Goal: Task Accomplishment & Management: Use online tool/utility

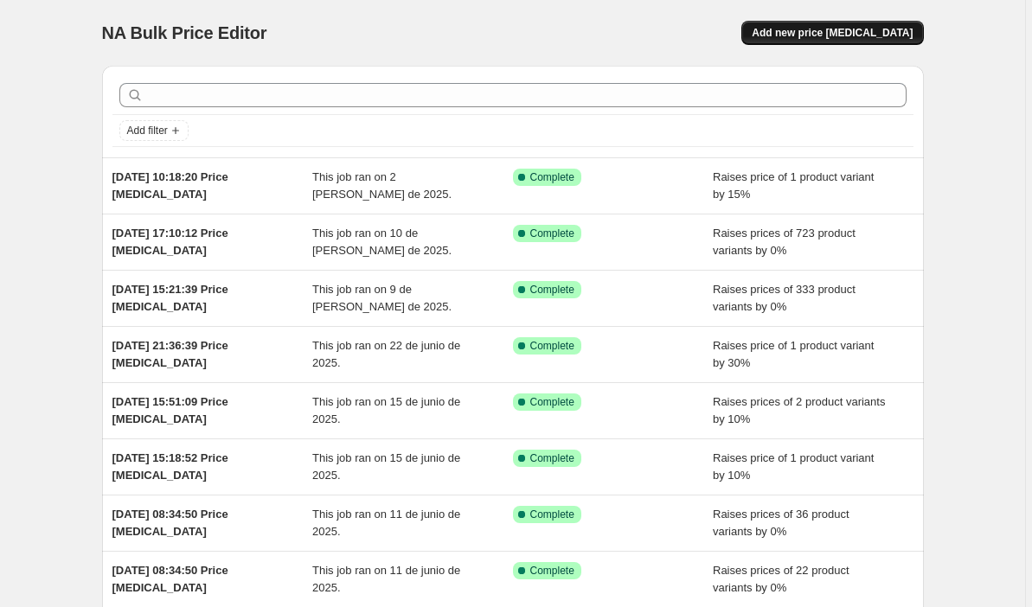
click at [863, 38] on span "Add new price [MEDICAL_DATA]" at bounding box center [832, 33] width 161 height 14
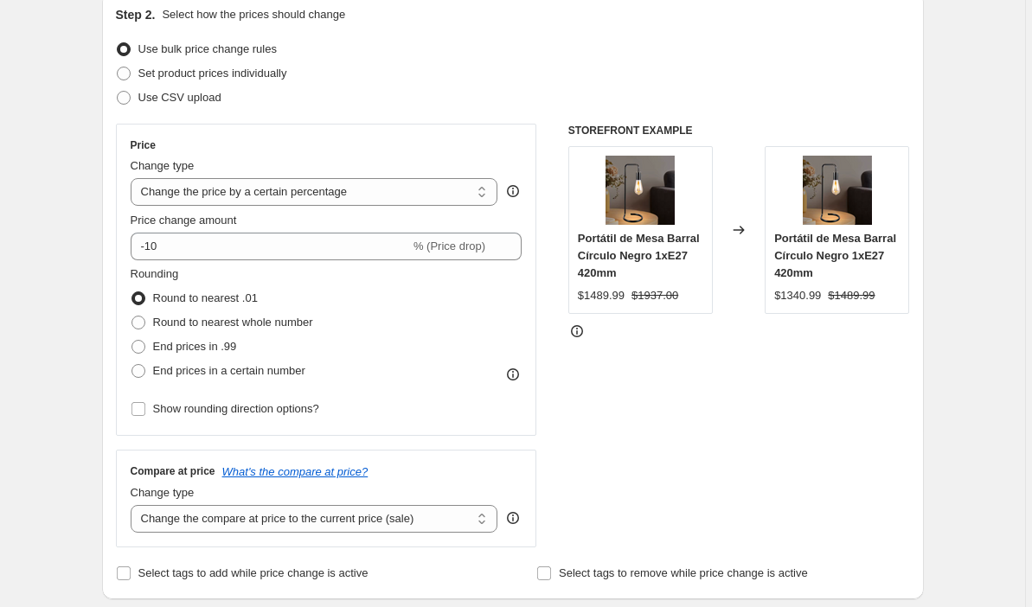
scroll to position [196, 0]
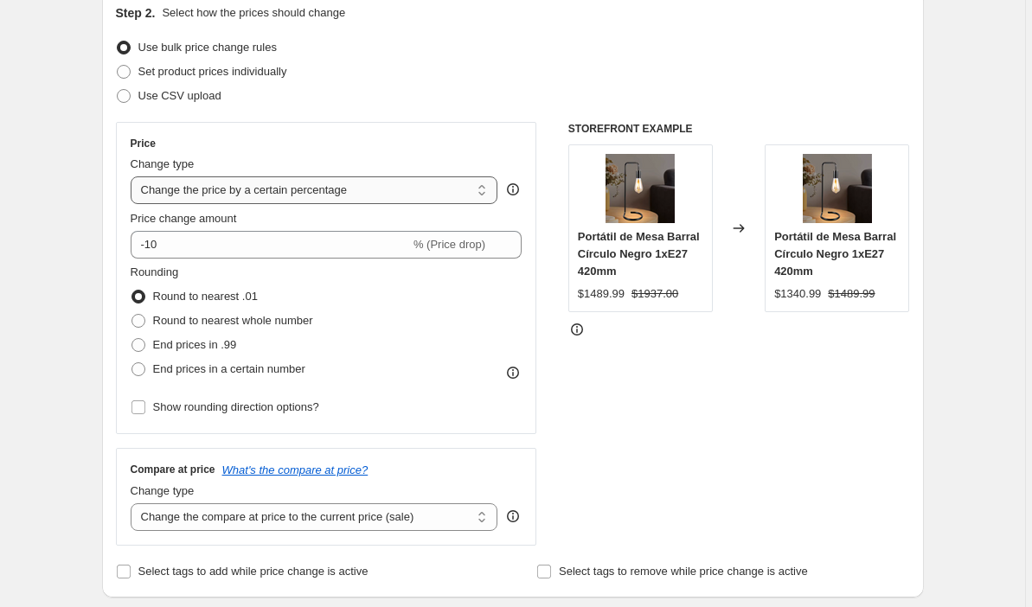
click at [471, 182] on select "Change the price to a certain amount Change the price by a certain amount Chang…" at bounding box center [315, 191] width 368 height 28
select select "pc"
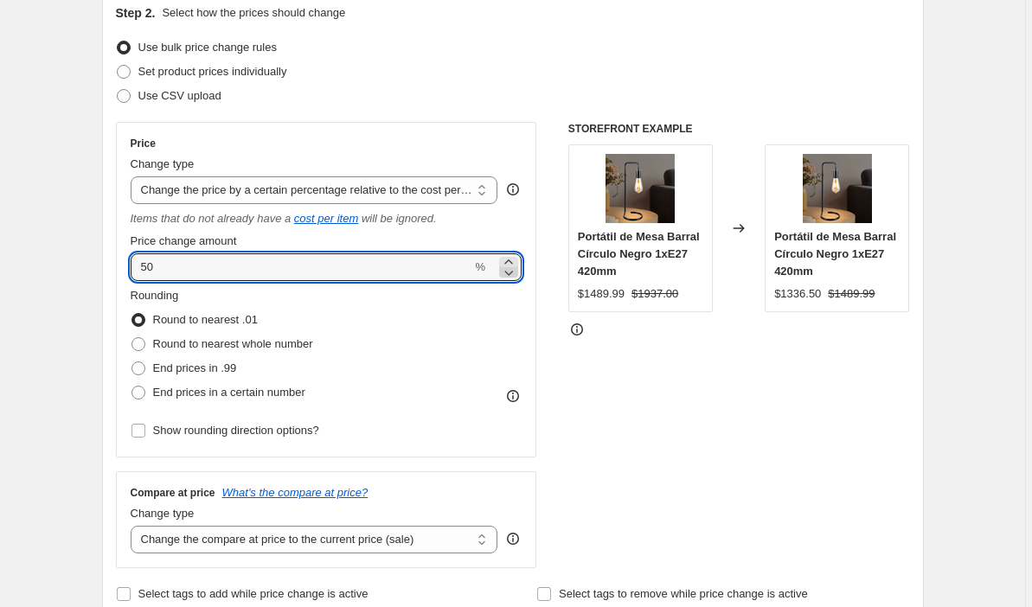
click at [511, 264] on icon at bounding box center [508, 272] width 17 height 17
click at [512, 277] on icon at bounding box center [508, 272] width 17 height 17
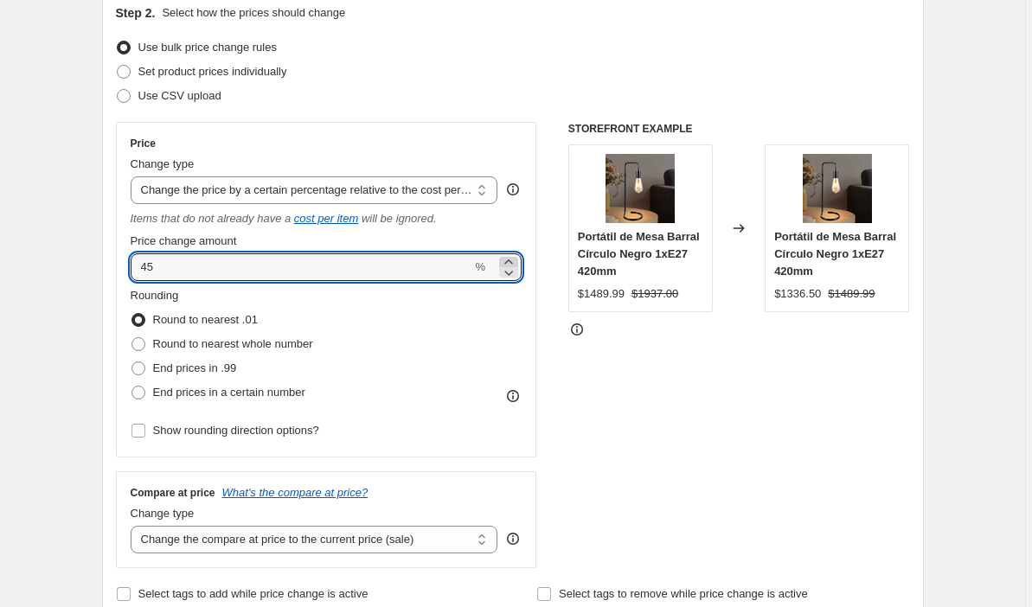
click at [512, 262] on icon at bounding box center [508, 262] width 8 height 4
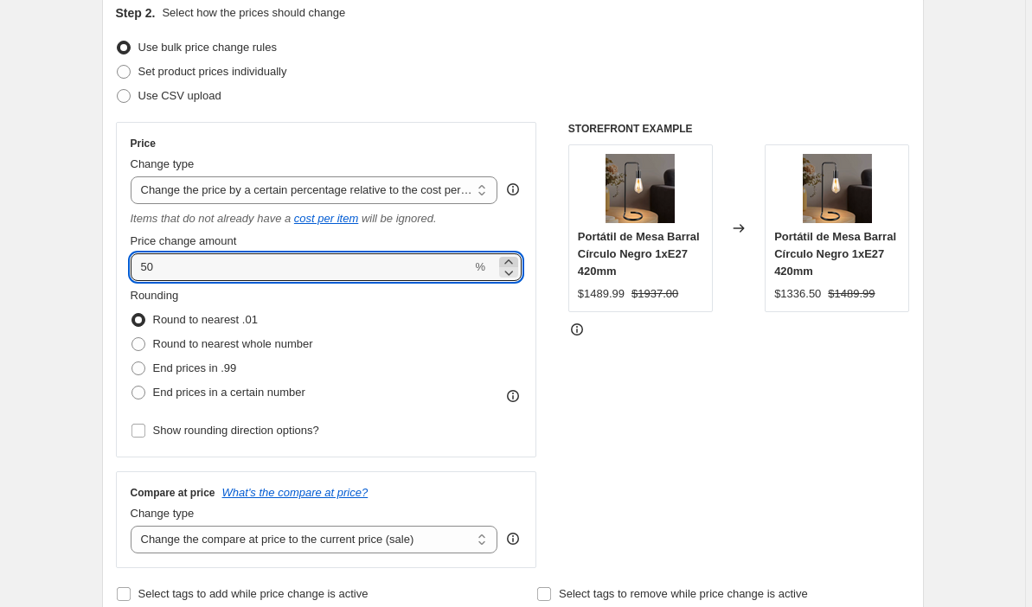
click at [512, 262] on icon at bounding box center [508, 262] width 8 height 4
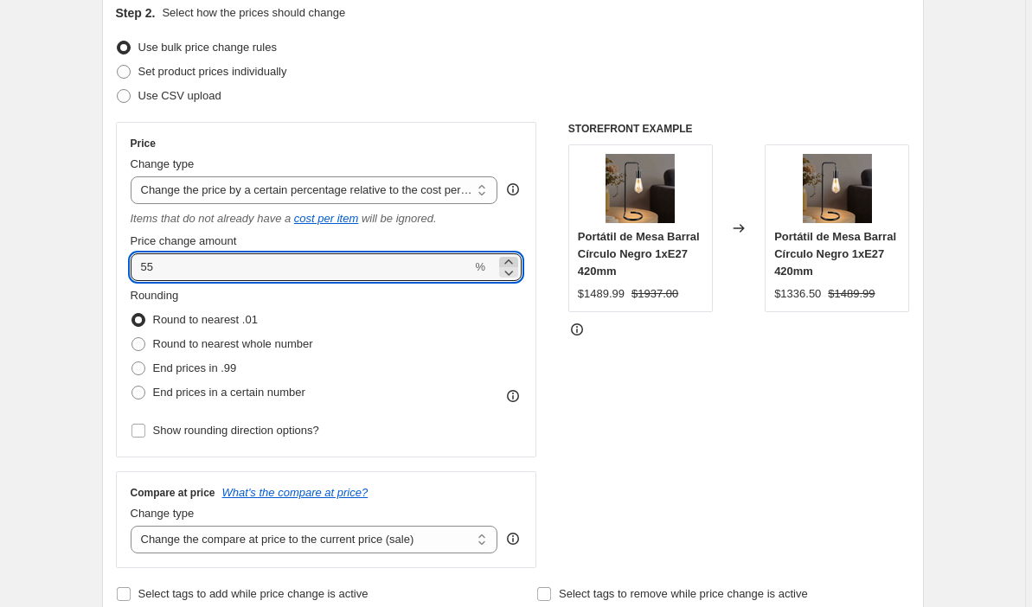
click at [512, 262] on icon at bounding box center [508, 262] width 8 height 4
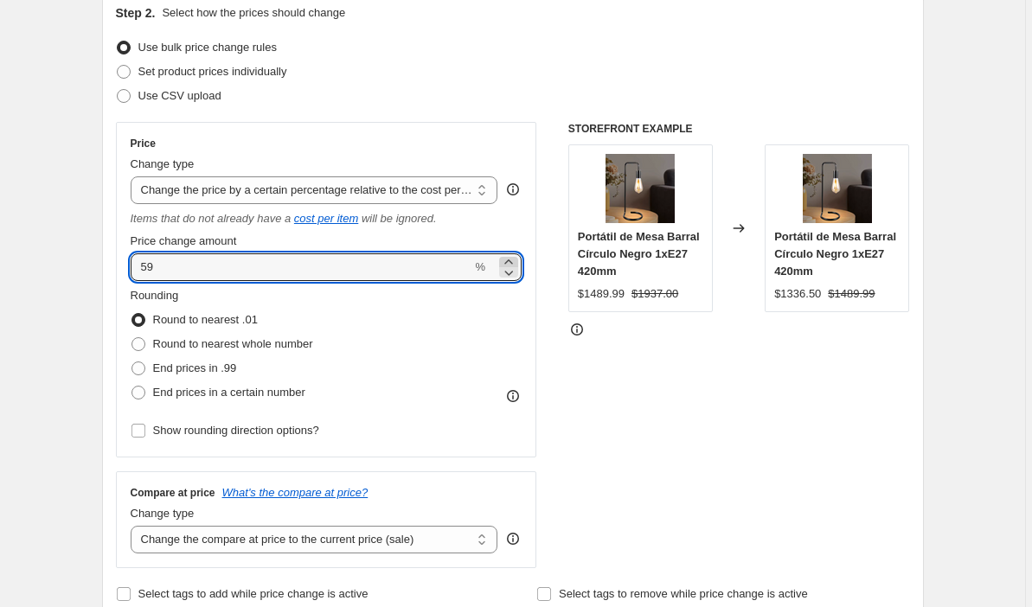
type input "60"
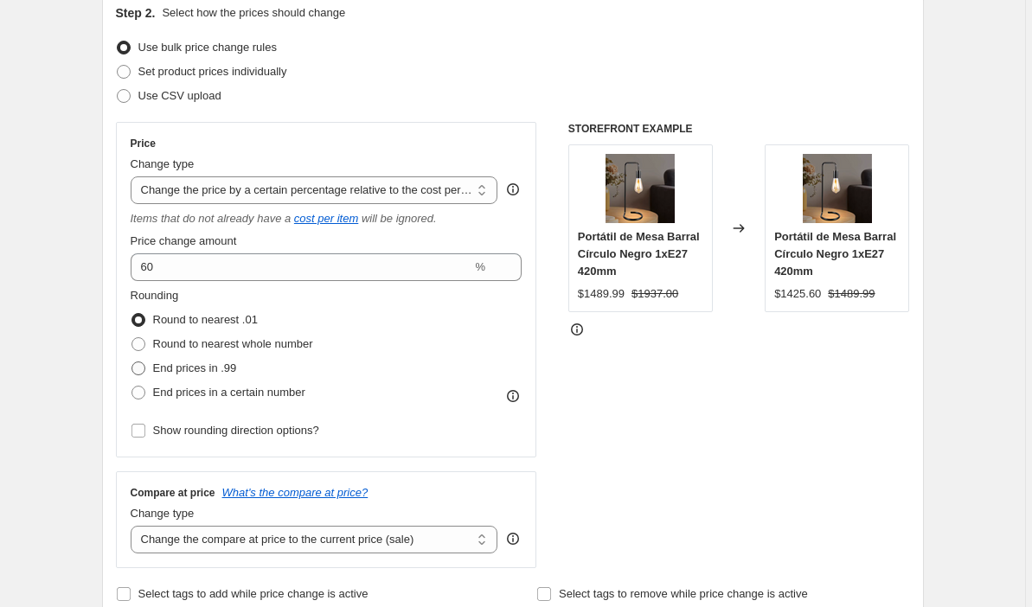
click at [145, 370] on span at bounding box center [139, 369] width 14 height 14
click at [132, 363] on input "End prices in .99" at bounding box center [132, 362] width 1 height 1
radio input "true"
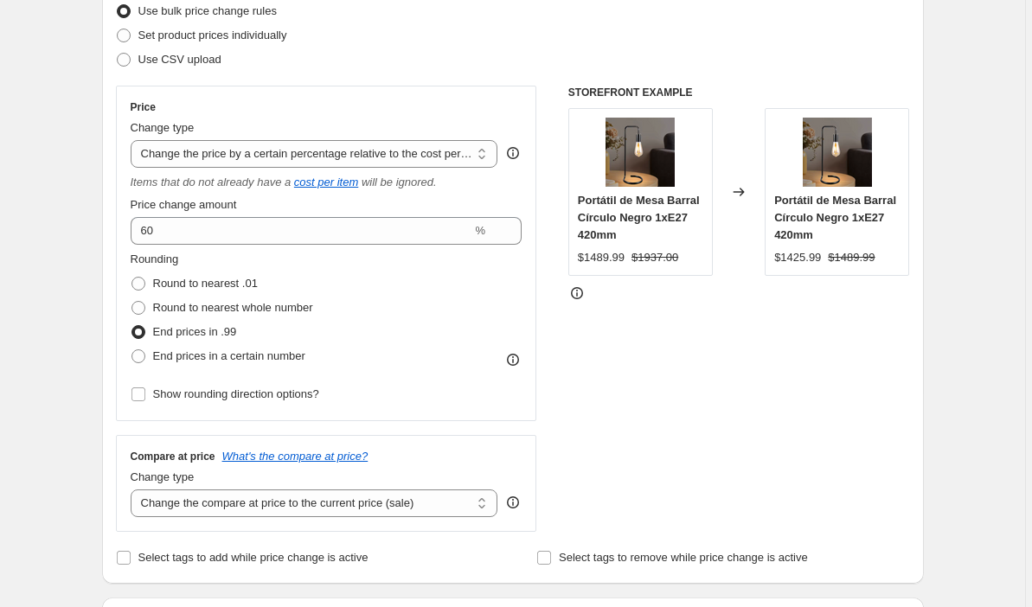
scroll to position [236, 0]
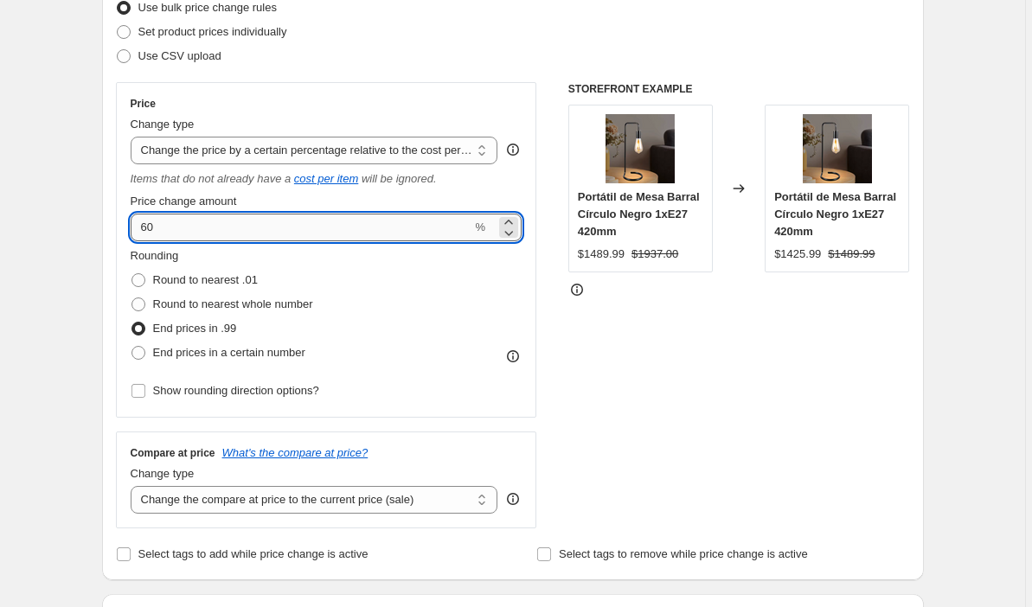
click at [155, 231] on input "60" at bounding box center [302, 228] width 342 height 28
click at [151, 229] on input "60" at bounding box center [302, 228] width 342 height 28
click at [620, 327] on div "STOREFRONT EXAMPLE Portátil de Mesa Barral Círculo Negro 1xE27 420mm $1489.99 $…" at bounding box center [740, 305] width 342 height 447
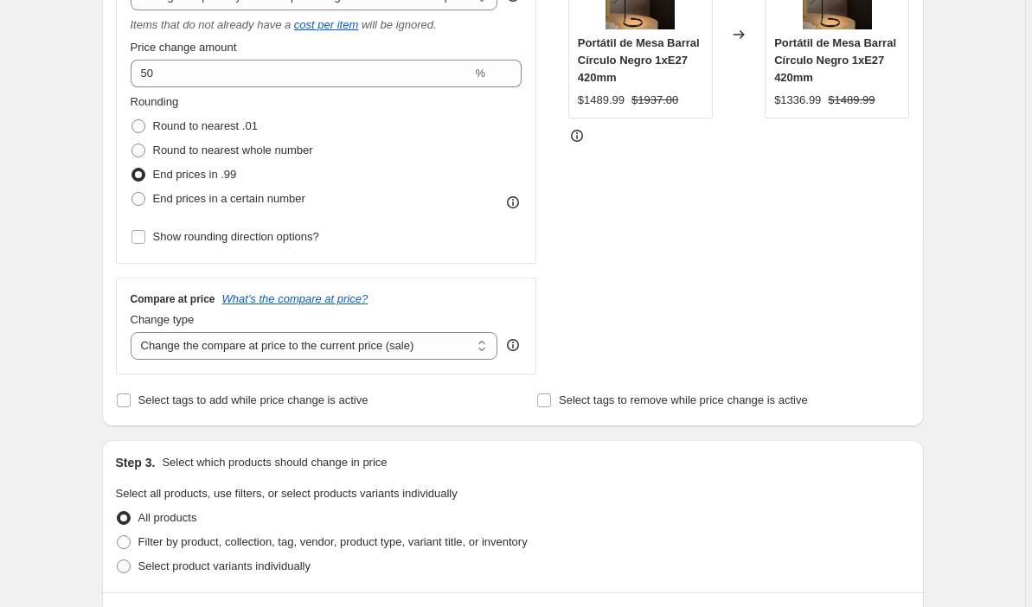
scroll to position [386, 0]
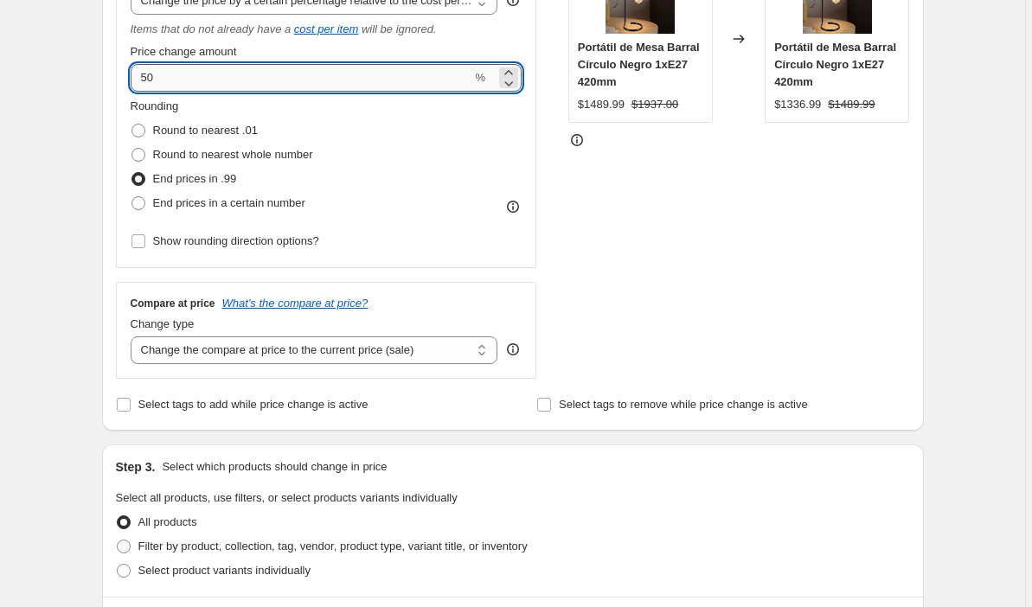
click at [151, 80] on input "50" at bounding box center [302, 78] width 342 height 28
type input "60"
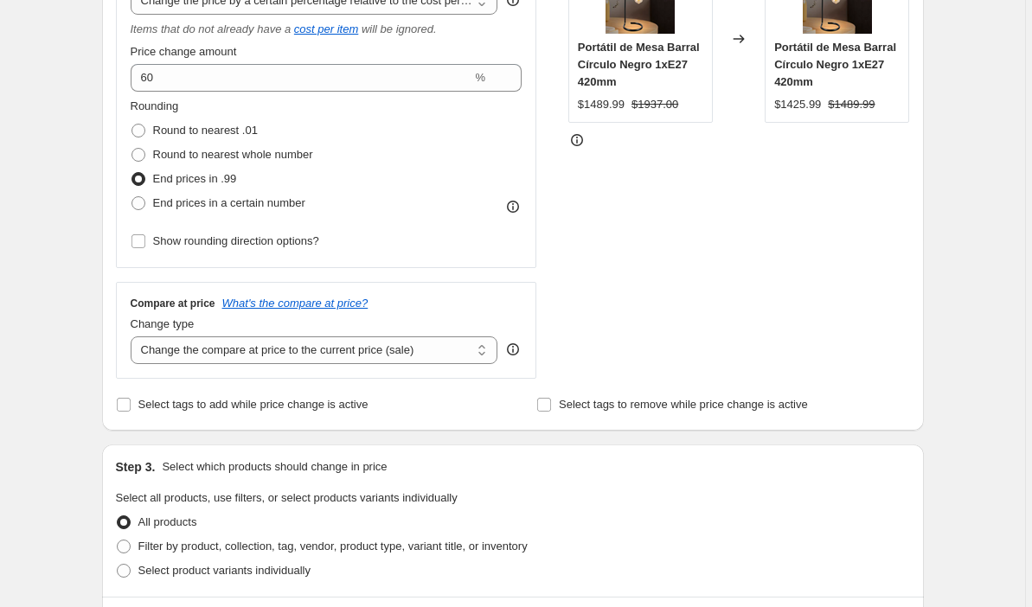
click at [326, 166] on div "Rounding Round to nearest .01 Round to nearest whole number End prices in .99 E…" at bounding box center [327, 157] width 392 height 118
click at [139, 246] on input "Show rounding direction options?" at bounding box center [139, 242] width 14 height 14
checkbox input "true"
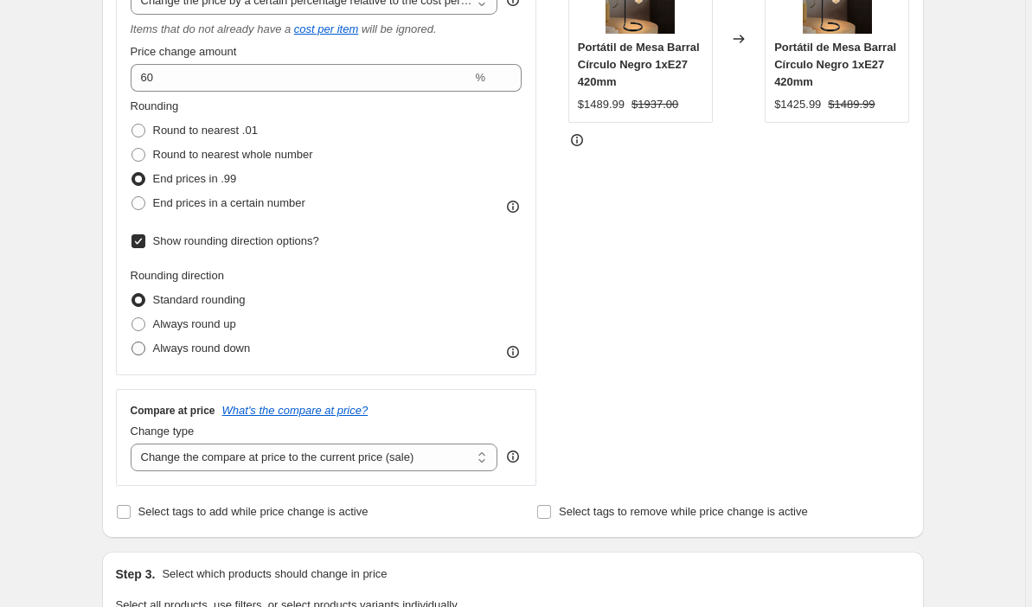
click at [143, 352] on span at bounding box center [139, 349] width 14 height 14
click at [132, 343] on input "Always round down" at bounding box center [132, 342] width 1 height 1
radio input "true"
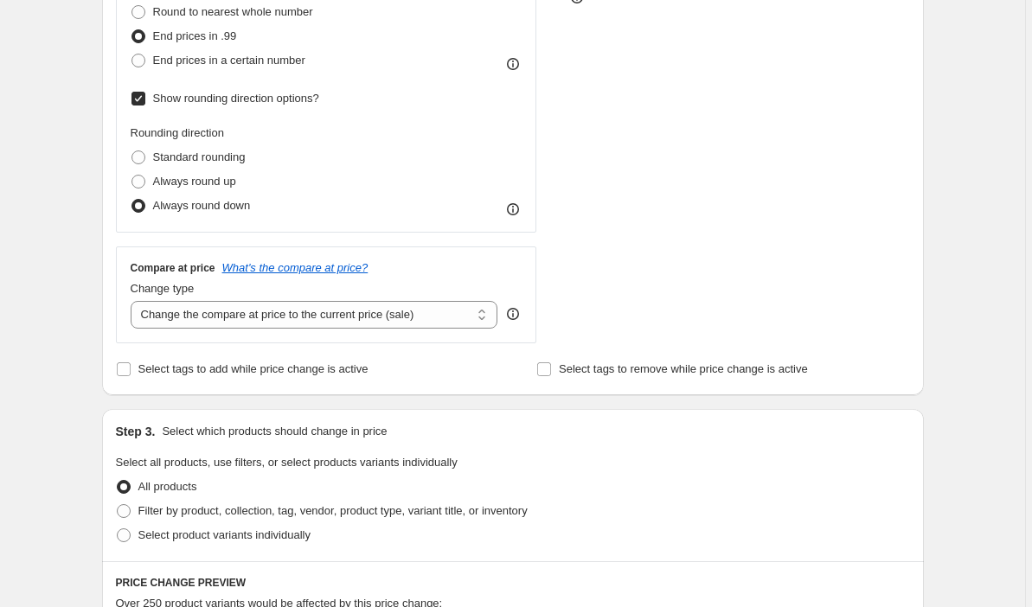
scroll to position [549, 0]
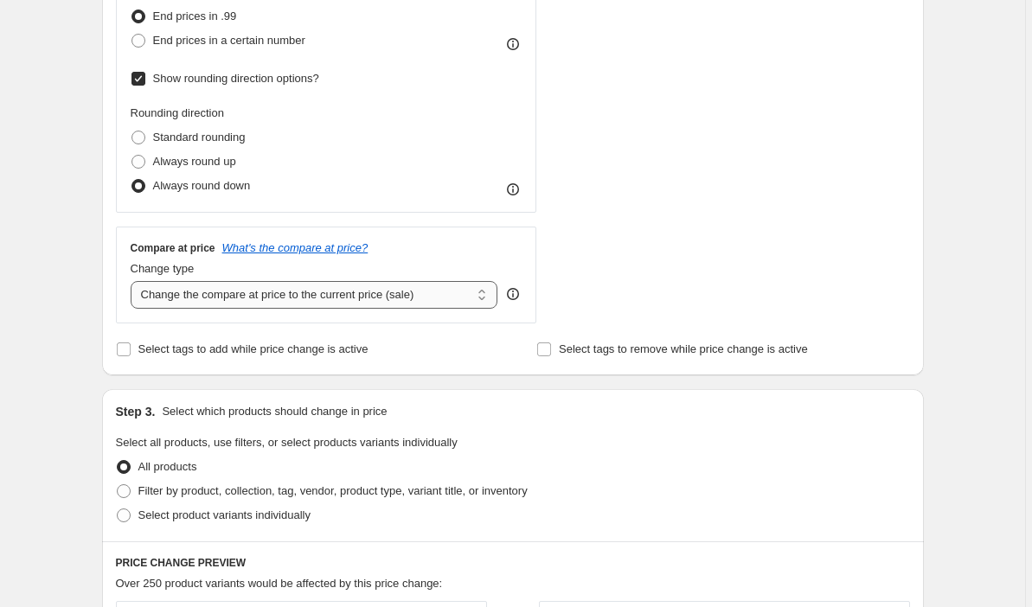
click at [491, 299] on select "Change the compare at price to the current price (sale) Change the compare at p…" at bounding box center [315, 295] width 368 height 28
select select "pp"
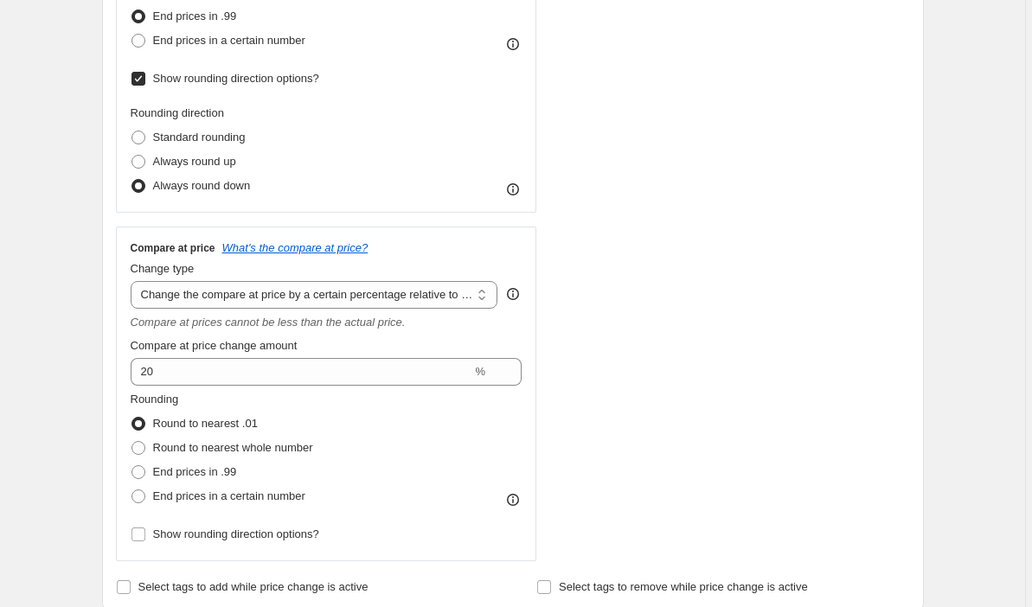
click at [320, 386] on div "Compare at price What's the compare at price? Change type Change the compare at…" at bounding box center [327, 394] width 392 height 306
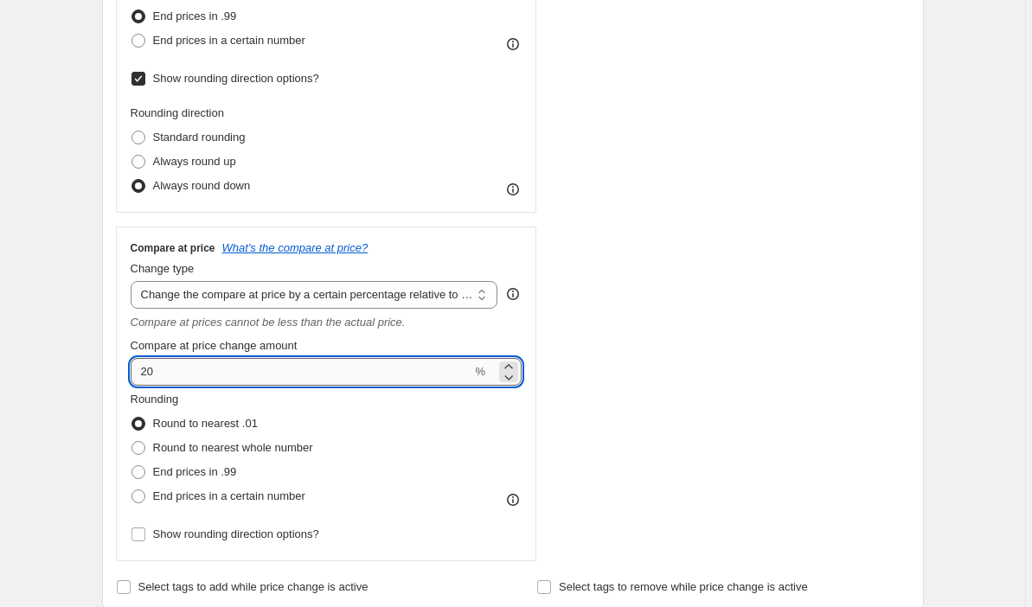
click at [305, 377] on input "20" at bounding box center [302, 372] width 342 height 28
type input "20"
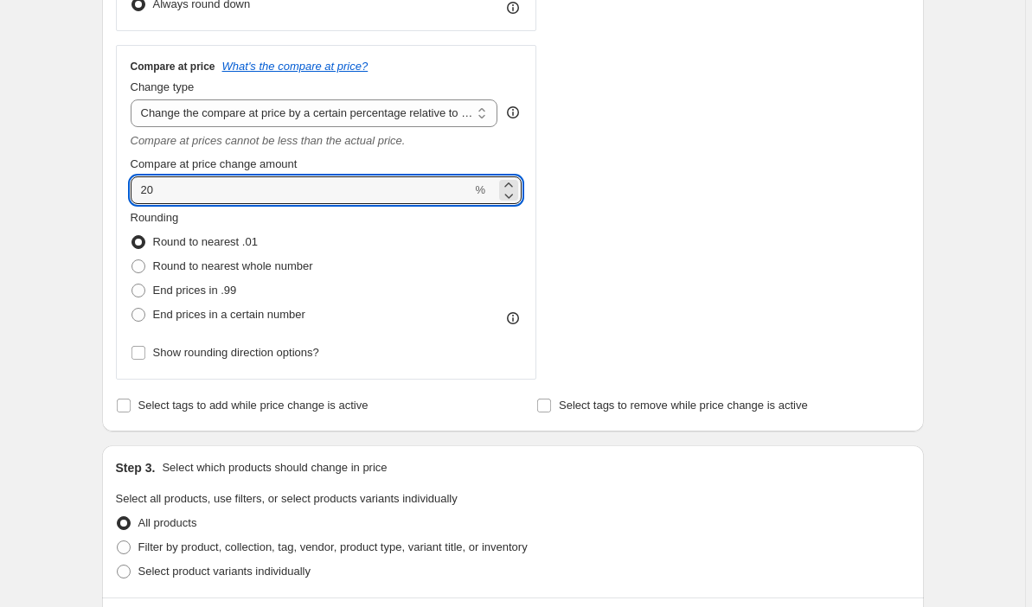
scroll to position [744, 0]
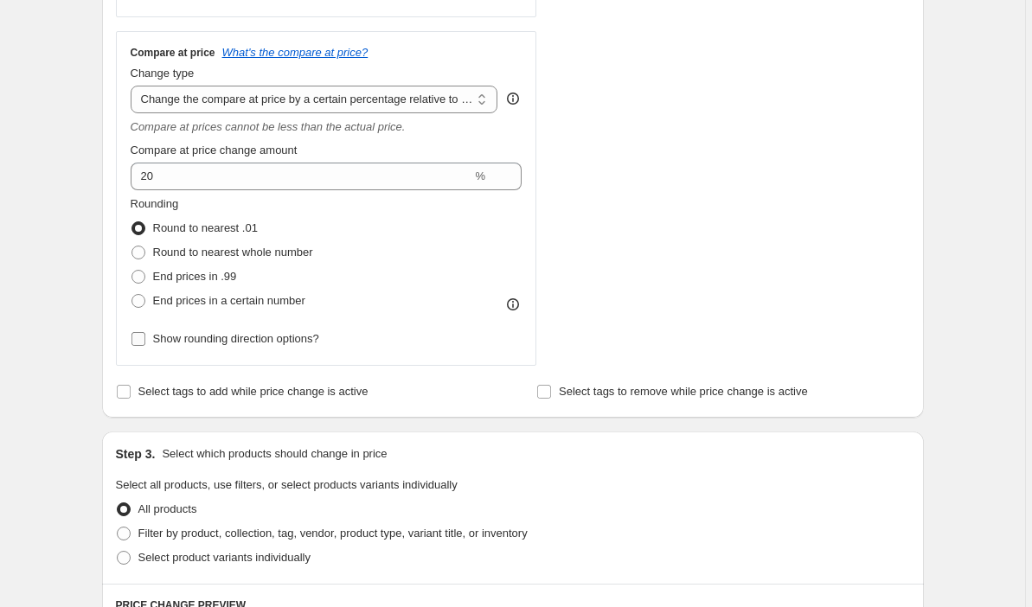
click at [149, 336] on label "Show rounding direction options?" at bounding box center [225, 339] width 189 height 24
click at [145, 336] on input "Show rounding direction options?" at bounding box center [139, 339] width 14 height 14
checkbox input "true"
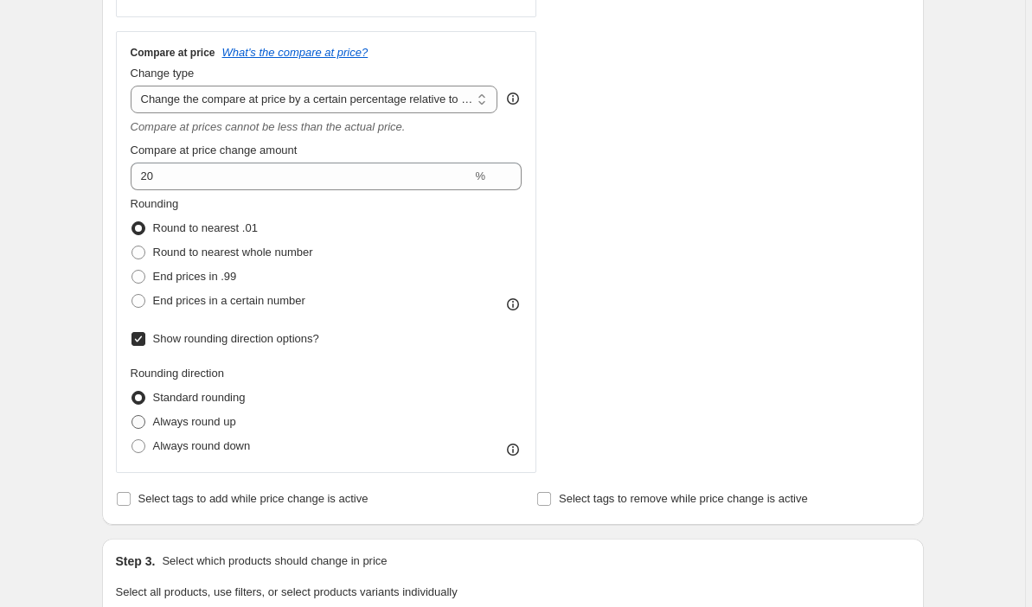
click at [136, 418] on span at bounding box center [139, 422] width 14 height 14
click at [132, 416] on input "Always round up" at bounding box center [132, 415] width 1 height 1
radio input "true"
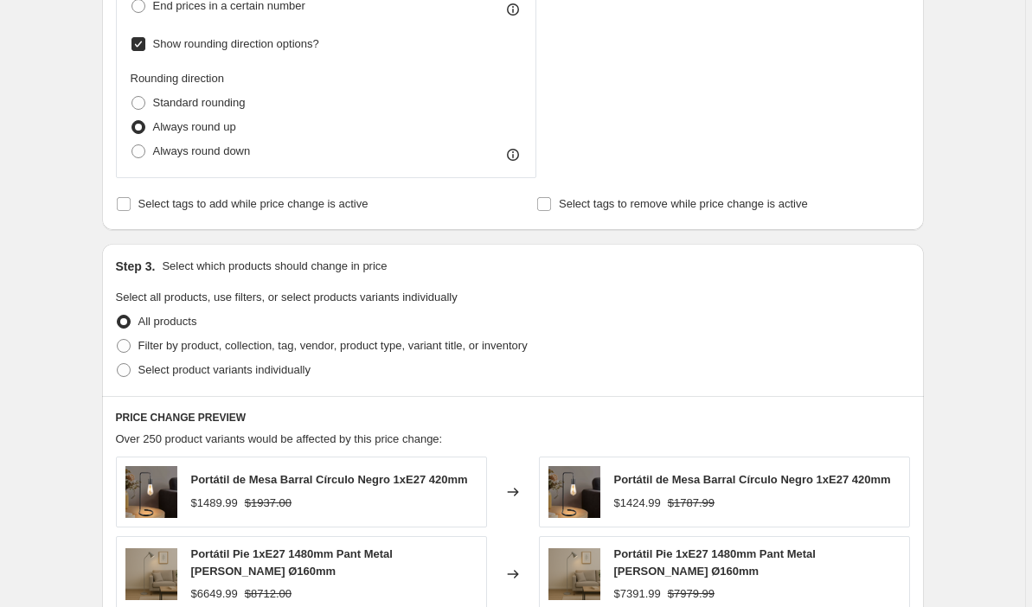
scroll to position [1055, 0]
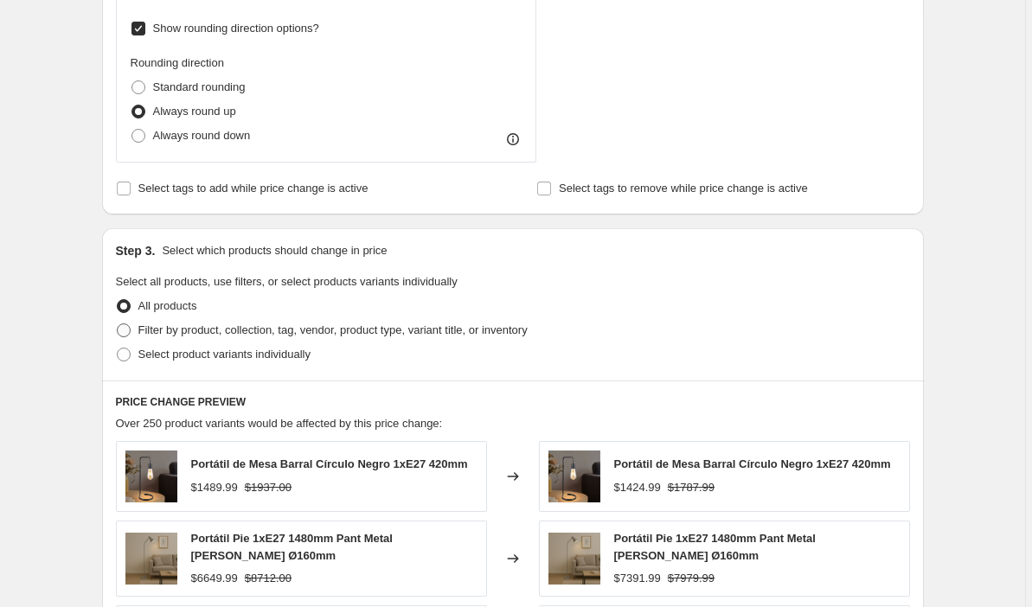
click at [131, 332] on span at bounding box center [124, 331] width 14 height 14
click at [118, 325] on input "Filter by product, collection, tag, vendor, product type, variant title, or inv…" at bounding box center [117, 324] width 1 height 1
radio input "true"
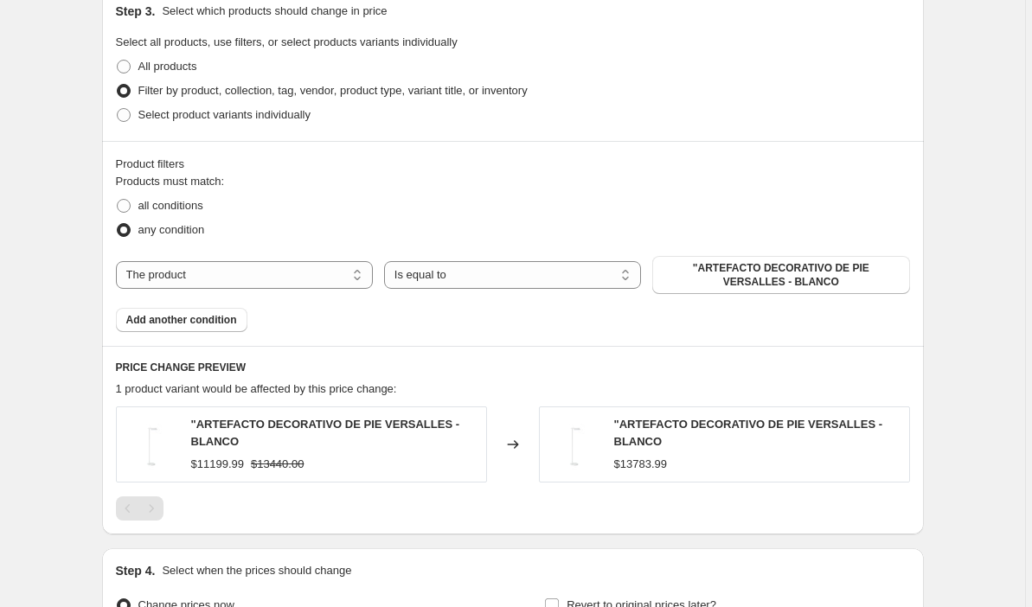
scroll to position [1295, 0]
click at [360, 271] on select "The product The product's collection The product's tag The product's vendor The…" at bounding box center [244, 274] width 257 height 28
select select "collection"
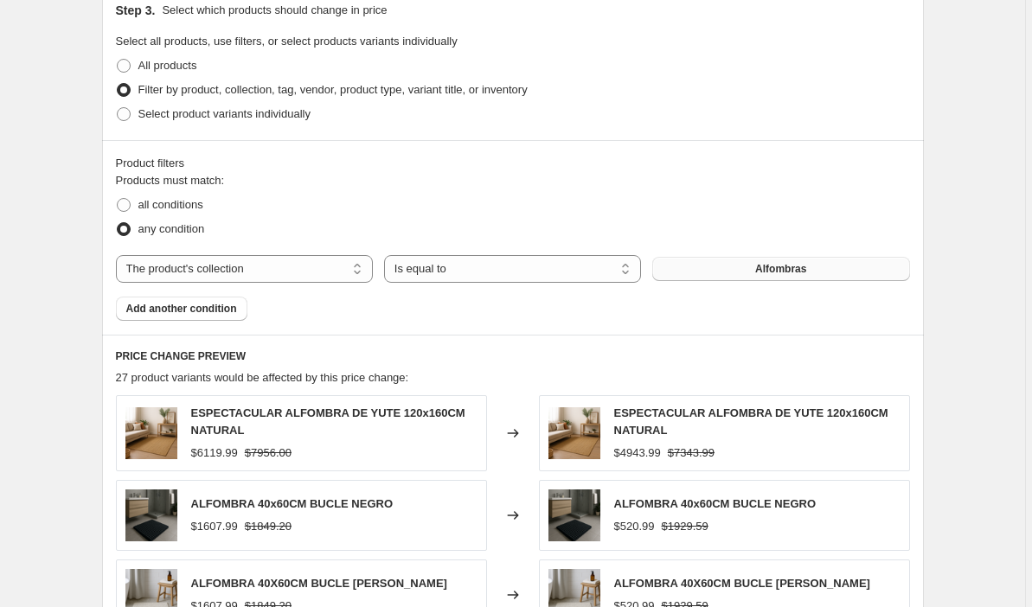
click at [803, 275] on span "Alfombras" at bounding box center [780, 269] width 51 height 14
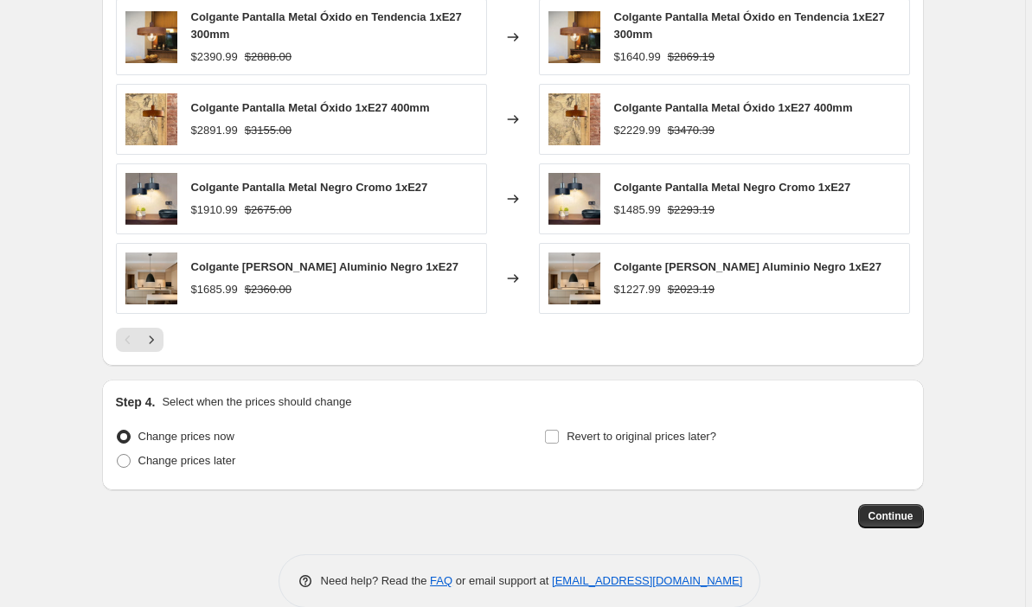
scroll to position [1757, 0]
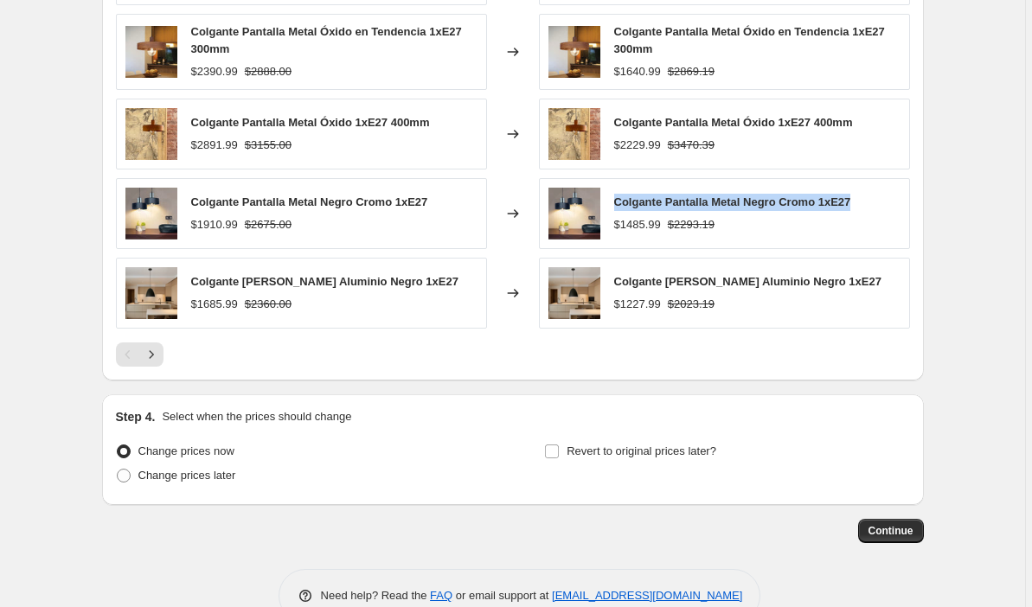
drag, startPoint x: 860, startPoint y: 203, endPoint x: 619, endPoint y: 203, distance: 241.4
click at [619, 203] on div "Colgante Pantalla Metal Negro Cromo 1xE27 $1485.99 $2293.19" at bounding box center [724, 213] width 371 height 71
copy span "Colgante Pantalla Metal Negro Cromo 1xE27"
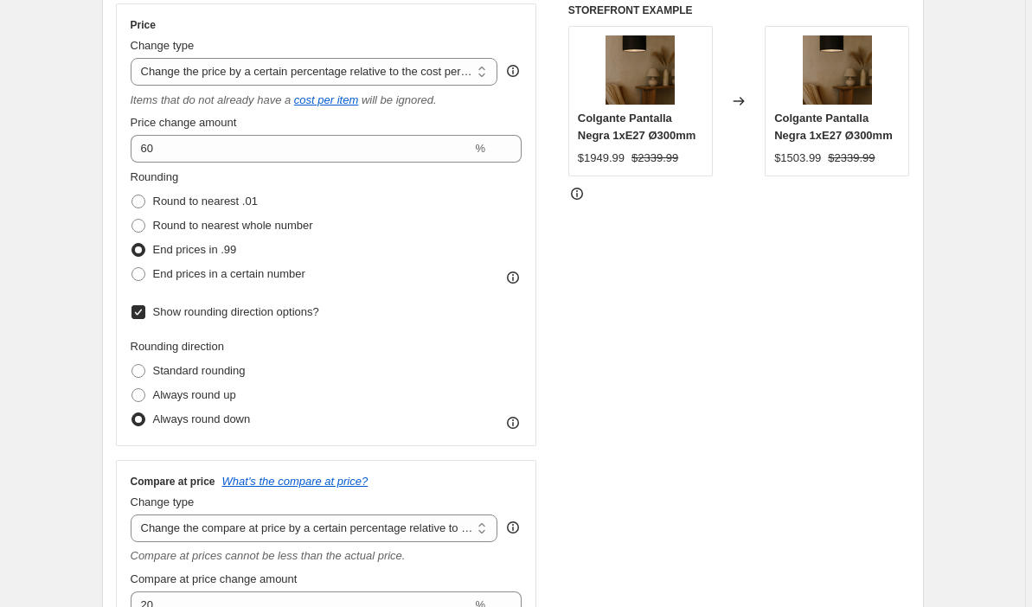
scroll to position [312, 0]
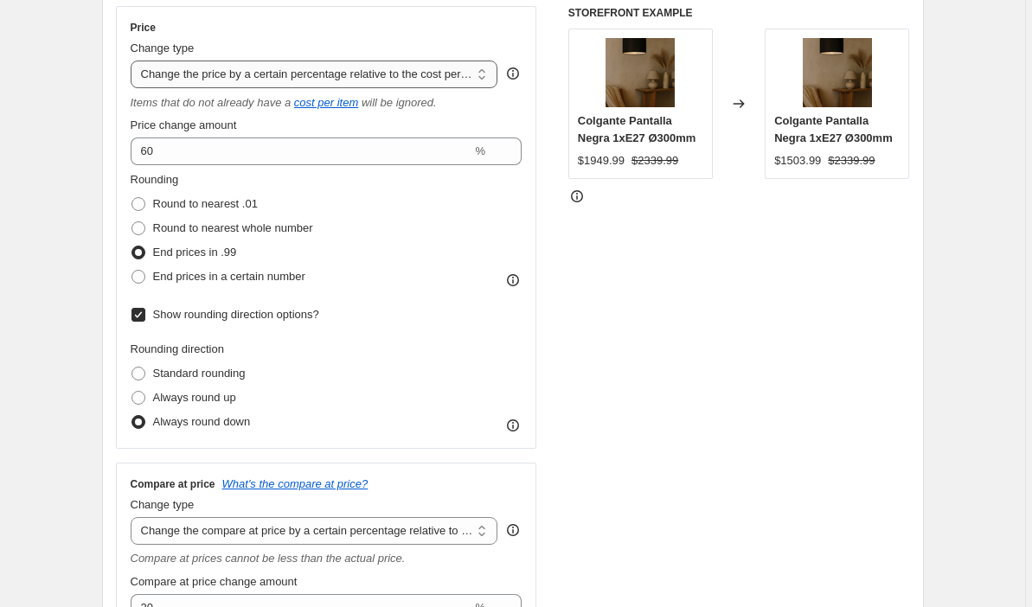
click at [489, 71] on select "Change the price to a certain amount Change the price by a certain amount Chang…" at bounding box center [315, 75] width 368 height 28
click at [487, 78] on select "Change the price to a certain amount Change the price by a certain amount Chang…" at bounding box center [315, 75] width 368 height 28
select select "margin"
type input "50"
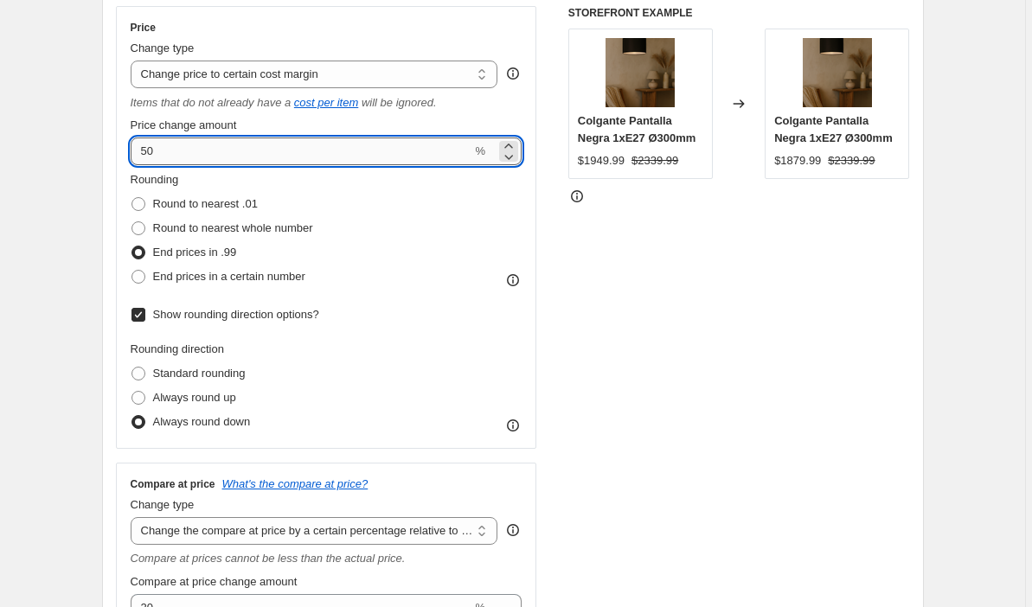
click at [449, 153] on input "50" at bounding box center [302, 152] width 342 height 28
click at [449, 151] on input "50" at bounding box center [302, 152] width 342 height 28
click at [143, 279] on span at bounding box center [139, 277] width 14 height 14
click at [132, 271] on input "End prices in a certain number" at bounding box center [132, 270] width 1 height 1
radio input "true"
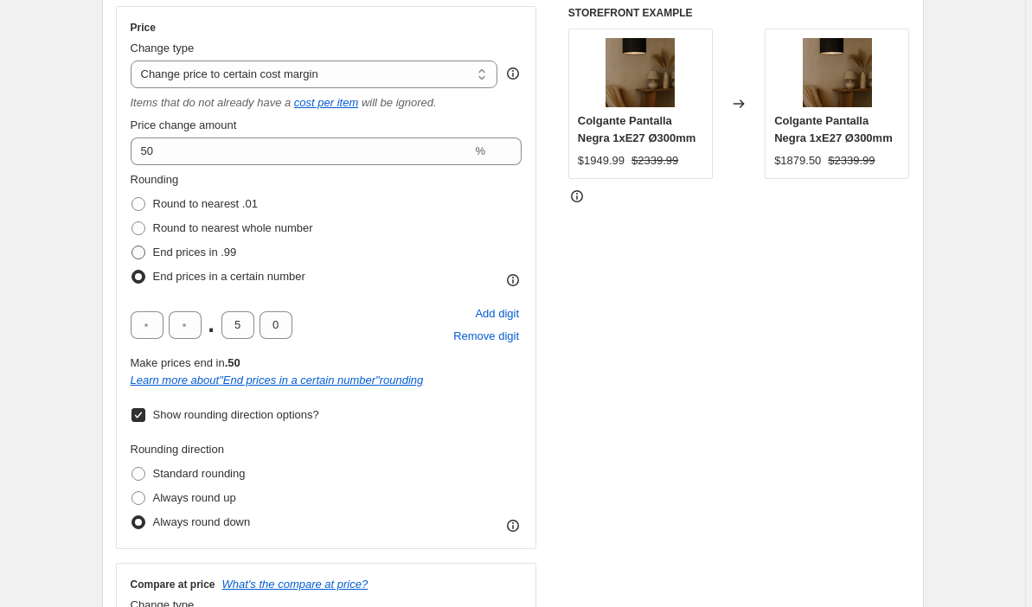
click at [144, 250] on span at bounding box center [139, 253] width 14 height 14
click at [132, 247] on input "End prices in .99" at bounding box center [132, 246] width 1 height 1
radio input "true"
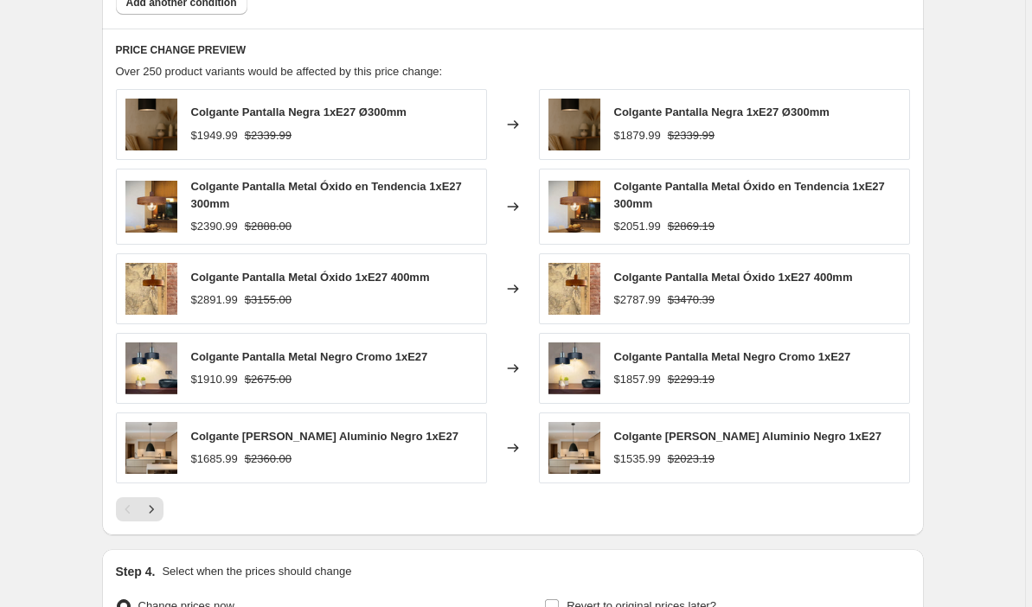
scroll to position [1615, 0]
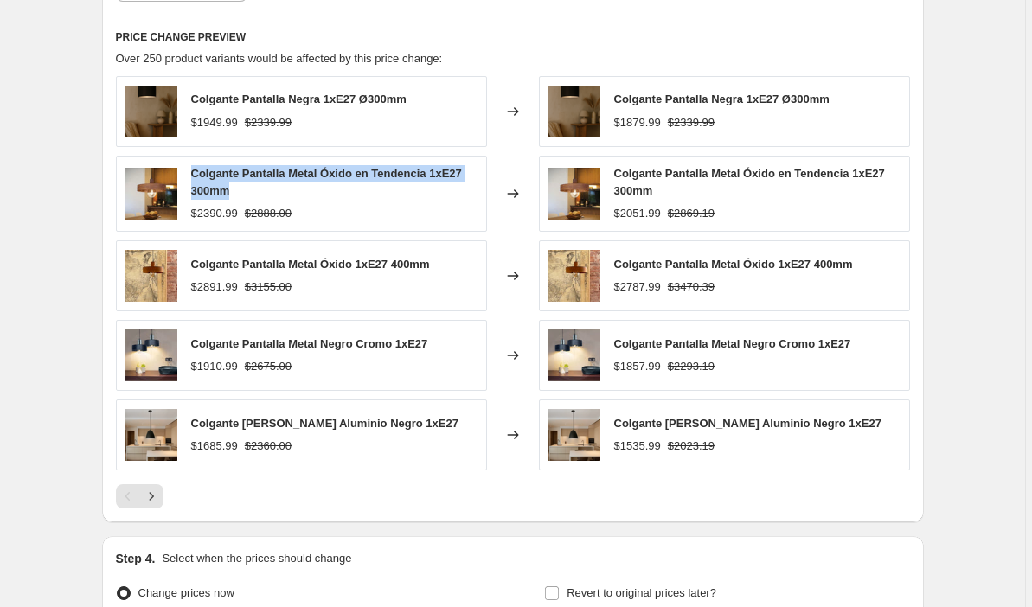
drag, startPoint x: 242, startPoint y: 190, endPoint x: 195, endPoint y: 178, distance: 49.1
click at [195, 178] on div "Colgante Pantalla Metal Óxido en Tendencia 1xE27 300mm" at bounding box center [334, 182] width 286 height 35
copy span "Colgante Pantalla Metal Óxido en Tendencia 1xE27 300mm"
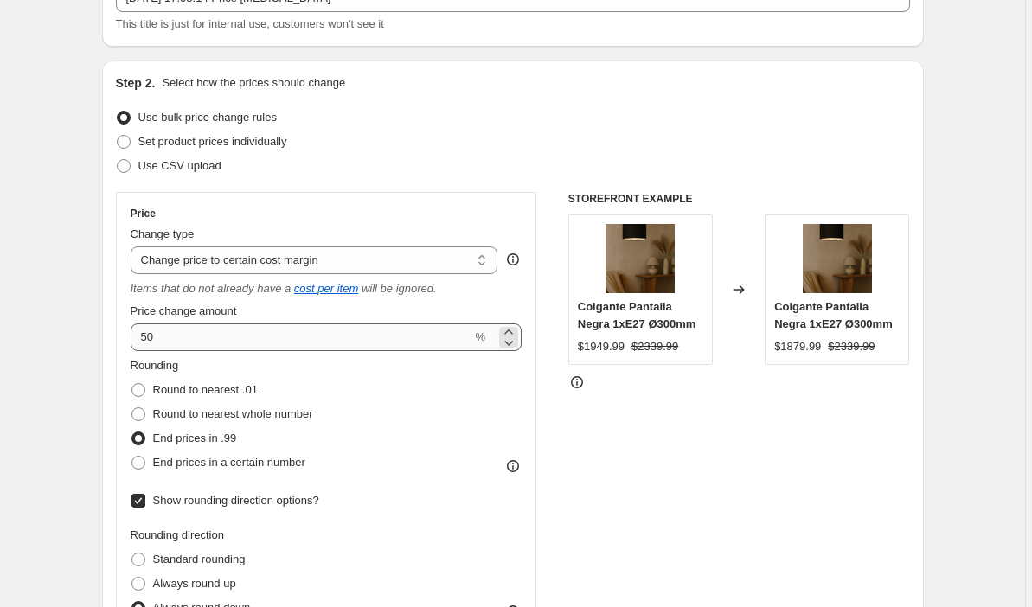
scroll to position [127, 0]
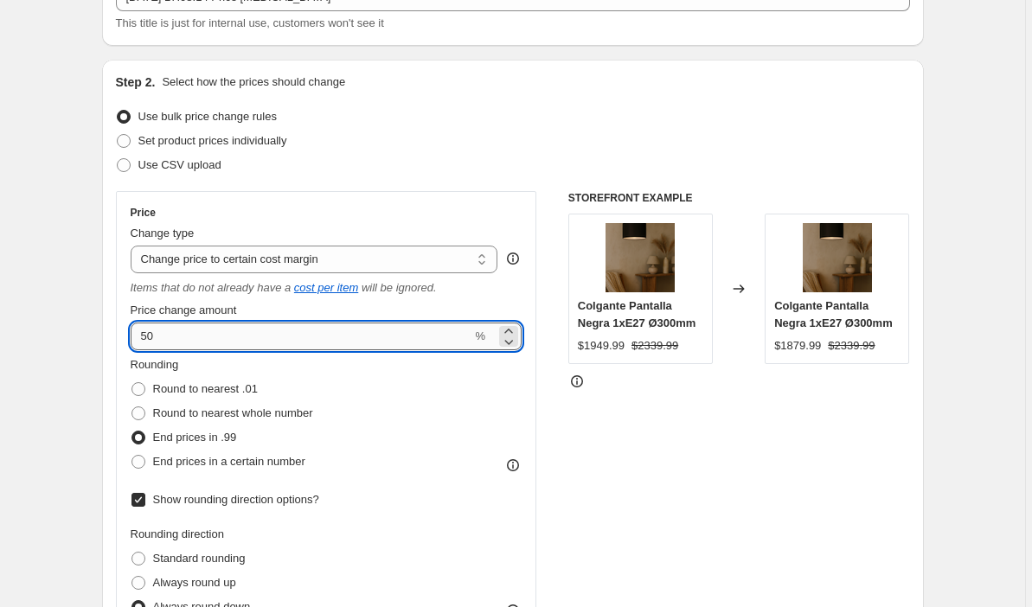
drag, startPoint x: 165, startPoint y: 334, endPoint x: 138, endPoint y: 335, distance: 27.7
click at [138, 335] on input "50" at bounding box center [302, 337] width 342 height 28
type input "60"
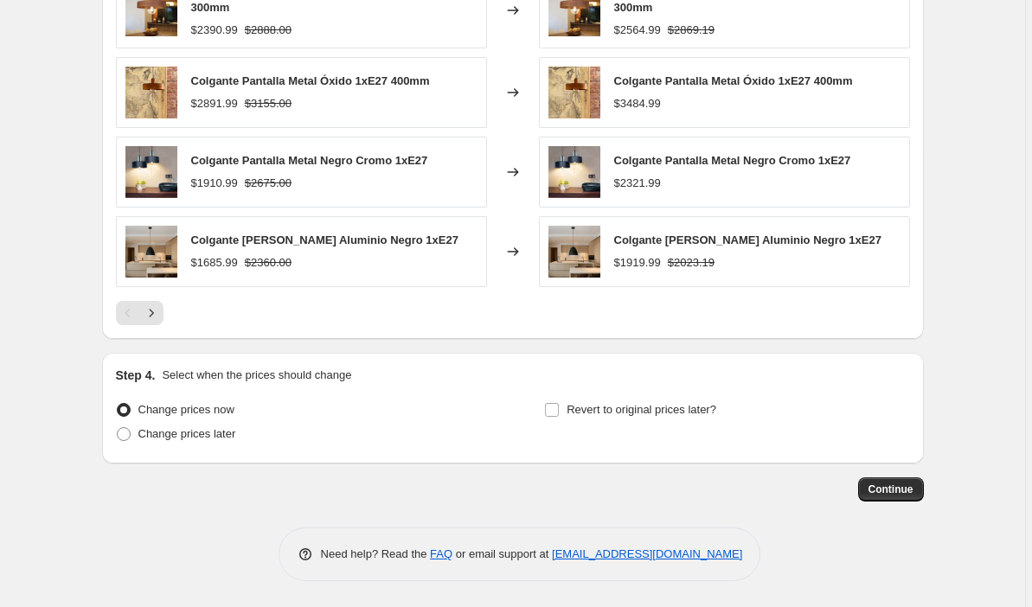
scroll to position [1789, 0]
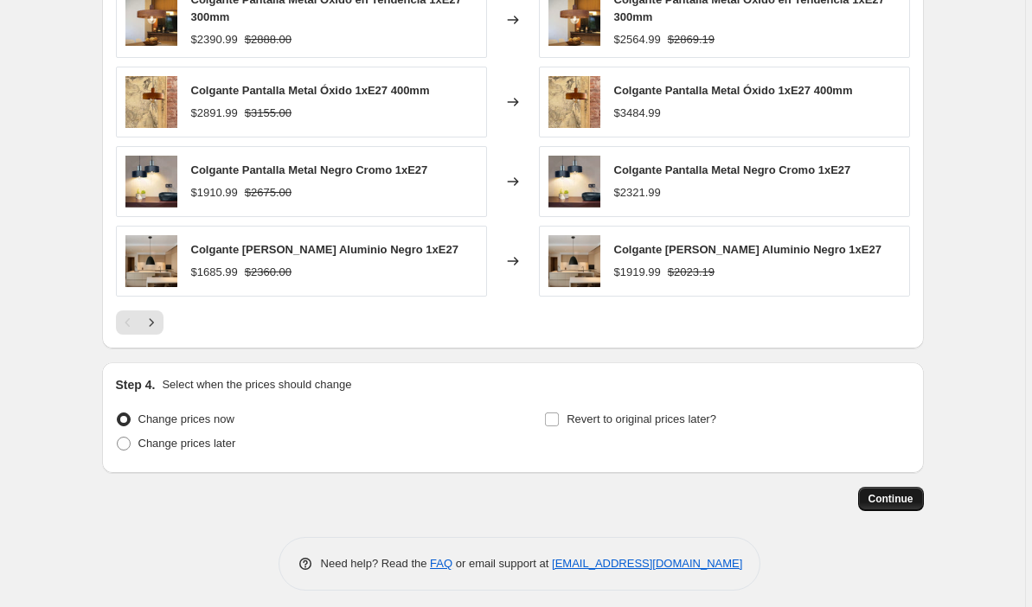
click at [892, 503] on span "Continue" at bounding box center [891, 499] width 45 height 14
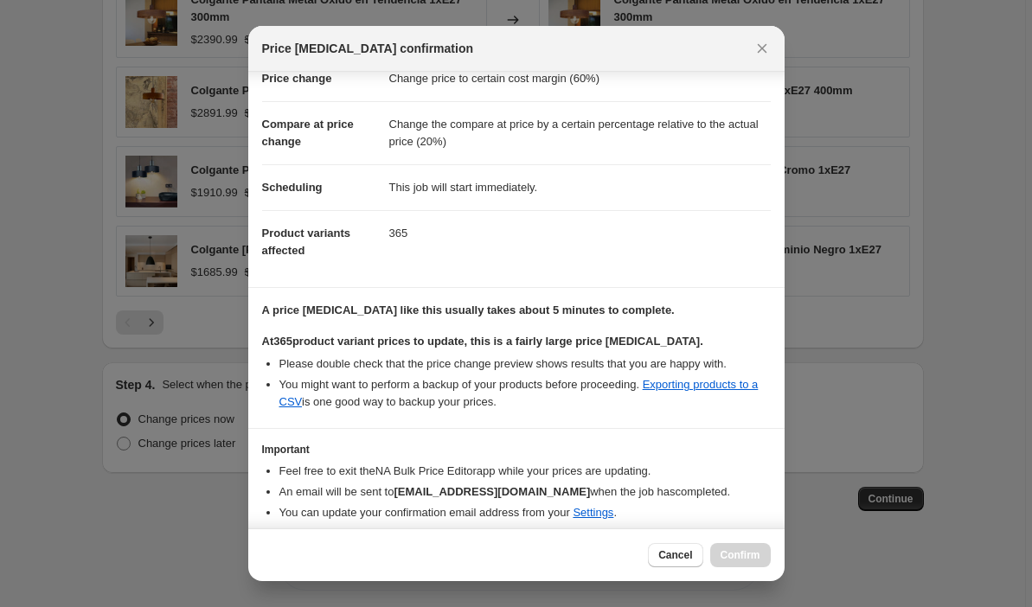
scroll to position [110, 0]
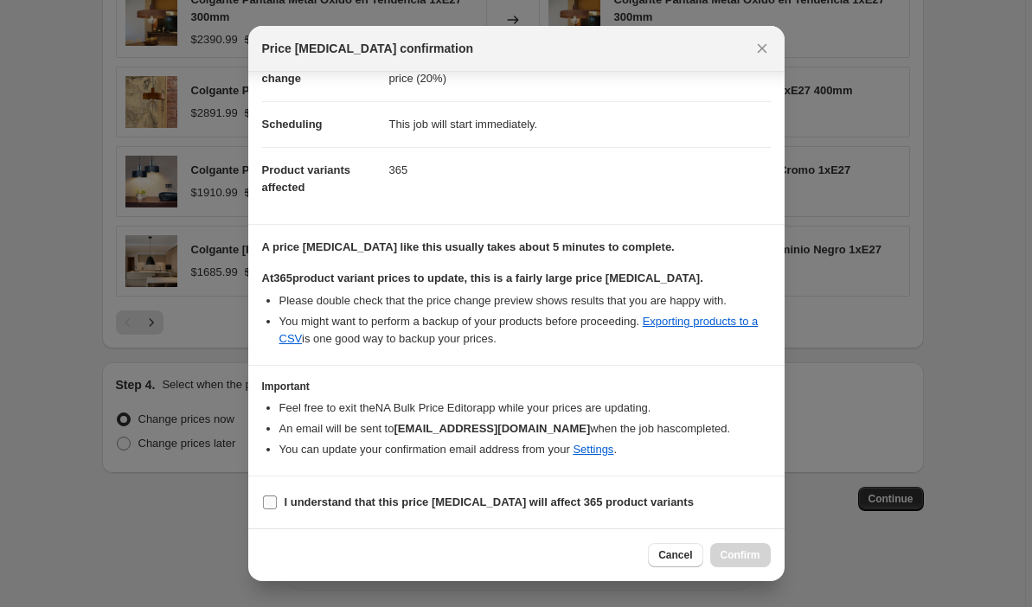
click at [276, 504] on span ":r2u:" at bounding box center [270, 503] width 16 height 16
click at [276, 504] on input "I understand that this price [MEDICAL_DATA] will affect 365 product variants" at bounding box center [270, 503] width 14 height 14
checkbox input "true"
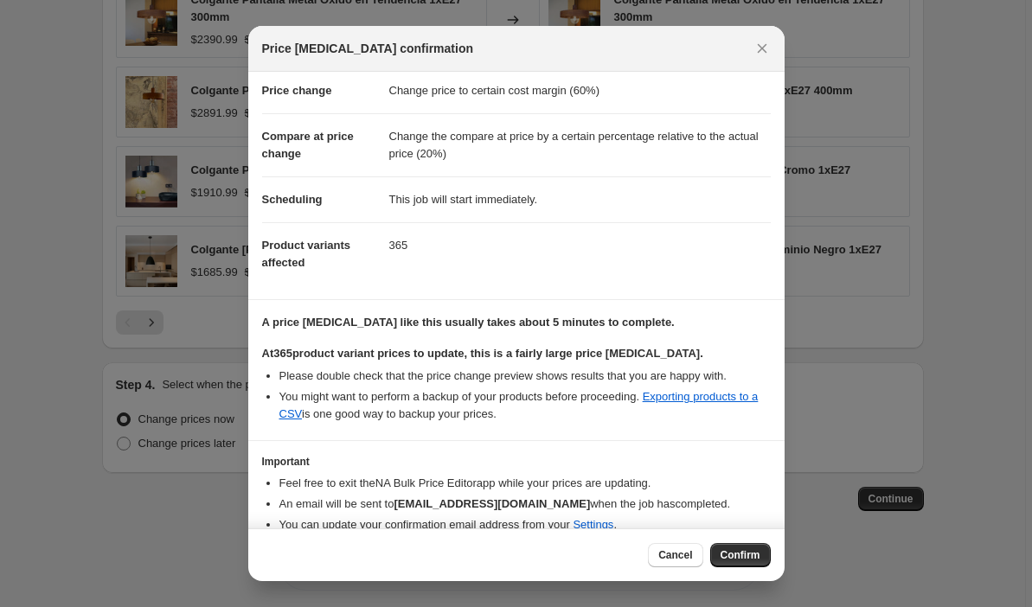
scroll to position [0, 0]
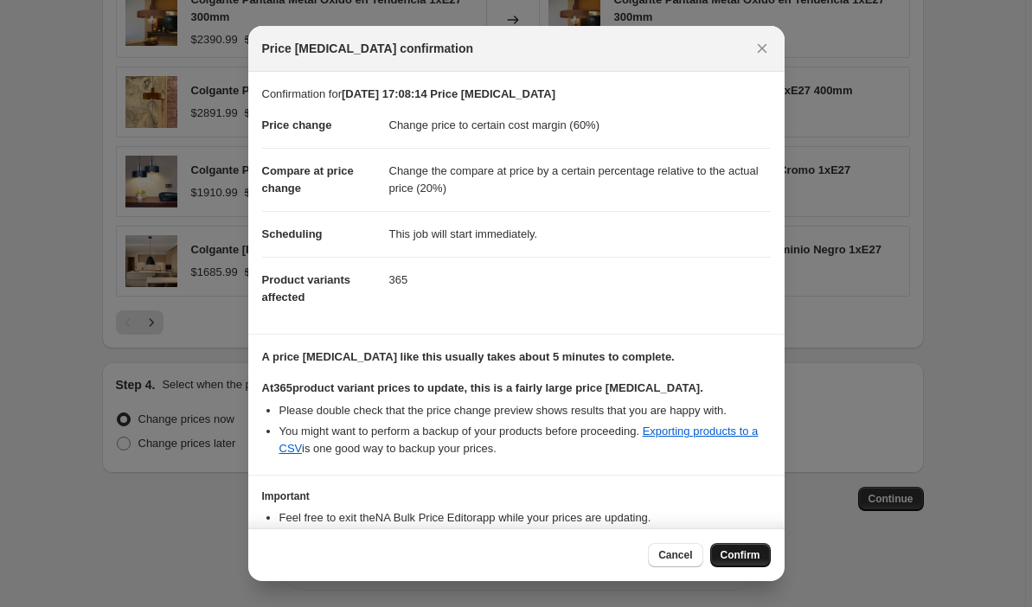
click at [746, 553] on span "Confirm" at bounding box center [741, 556] width 40 height 14
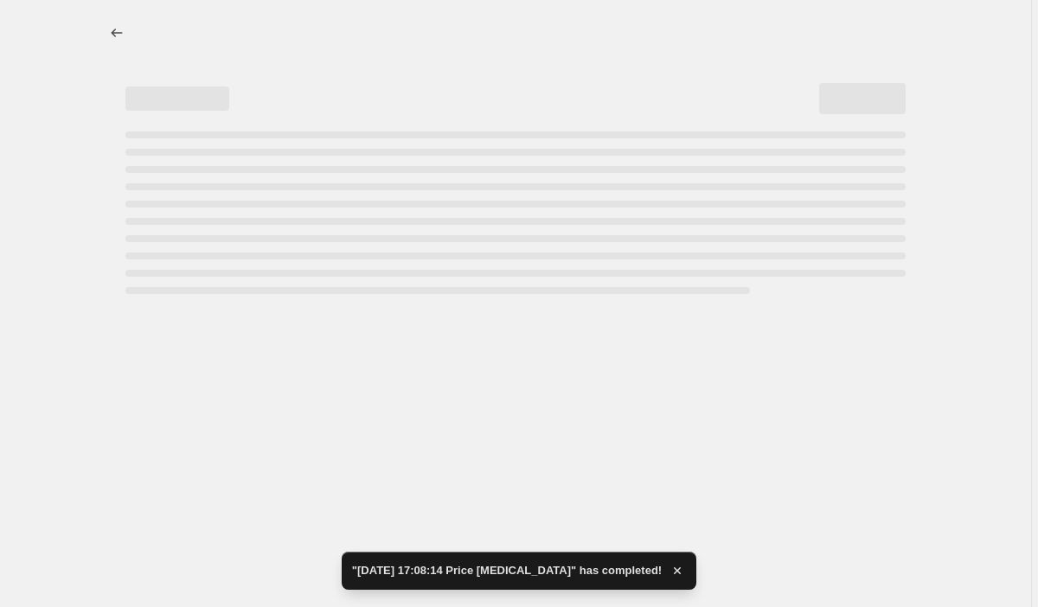
select select "margin"
select select "pp"
select select "collection"
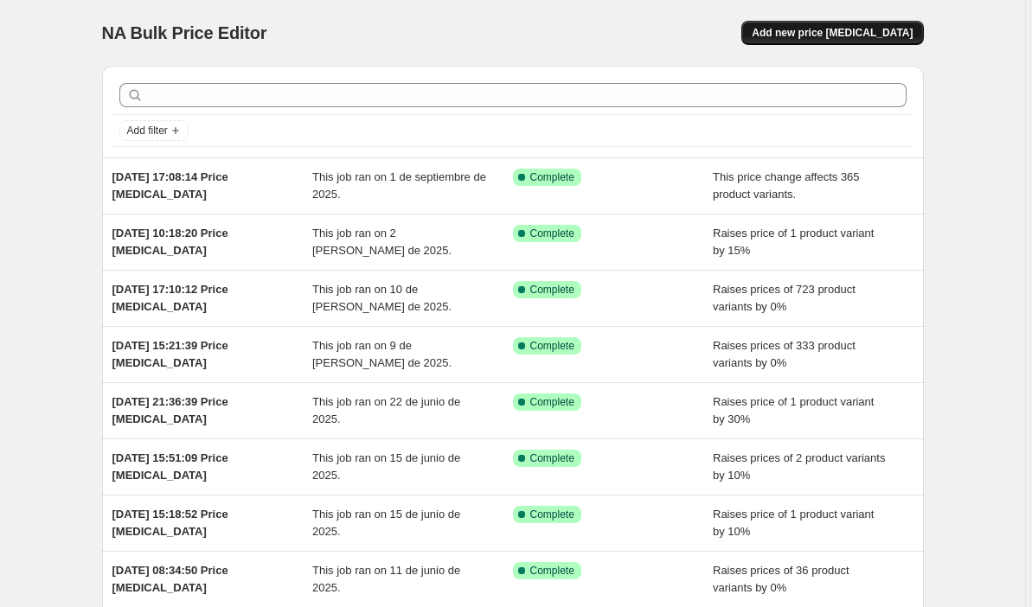
click at [860, 33] on span "Add new price [MEDICAL_DATA]" at bounding box center [832, 33] width 161 height 14
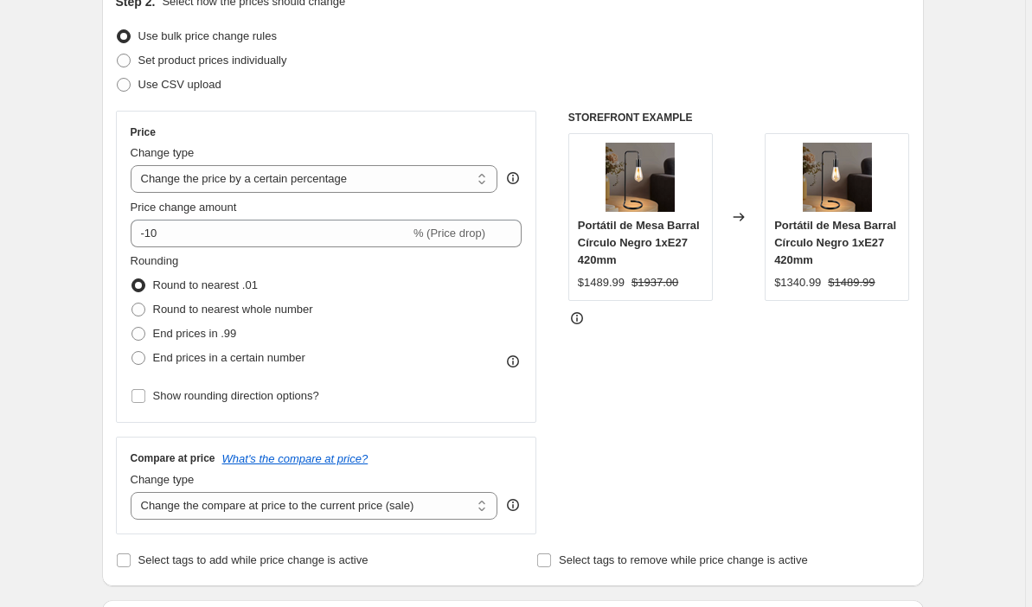
scroll to position [225, 0]
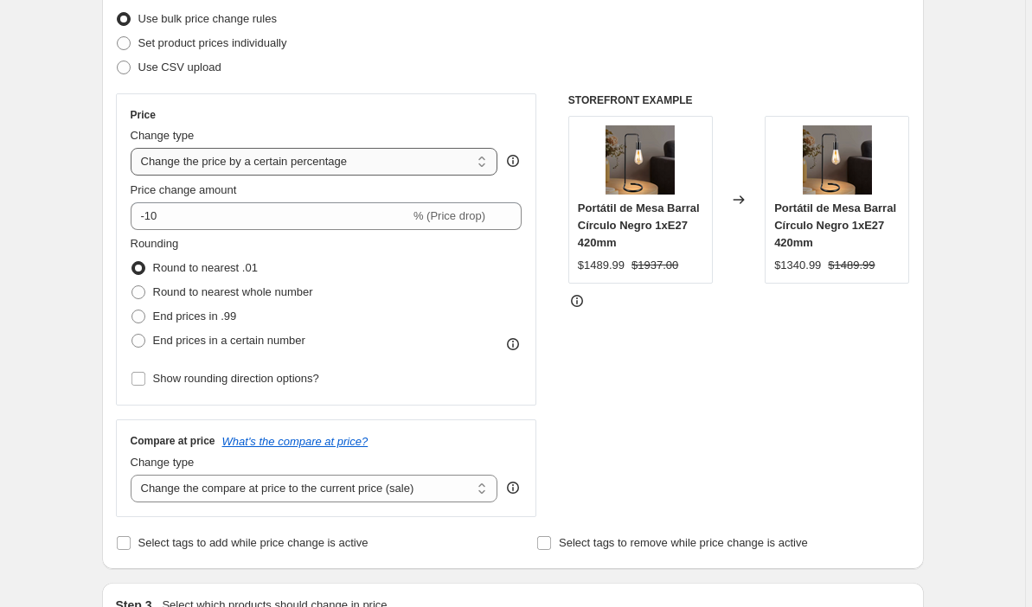
click at [479, 163] on select "Change the price to a certain amount Change the price by a certain amount Chang…" at bounding box center [315, 162] width 368 height 28
select select "margin"
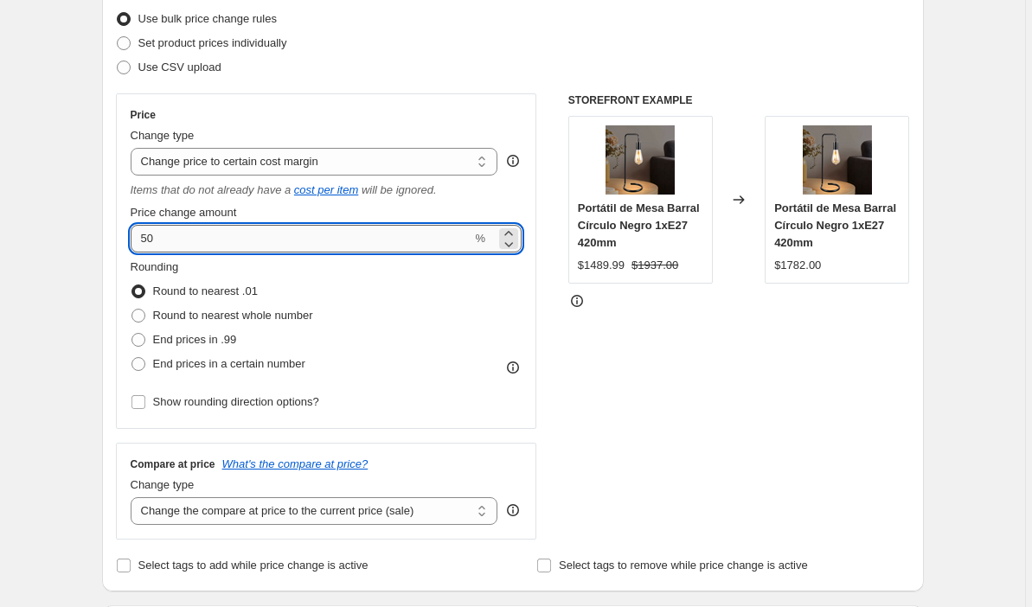
click at [342, 234] on input "50" at bounding box center [302, 239] width 342 height 28
type input "5"
type input "60"
click at [434, 274] on div "Rounding Round to nearest .01 Round to nearest whole number End prices in .99 E…" at bounding box center [327, 318] width 392 height 118
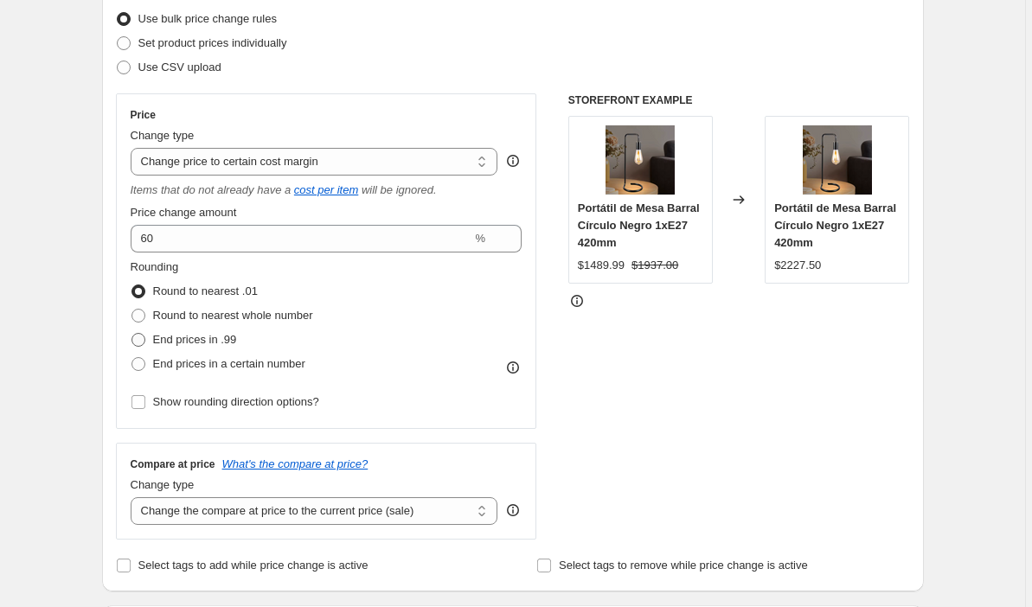
click at [145, 339] on span at bounding box center [139, 340] width 14 height 14
click at [132, 334] on input "End prices in .99" at bounding box center [132, 333] width 1 height 1
radio input "true"
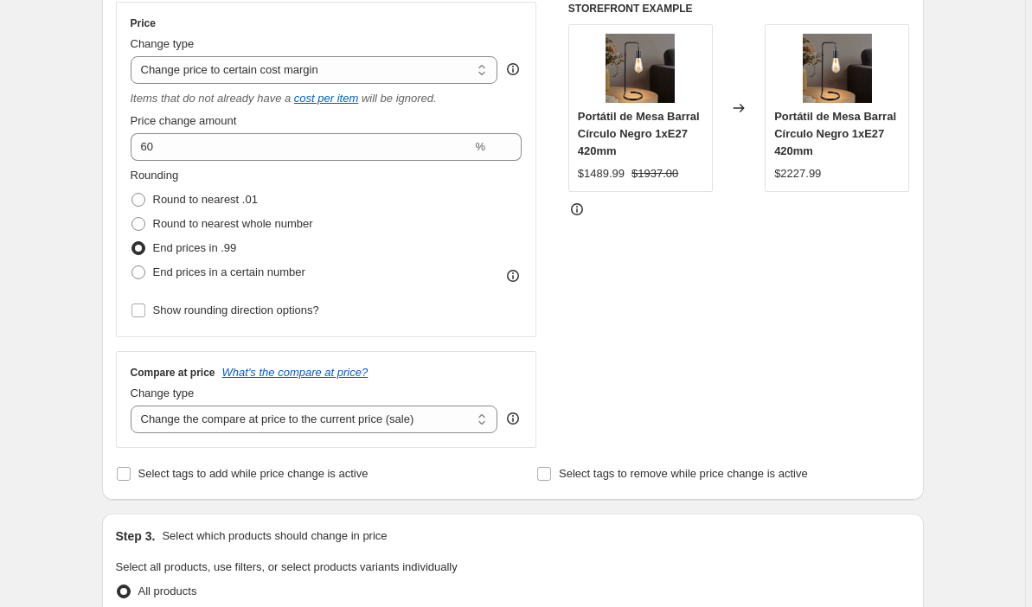
scroll to position [319, 0]
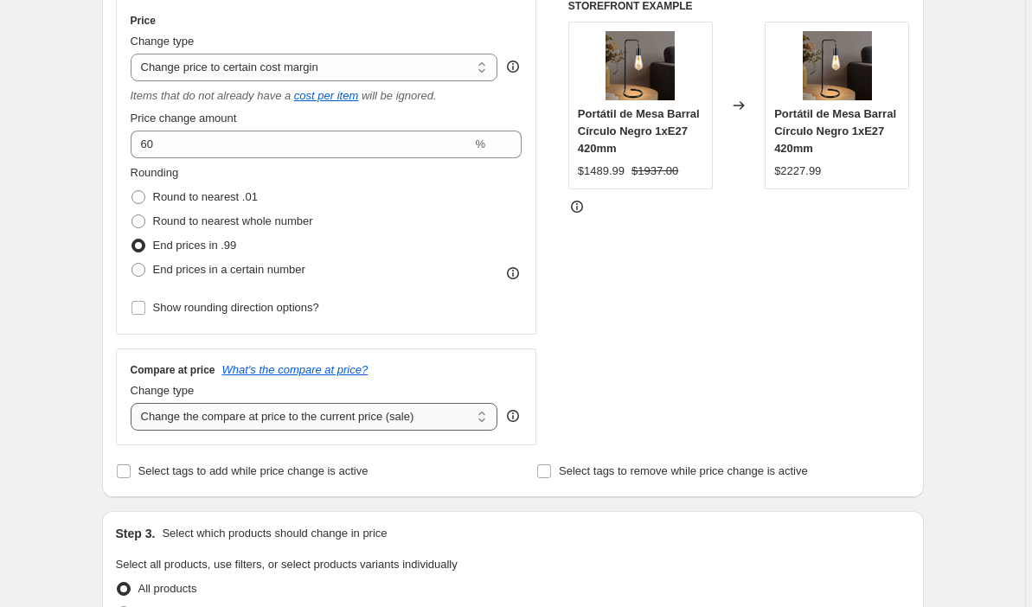
click at [479, 423] on select "Change the compare at price to the current price (sale) Change the compare at p…" at bounding box center [315, 417] width 368 height 28
click at [455, 421] on select "Change the compare at price to the current price (sale) Change the compare at p…" at bounding box center [315, 417] width 368 height 28
select select "pp"
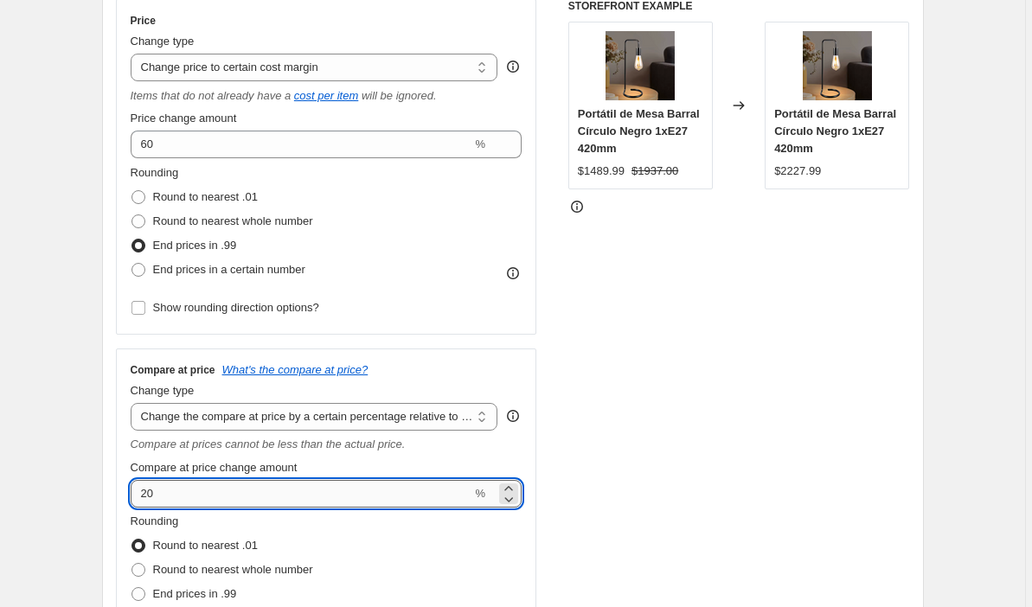
click at [251, 500] on input "20" at bounding box center [302, 494] width 342 height 28
type input "2"
type input "35"
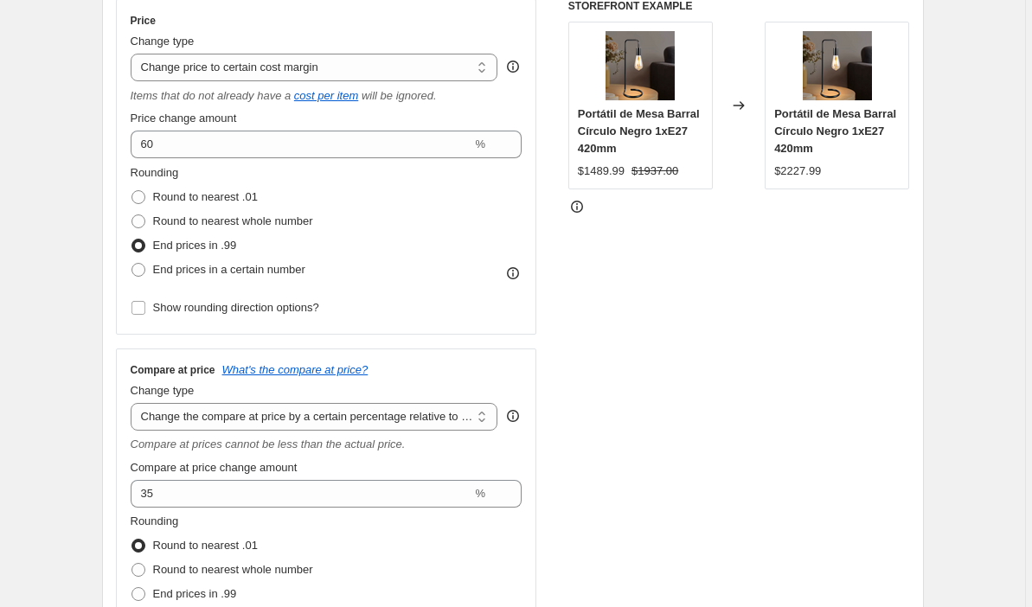
click at [610, 496] on div "STOREFRONT EXAMPLE Portátil de Mesa Barral Círculo Negro 1xE27 420mm $1489.99 $…" at bounding box center [740, 341] width 342 height 684
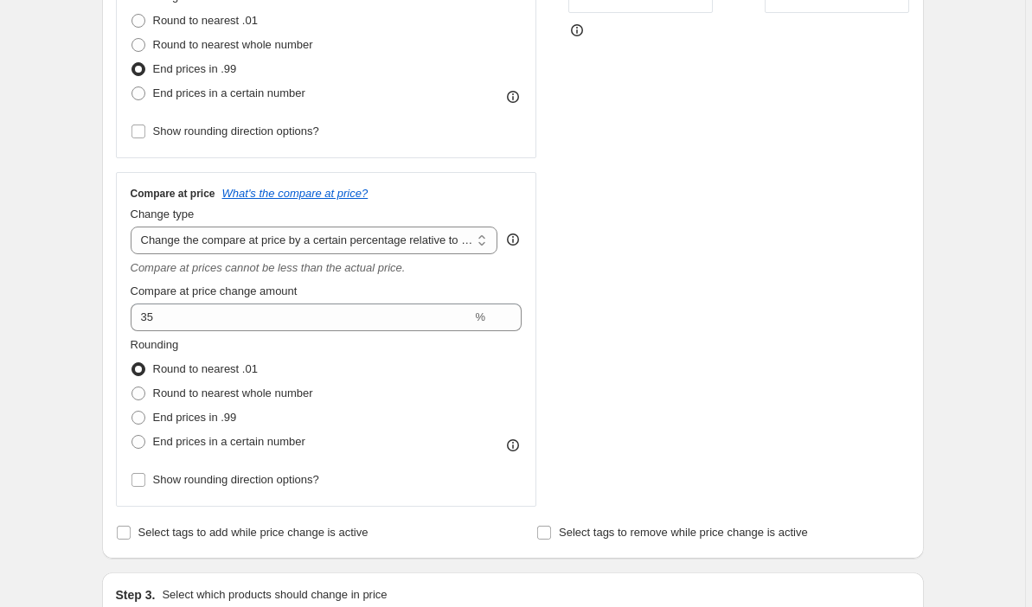
scroll to position [498, 0]
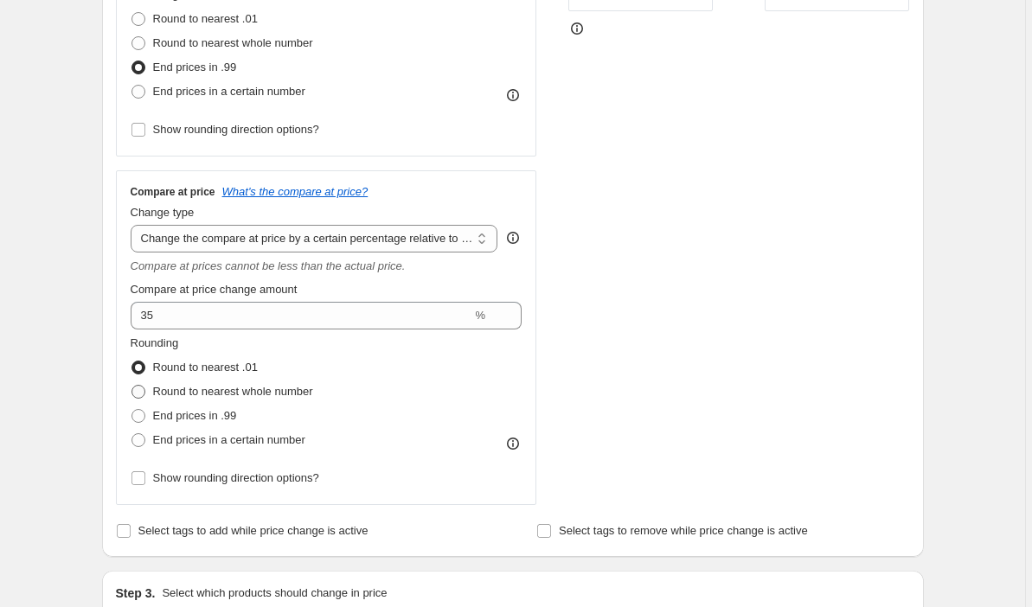
click at [141, 394] on span at bounding box center [139, 392] width 14 height 14
click at [132, 386] on input "Round to nearest whole number" at bounding box center [132, 385] width 1 height 1
radio input "true"
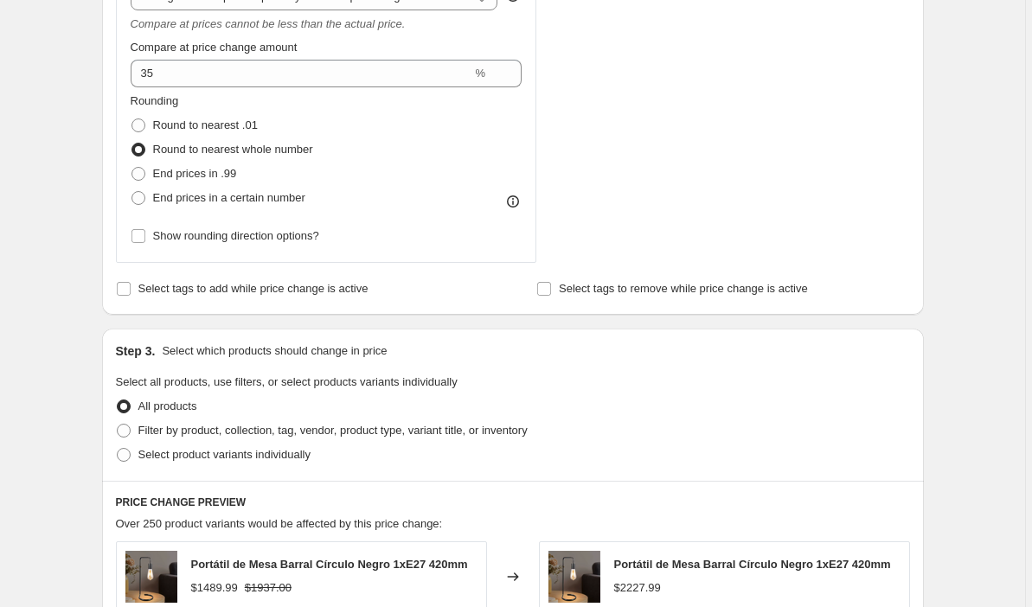
scroll to position [922, 0]
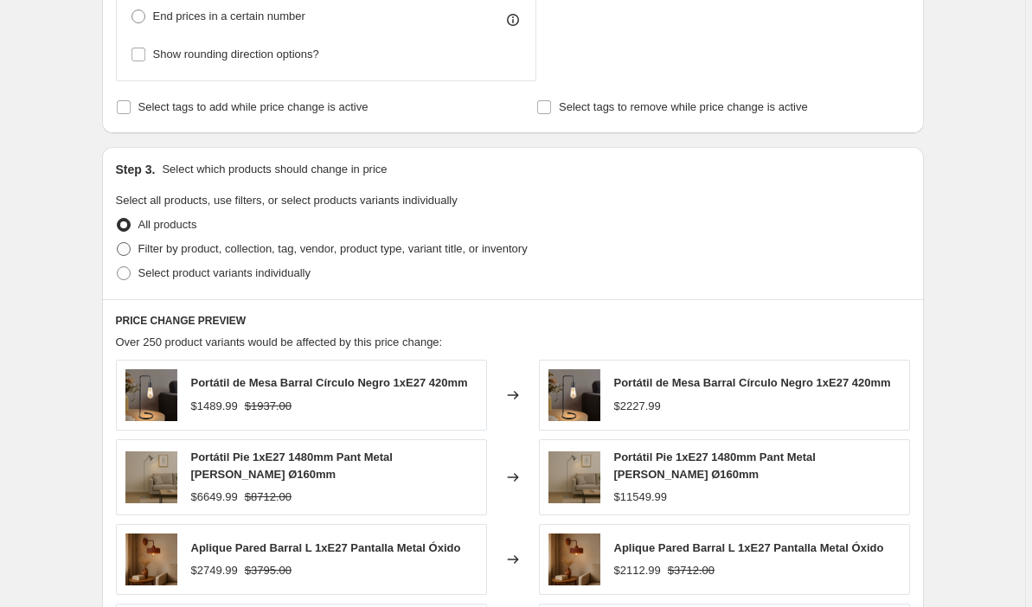
click at [128, 248] on span at bounding box center [124, 249] width 14 height 14
click at [118, 243] on input "Filter by product, collection, tag, vendor, product type, variant title, or inv…" at bounding box center [117, 242] width 1 height 1
radio input "true"
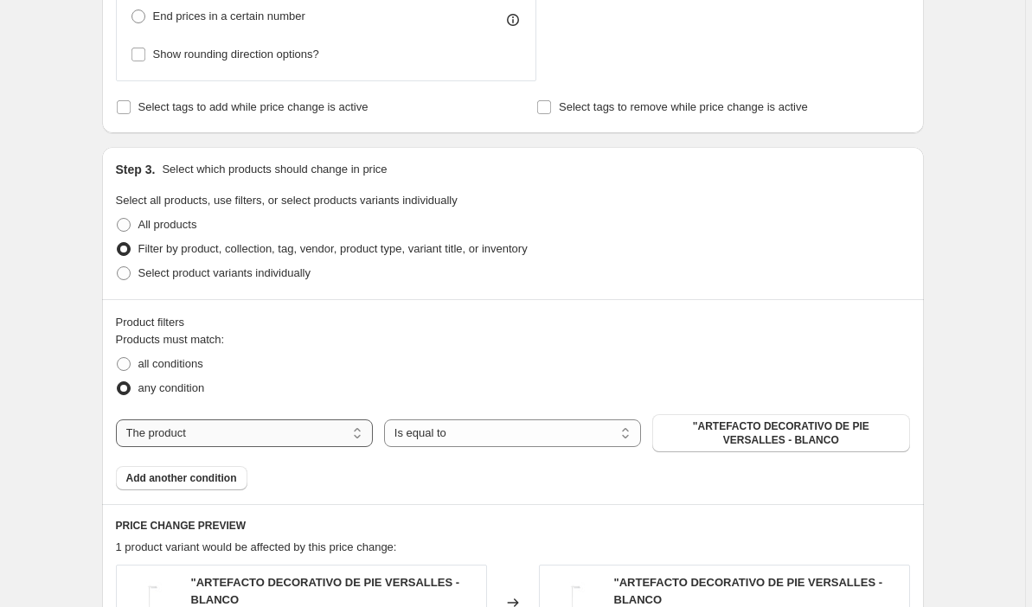
click at [363, 436] on select "The product The product's collection The product's tag The product's vendor The…" at bounding box center [244, 434] width 257 height 28
select select "collection"
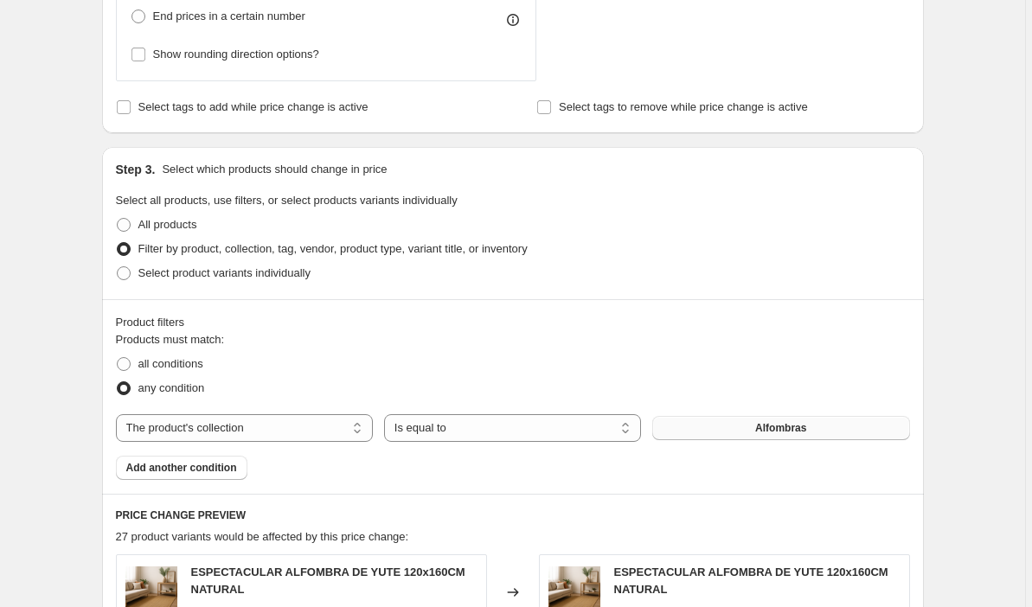
click at [705, 432] on button "Alfombras" at bounding box center [780, 428] width 257 height 24
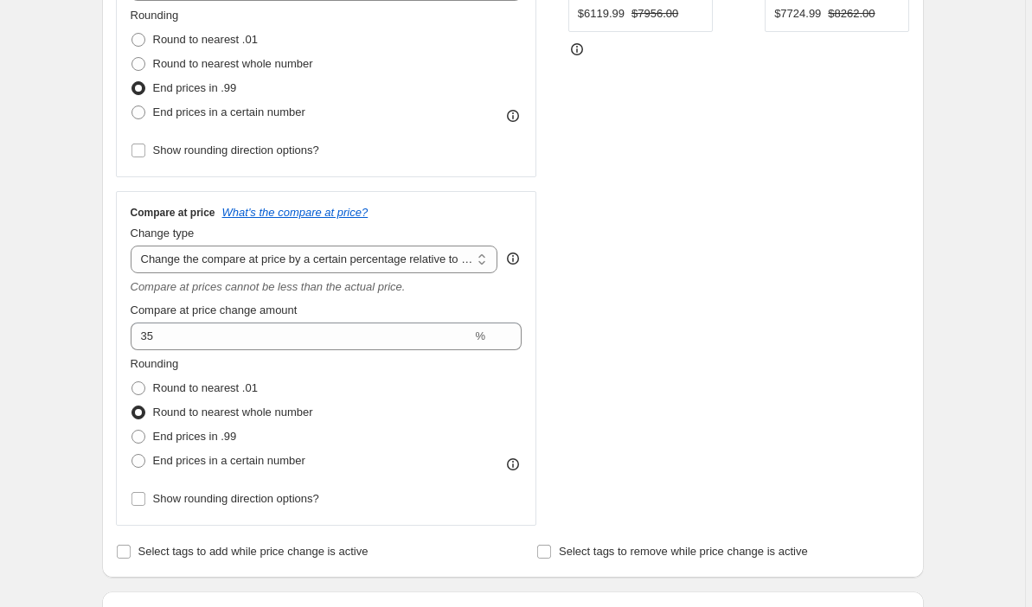
scroll to position [397, 0]
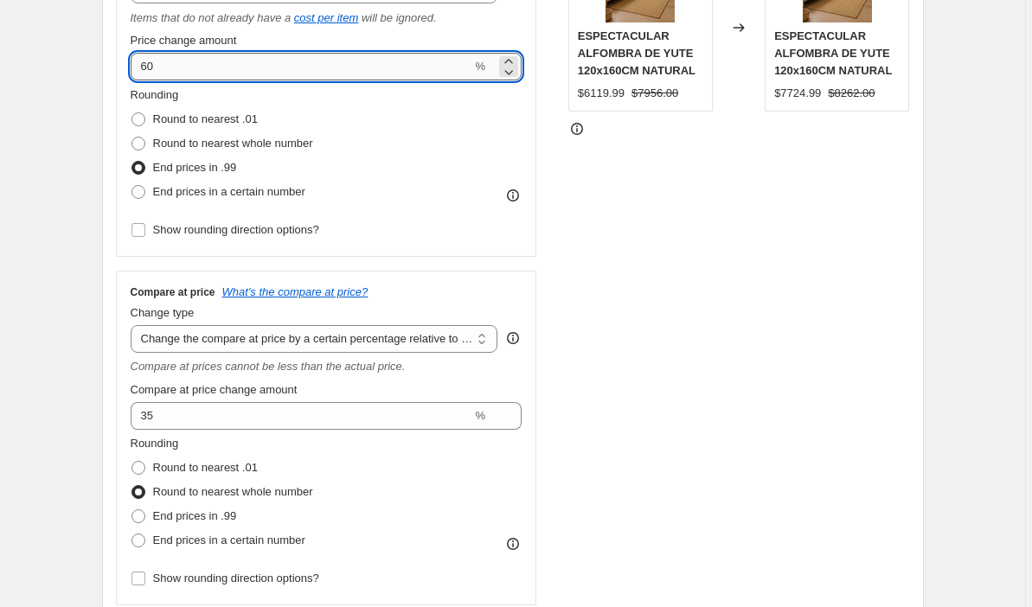
click at [170, 65] on input "60" at bounding box center [302, 67] width 342 height 28
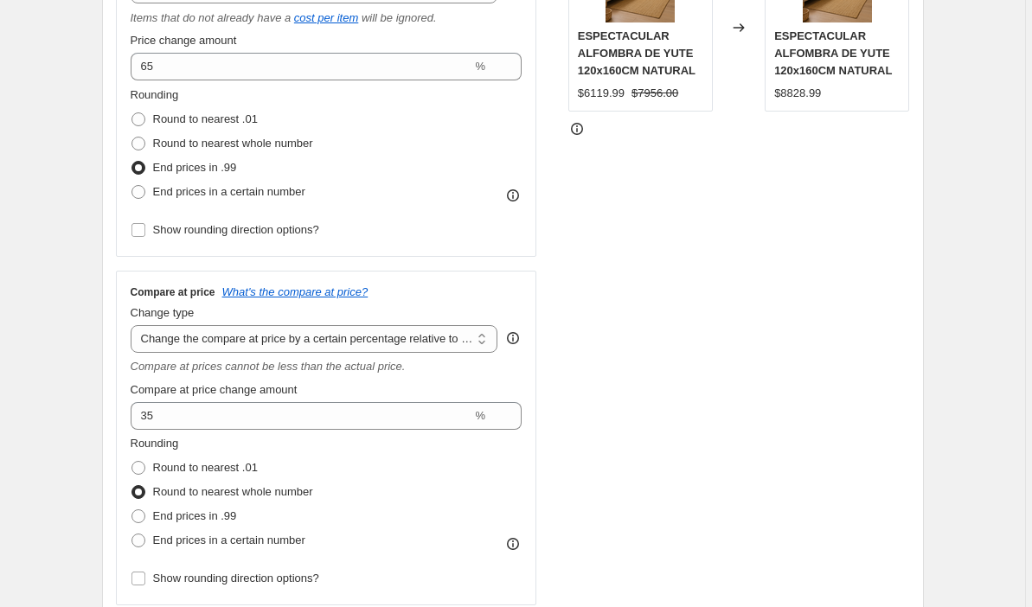
click at [626, 241] on div "STOREFRONT EXAMPLE ESPECTACULAR ALFOMBRA DE YUTE 120x160CM NATURAL $6119.99 $79…" at bounding box center [740, 263] width 342 height 684
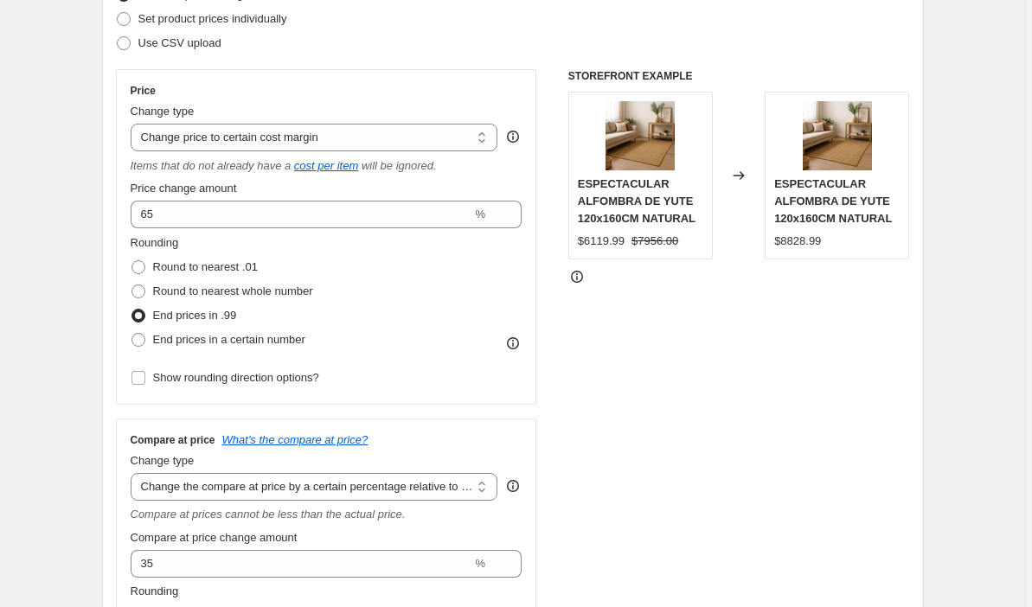
scroll to position [250, 0]
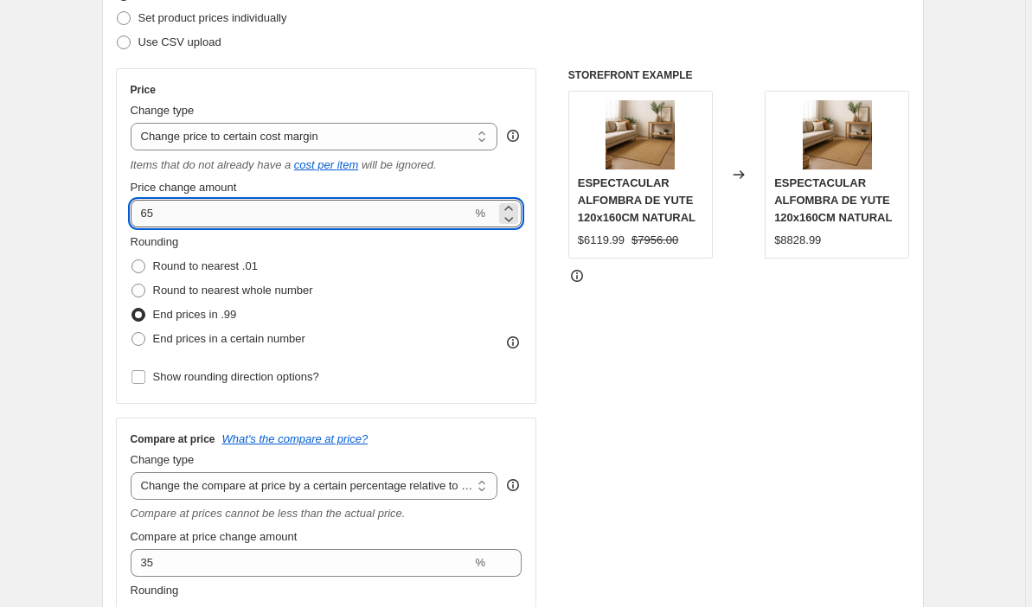
click at [170, 216] on input "65" at bounding box center [302, 214] width 342 height 28
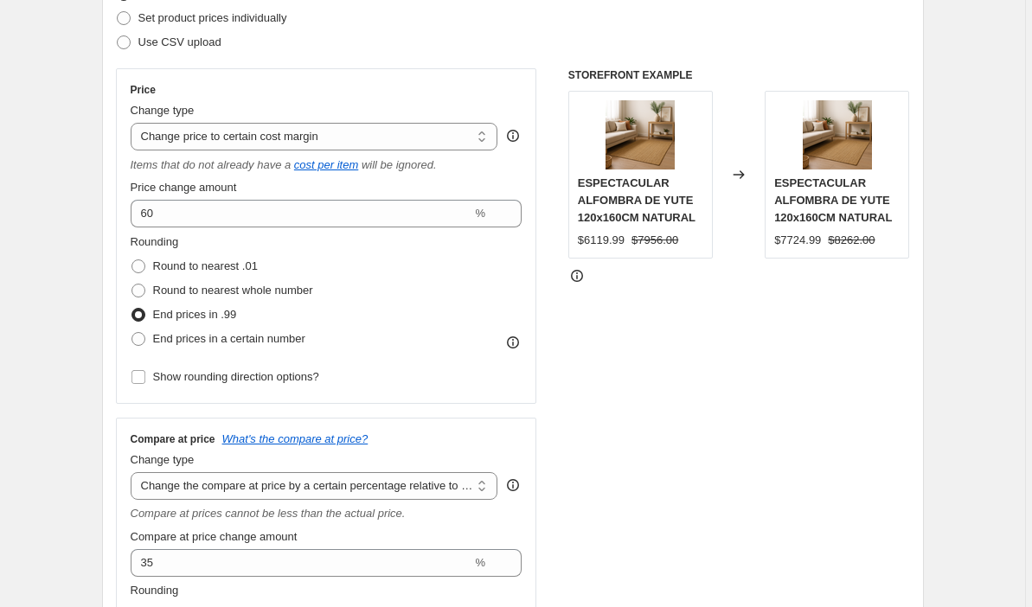
click at [625, 405] on div "STOREFRONT EXAMPLE ESPECTACULAR ALFOMBRA DE YUTE 120x160CM NATURAL $6119.99 $79…" at bounding box center [740, 410] width 342 height 684
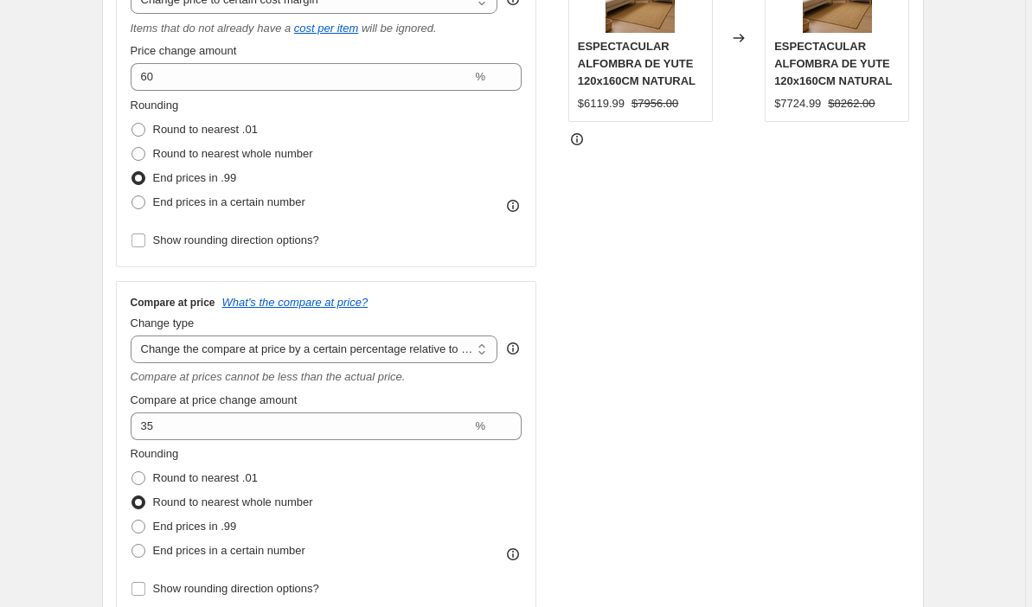
scroll to position [363, 0]
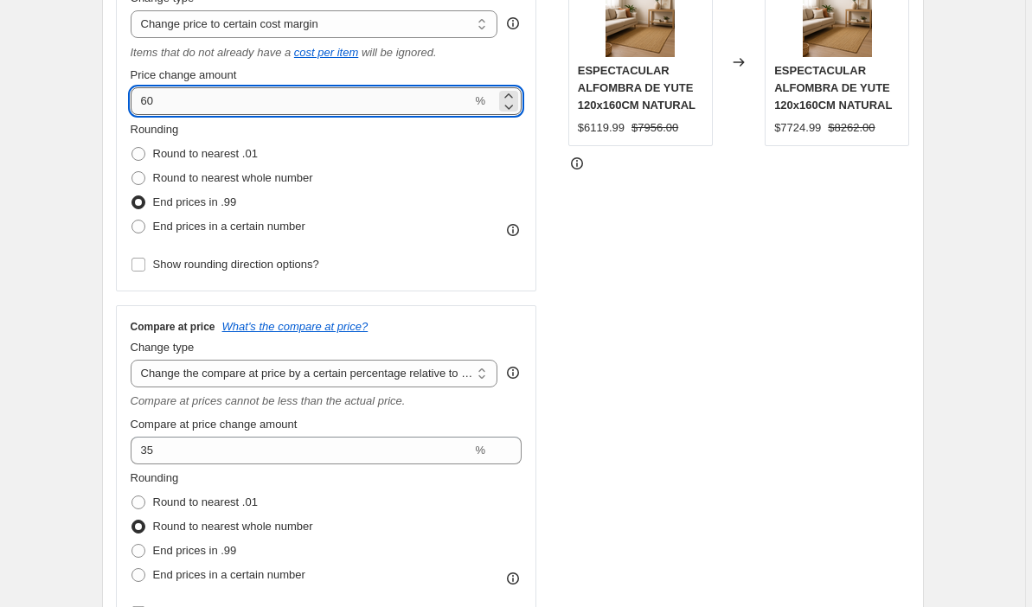
click at [164, 103] on input "60" at bounding box center [302, 101] width 342 height 28
type input "6"
type input "5"
type input "6"
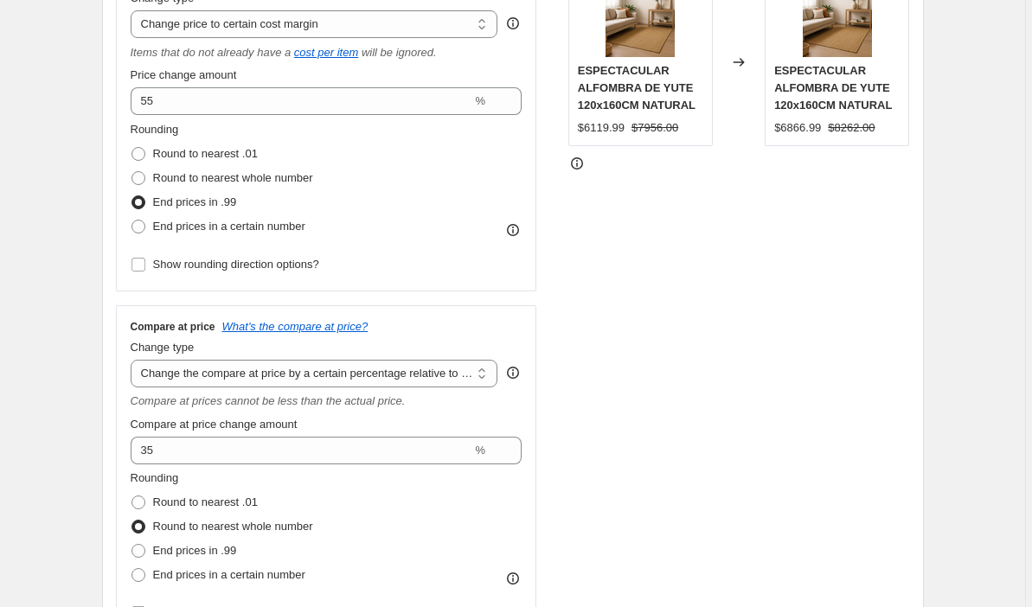
click at [580, 203] on div "STOREFRONT EXAMPLE ESPECTACULAR ALFOMBRA DE YUTE 120x160CM NATURAL $6119.99 $79…" at bounding box center [740, 298] width 342 height 684
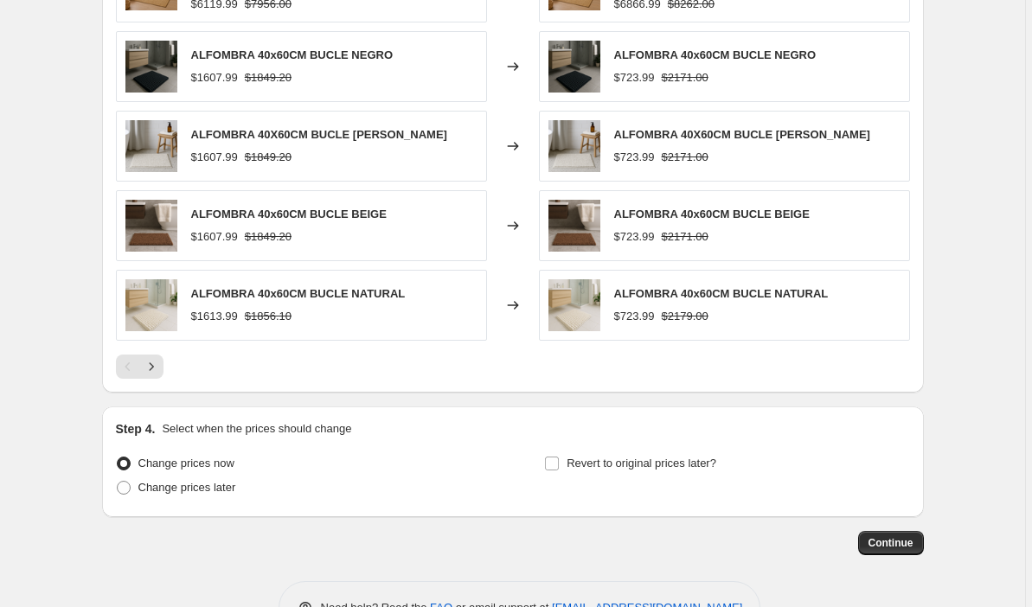
scroll to position [1584, 0]
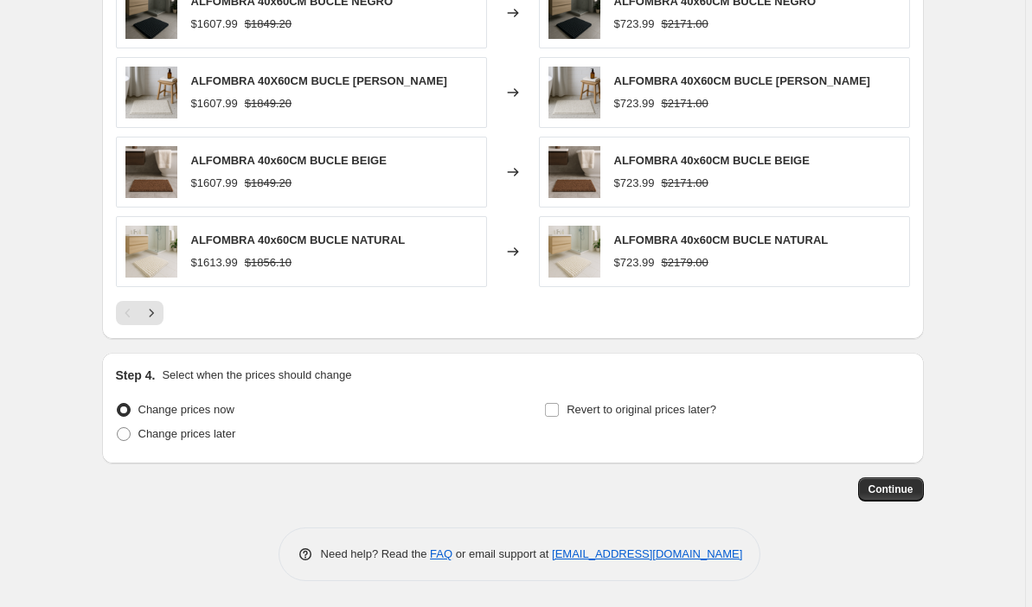
drag, startPoint x: 895, startPoint y: 495, endPoint x: 807, endPoint y: 335, distance: 182.4
drag, startPoint x: 839, startPoint y: 241, endPoint x: 618, endPoint y: 240, distance: 220.7
click at [618, 240] on div "ALFOMBRA 40x60CM BUCLE NATURAL $723.99 $2179.00" at bounding box center [724, 251] width 371 height 71
copy span "ALFOMBRA 40x60CM BUCLE NATURAL"
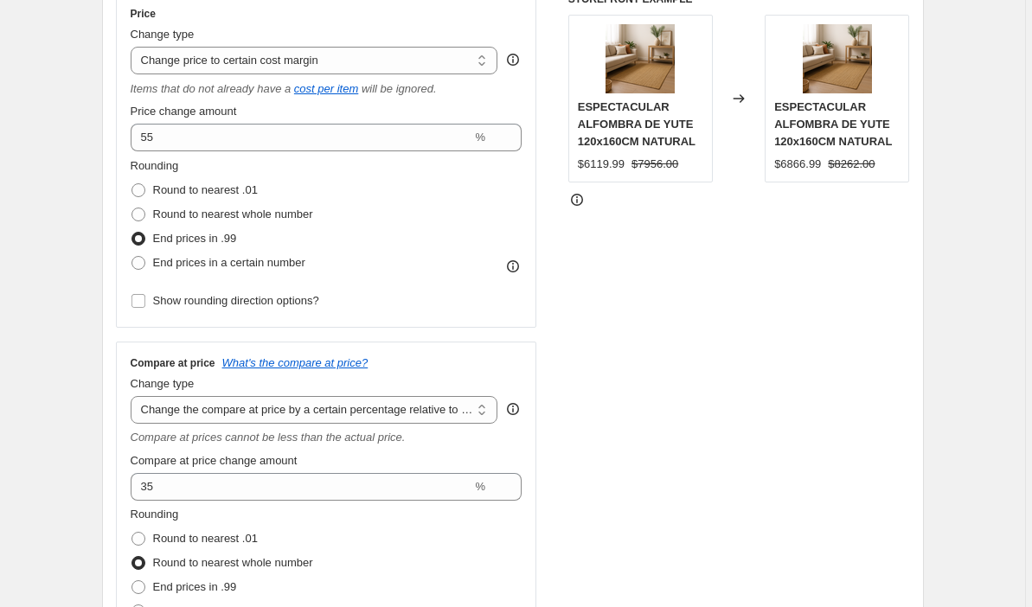
scroll to position [328, 0]
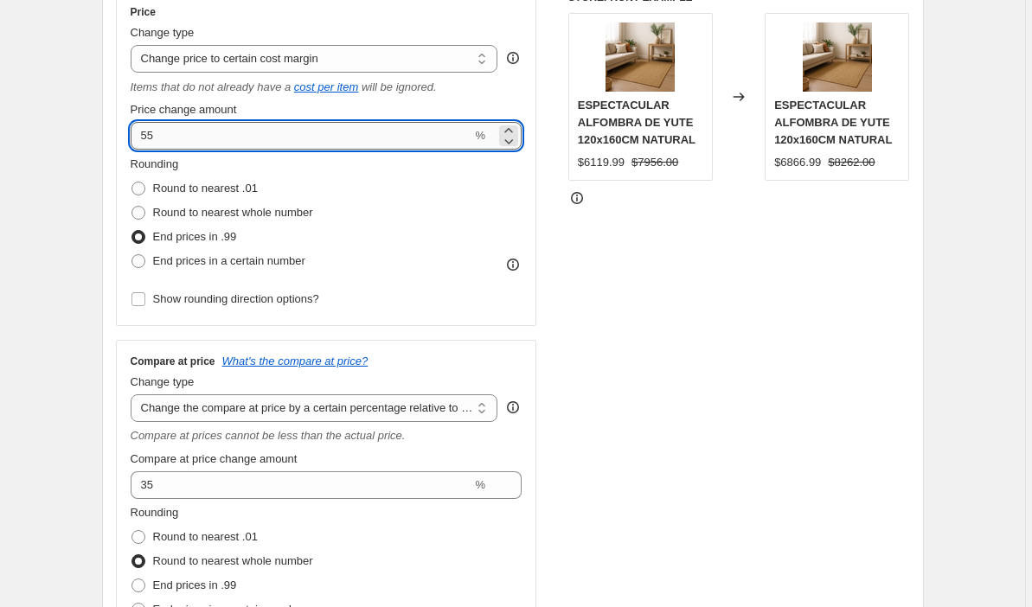
click at [164, 130] on input "55" at bounding box center [302, 136] width 342 height 28
type input "5"
type input "60"
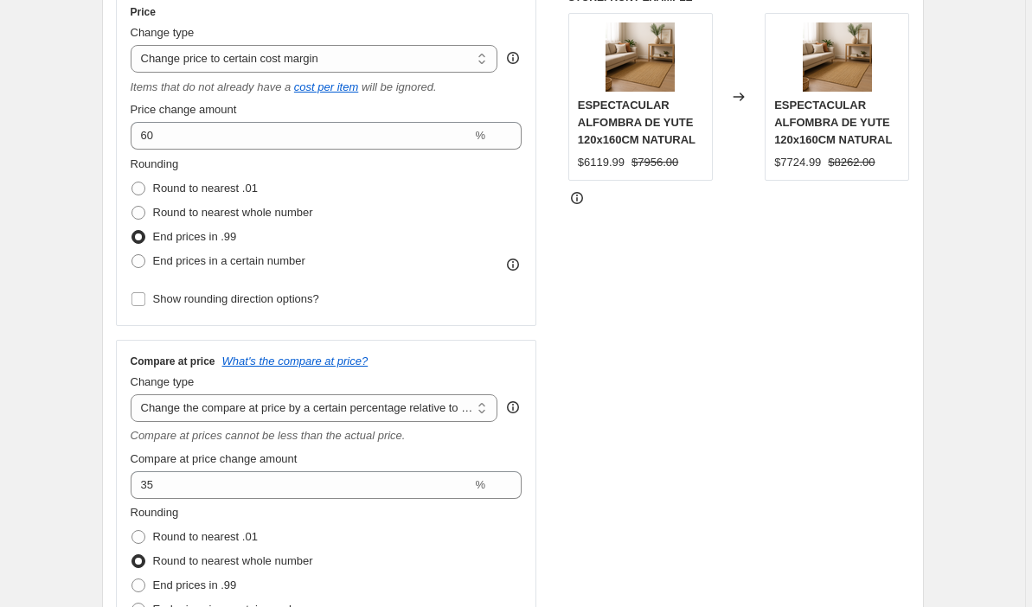
click at [611, 327] on div "STOREFRONT EXAMPLE ESPECTACULAR ALFOMBRA DE YUTE 120x160CM NATURAL $6119.99 $79…" at bounding box center [740, 332] width 342 height 684
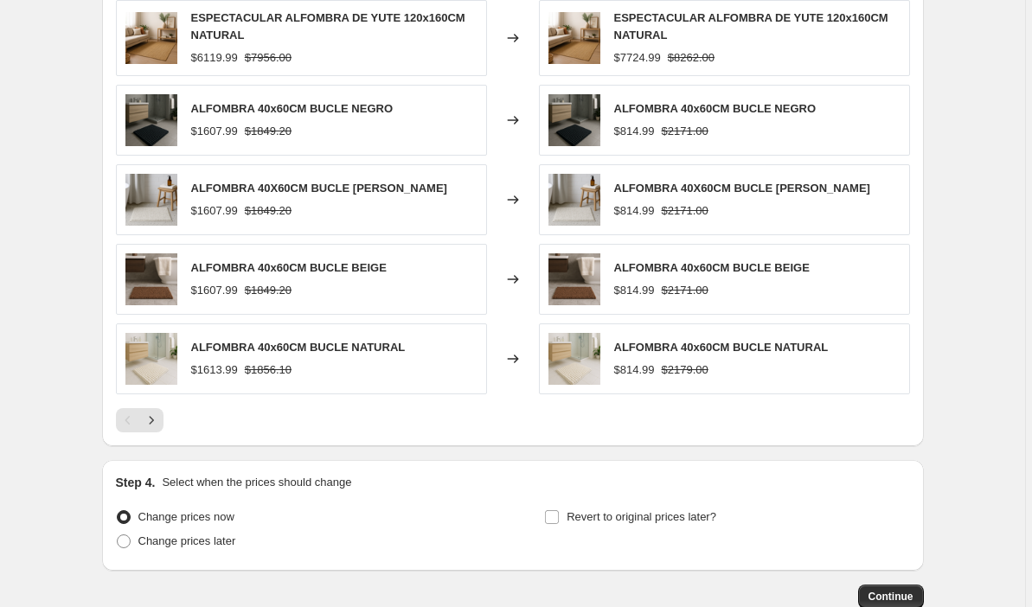
scroll to position [1584, 0]
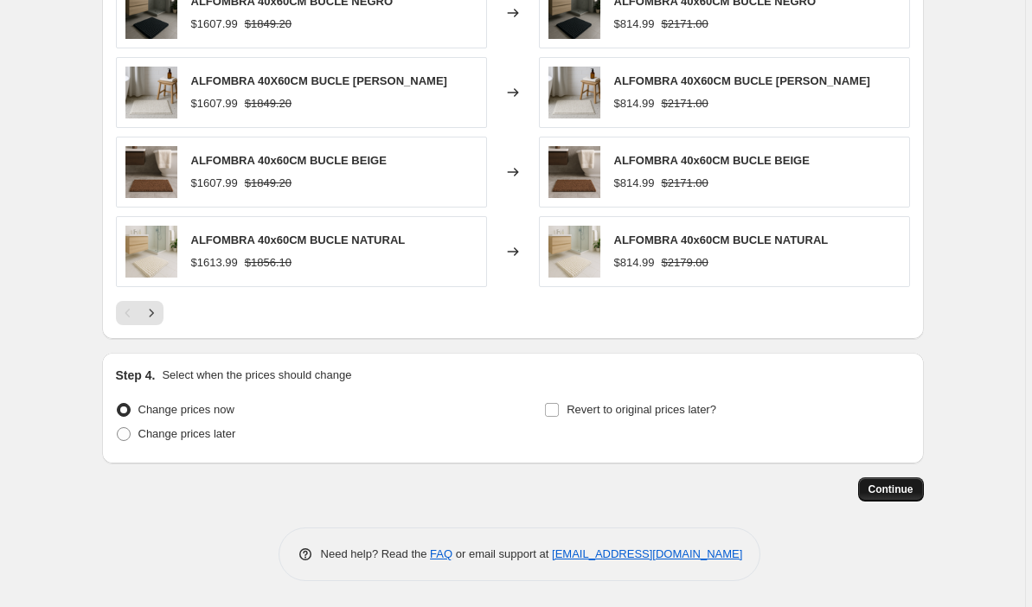
click at [909, 497] on button "Continue" at bounding box center [891, 490] width 66 height 24
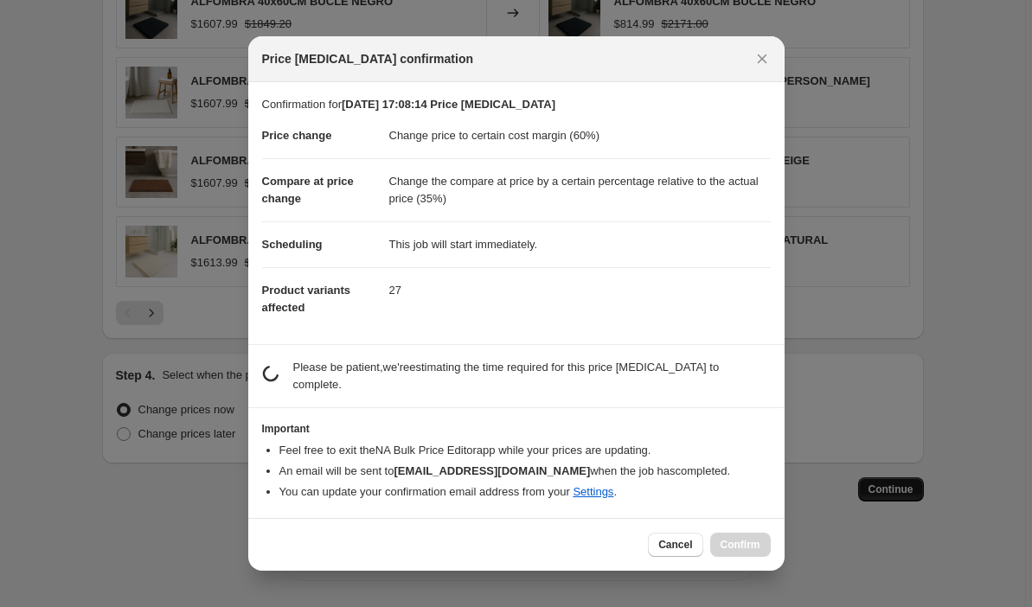
scroll to position [0, 0]
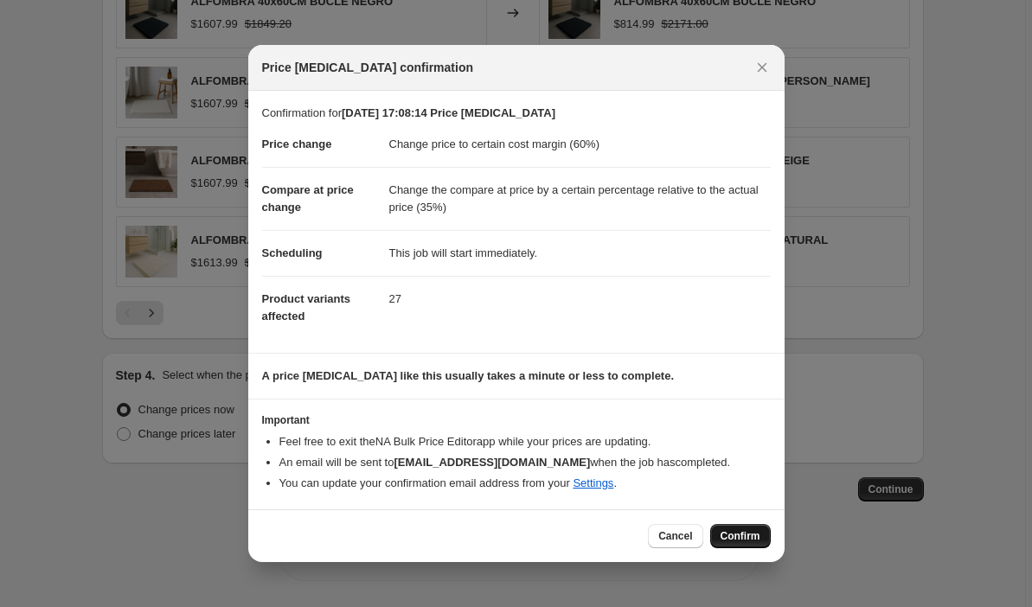
click at [742, 543] on span "Confirm" at bounding box center [741, 537] width 40 height 14
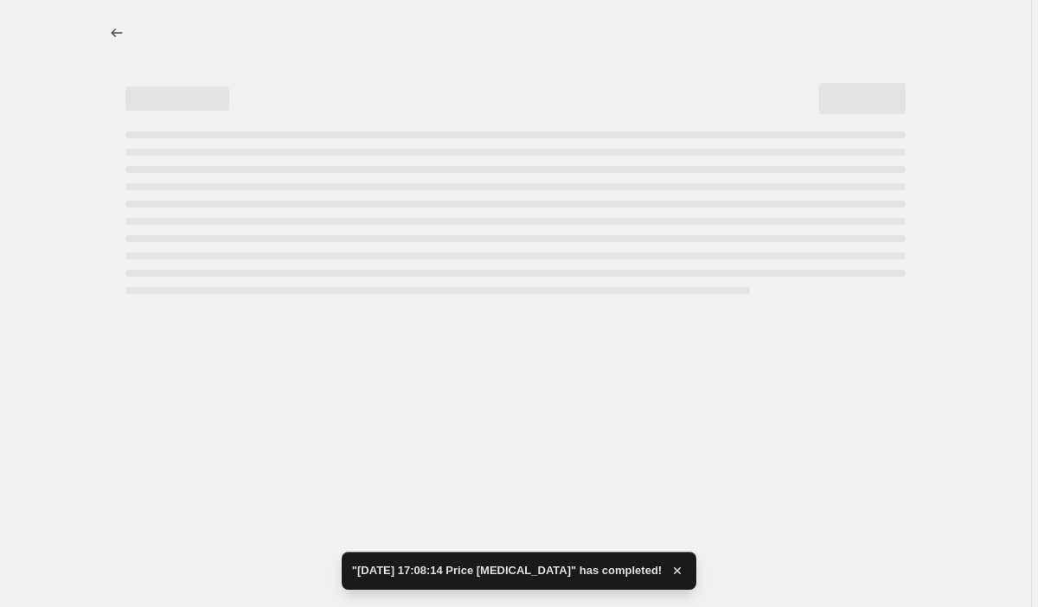
select select "margin"
select select "pp"
select select "collection"
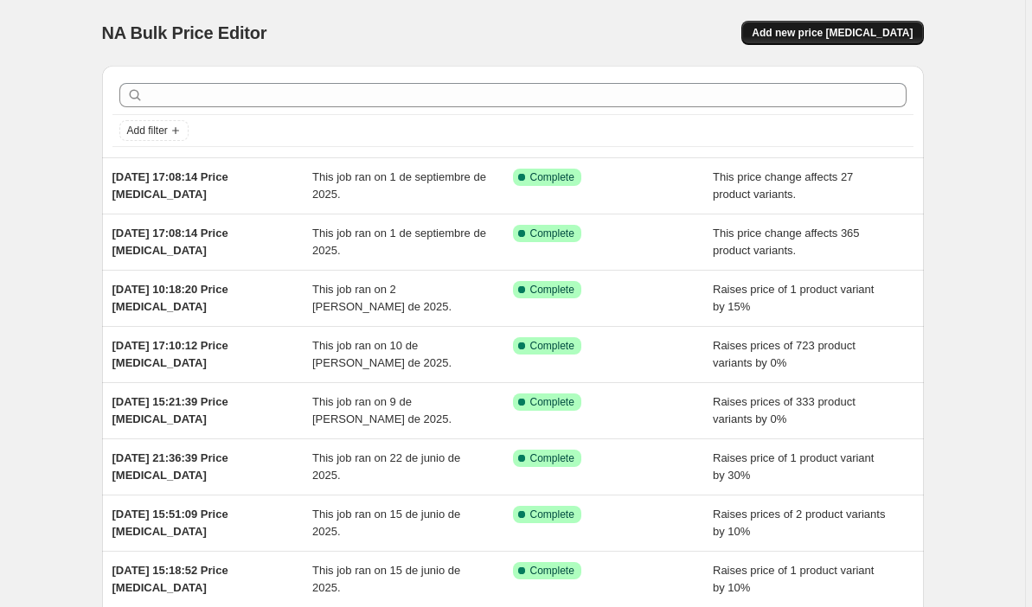
click at [868, 32] on span "Add new price [MEDICAL_DATA]" at bounding box center [832, 33] width 161 height 14
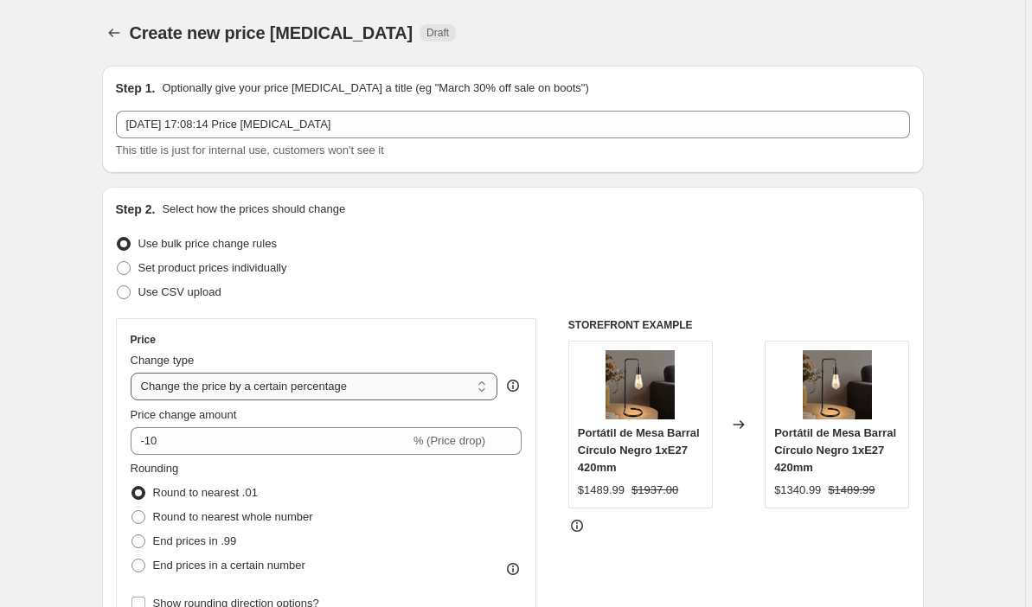
click at [471, 387] on select "Change the price to a certain amount Change the price by a certain amount Chang…" at bounding box center [315, 387] width 368 height 28
select select "margin"
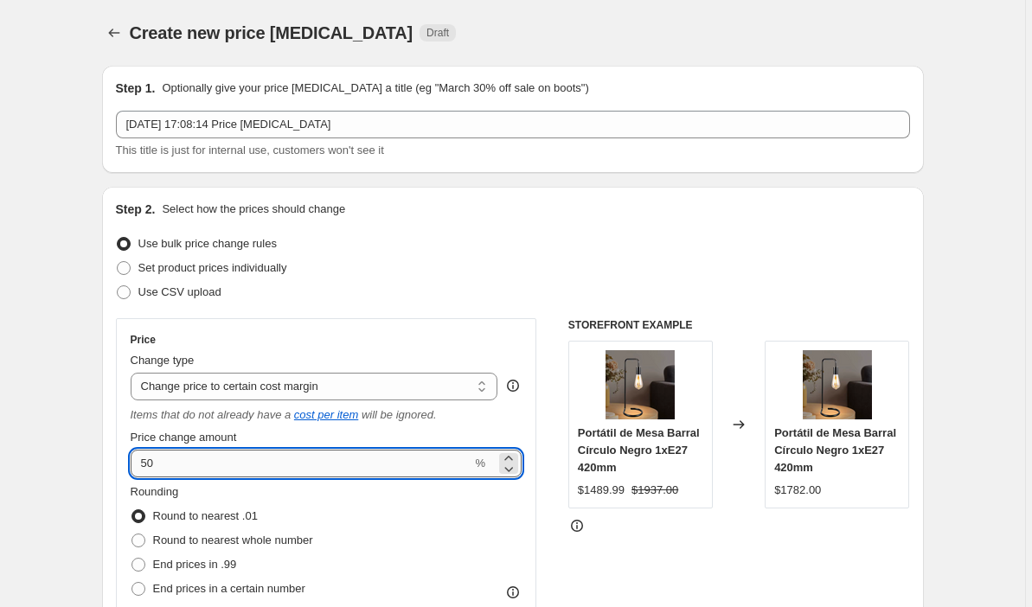
click at [394, 470] on input "50" at bounding box center [302, 464] width 342 height 28
type input "5"
type input "60"
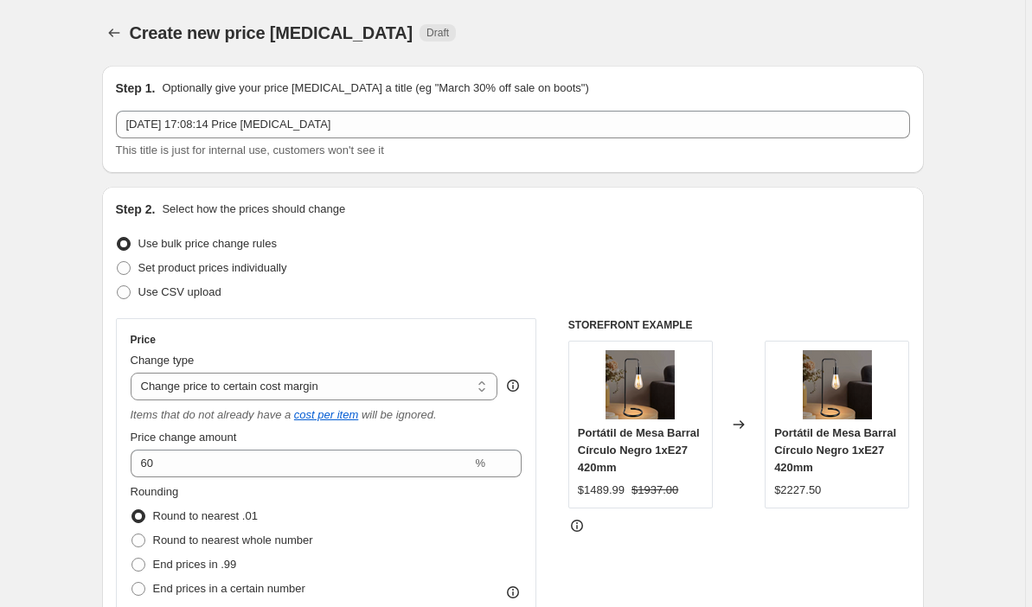
click at [546, 516] on div "Price Change type Change the price to a certain amount Change the price by a ce…" at bounding box center [513, 541] width 794 height 447
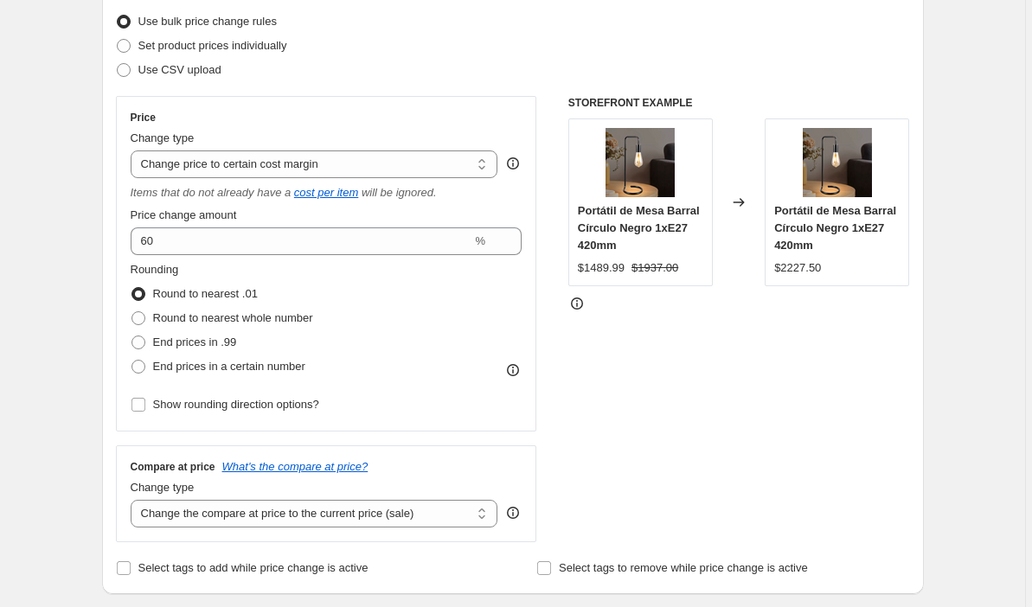
scroll to position [247, 0]
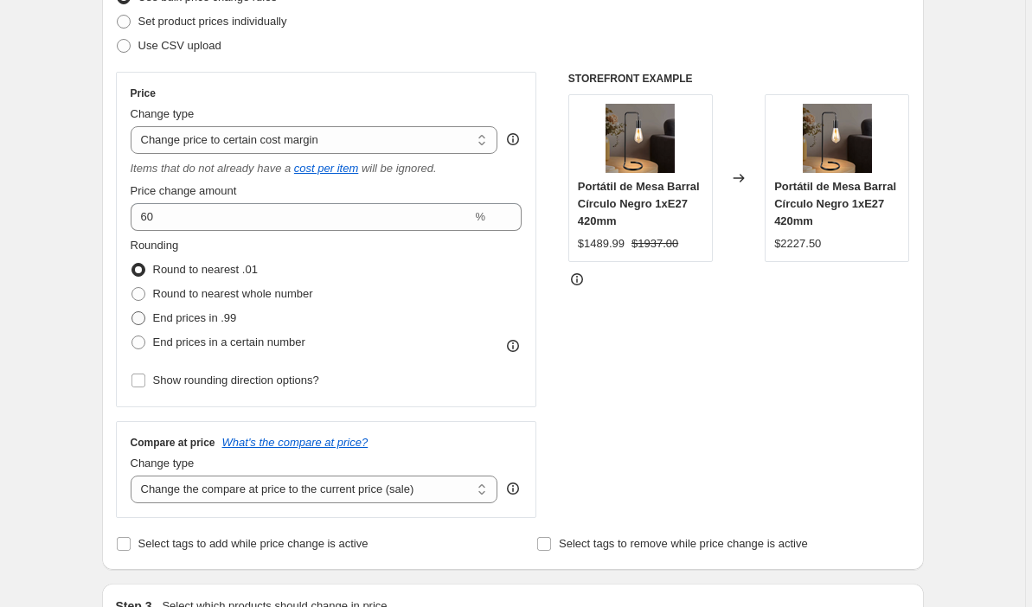
click at [142, 319] on span at bounding box center [139, 319] width 14 height 14
click at [132, 312] on input "End prices in .99" at bounding box center [132, 312] width 1 height 1
radio input "true"
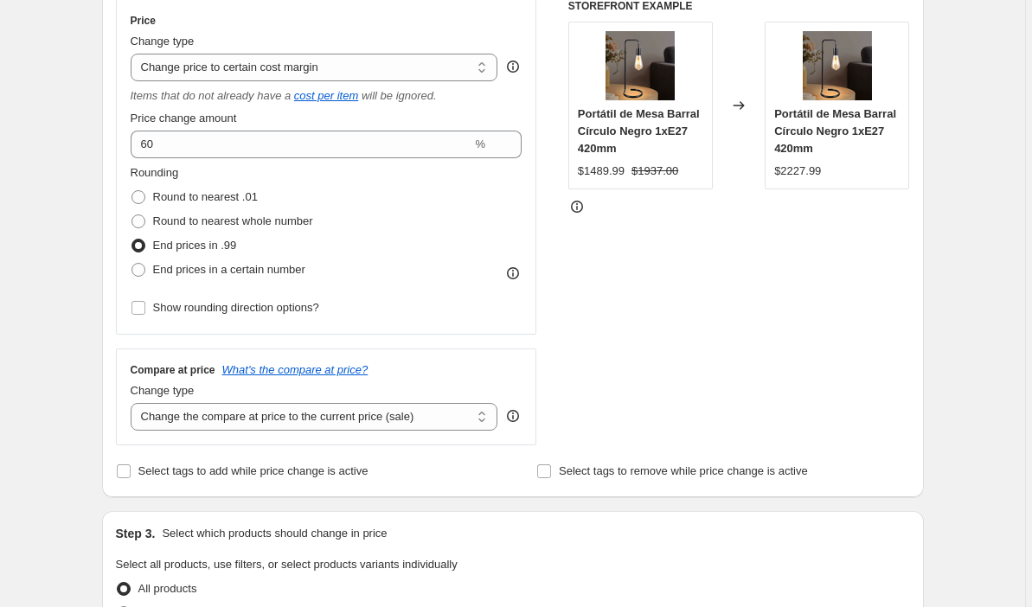
scroll to position [342, 0]
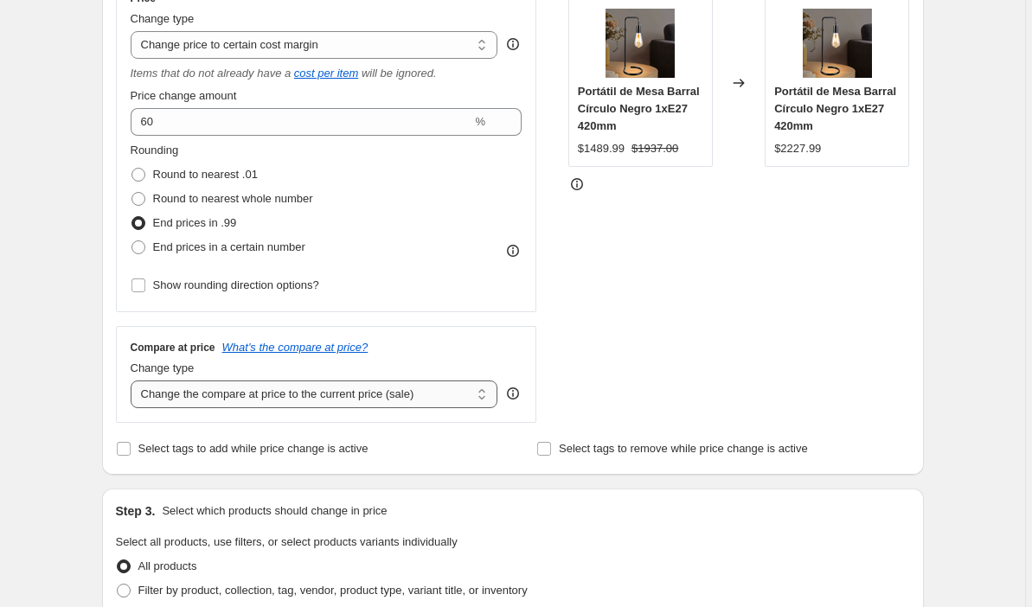
click at [325, 390] on select "Change the compare at price to the current price (sale) Change the compare at p…" at bounding box center [315, 395] width 368 height 28
select select "pp"
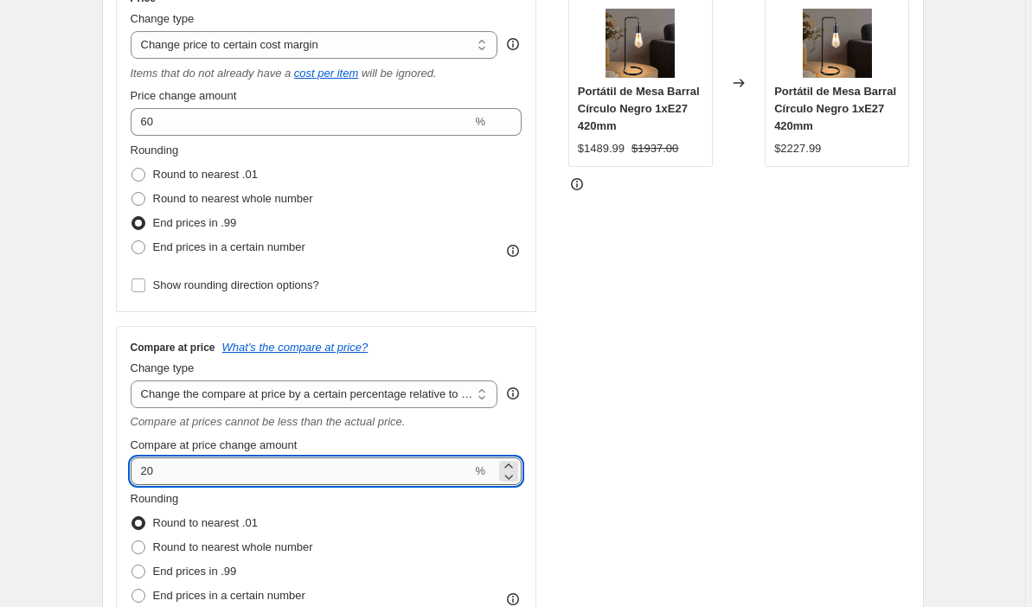
click at [236, 472] on input "20" at bounding box center [302, 472] width 342 height 28
type input "2"
type input "35"
click at [578, 502] on div "STOREFRONT EXAMPLE Portátil de Mesa Barral Círculo Negro 1xE27 420mm $1489.99 $…" at bounding box center [740, 319] width 342 height 684
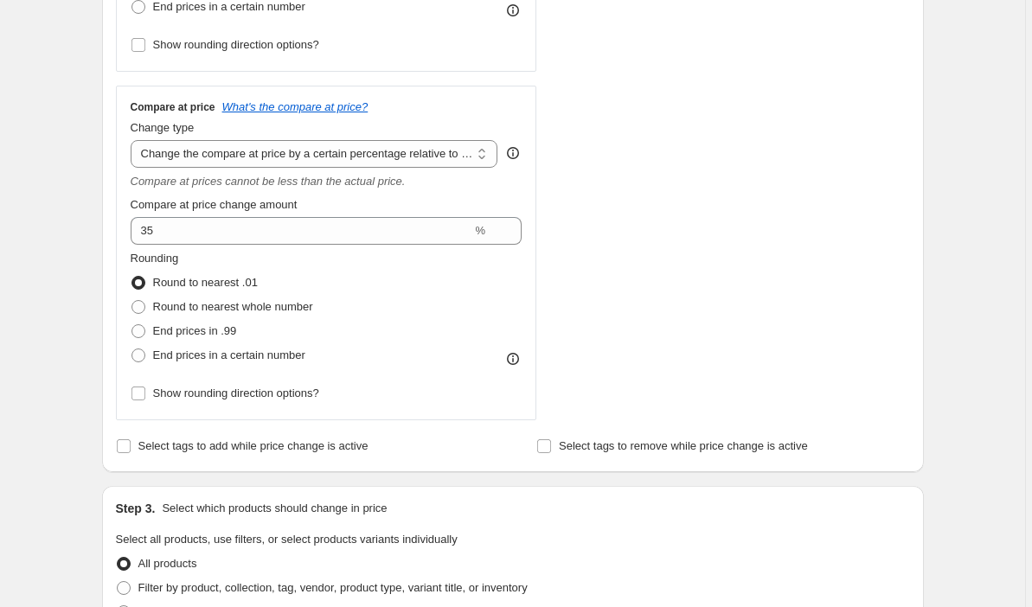
scroll to position [598, 0]
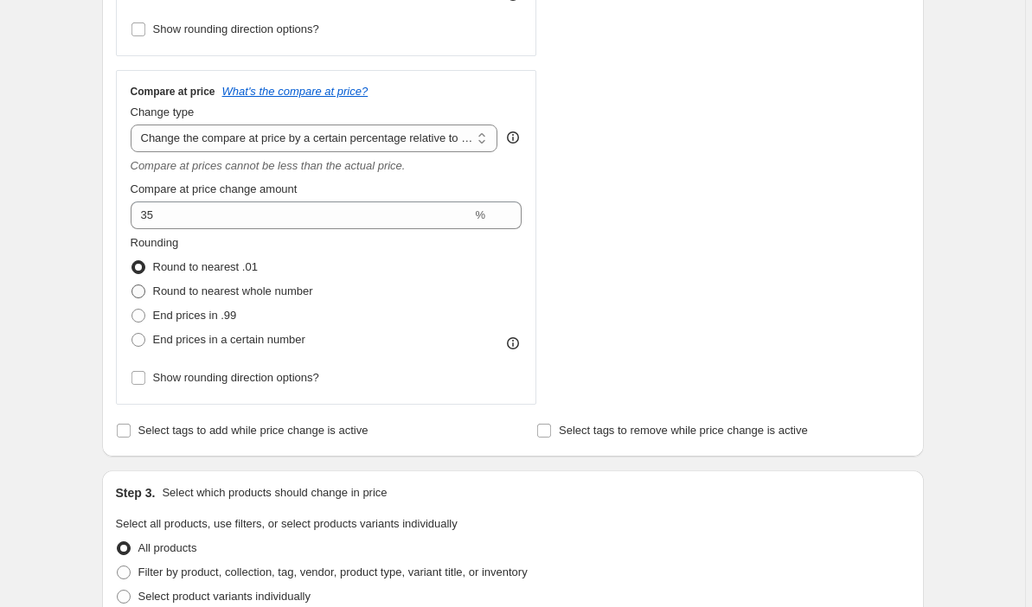
click at [143, 289] on span at bounding box center [139, 292] width 14 height 14
click at [132, 286] on input "Round to nearest whole number" at bounding box center [132, 285] width 1 height 1
radio input "true"
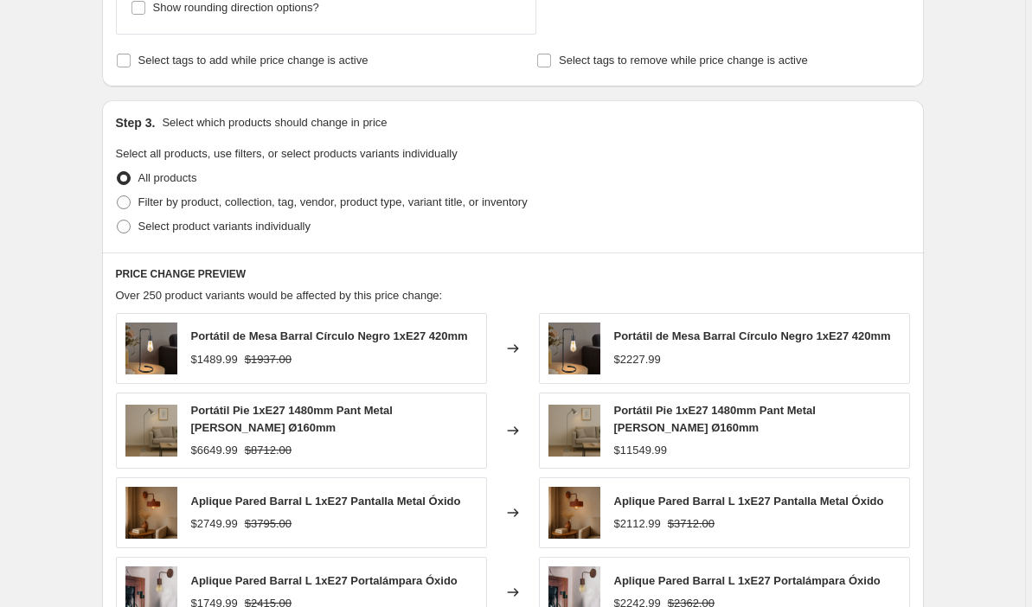
scroll to position [992, 0]
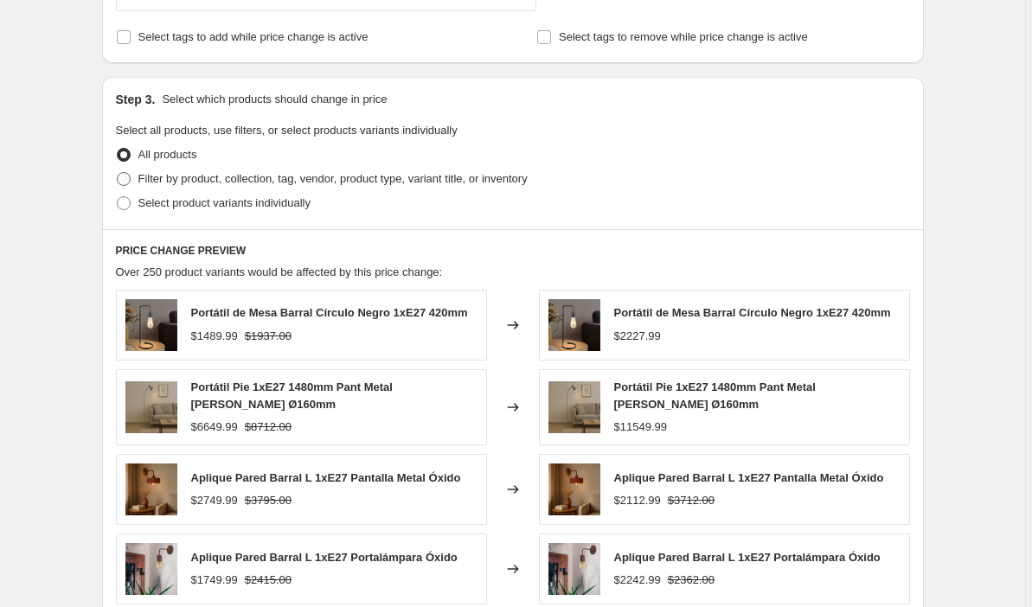
click at [124, 183] on span at bounding box center [124, 179] width 14 height 14
click at [118, 173] on input "Filter by product, collection, tag, vendor, product type, variant title, or inv…" at bounding box center [117, 172] width 1 height 1
radio input "true"
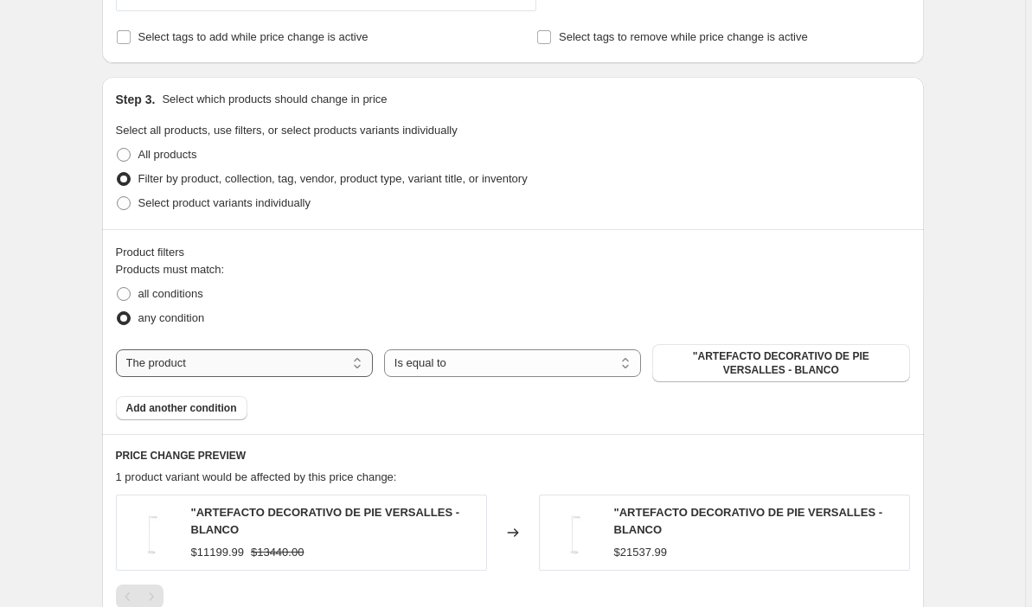
click at [362, 358] on select "The product The product's collection The product's tag The product's vendor The…" at bounding box center [244, 364] width 257 height 28
select select "collection"
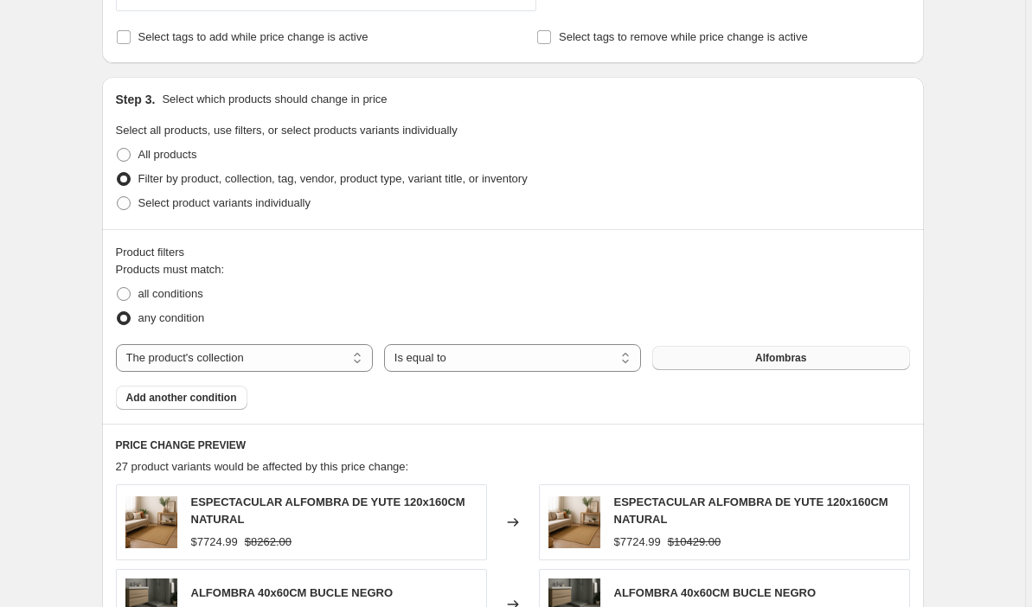
click at [812, 361] on button "Alfombras" at bounding box center [780, 358] width 257 height 24
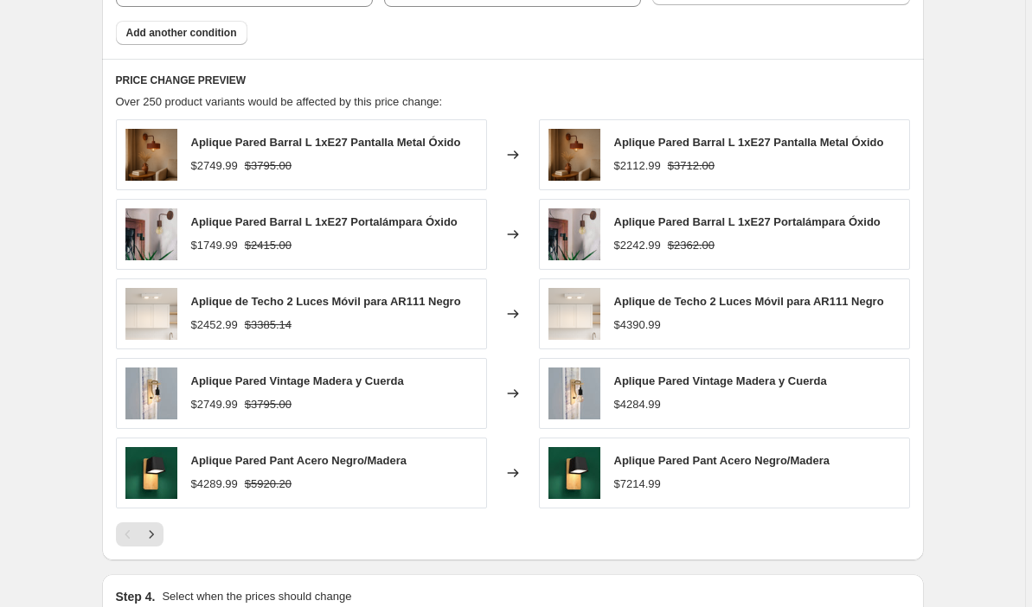
scroll to position [1358, 0]
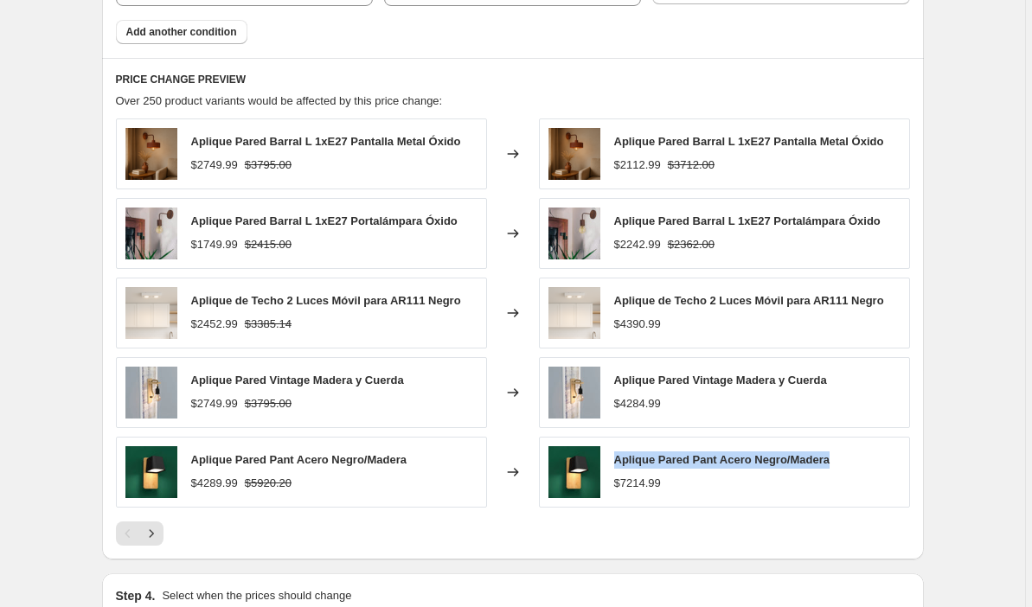
drag, startPoint x: 844, startPoint y: 462, endPoint x: 617, endPoint y: 463, distance: 226.7
click at [617, 463] on div "Aplique Pared Pant Acero Negro/Madera $7214.99" at bounding box center [724, 472] width 371 height 71
copy span "Aplique Pared Pant Acero Negro/Madera"
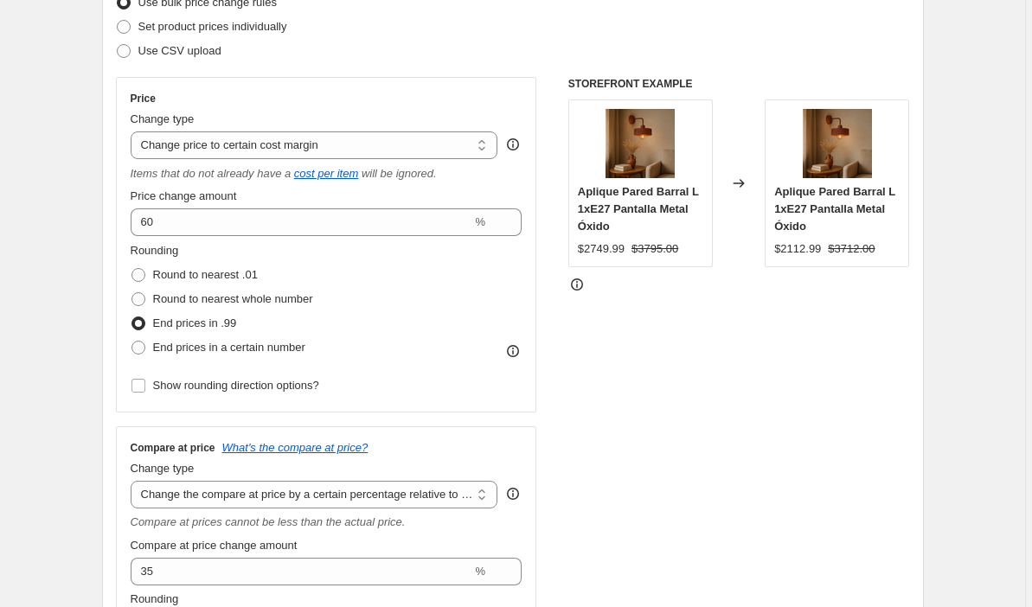
scroll to position [227, 0]
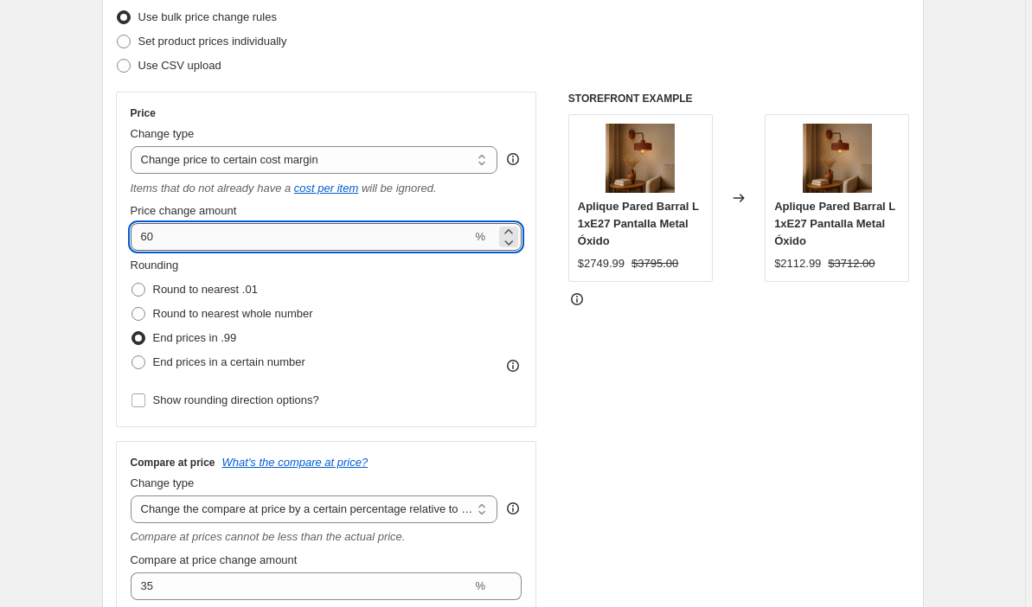
click at [153, 239] on input "60" at bounding box center [302, 237] width 342 height 28
type input "50"
click at [783, 389] on div "STOREFRONT EXAMPLE Aplique Pared Barral L 1xE27 Pantalla Metal Óxido $2749.99 $…" at bounding box center [740, 434] width 342 height 684
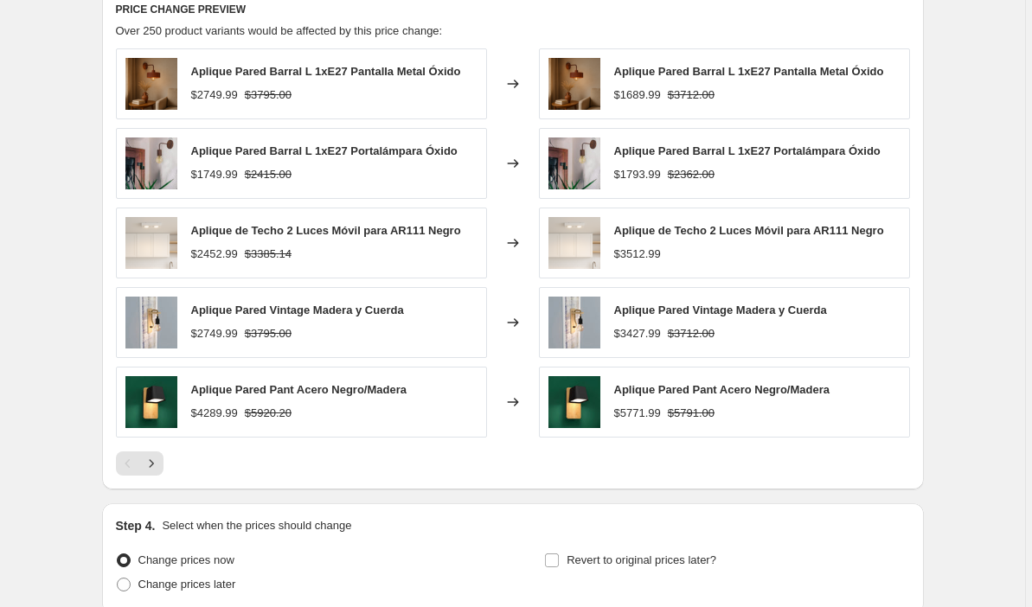
scroll to position [1397, 0]
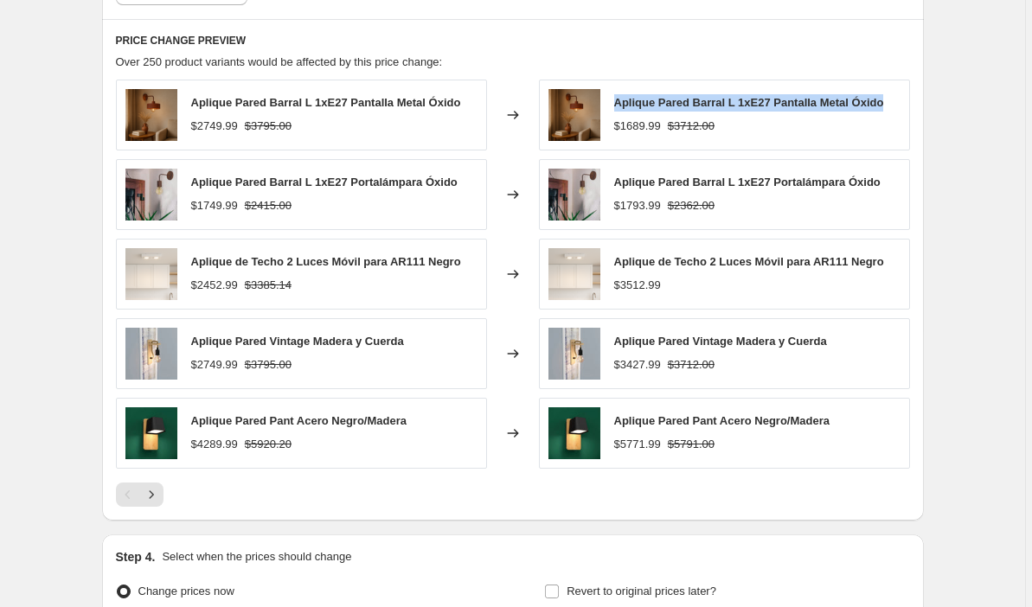
drag, startPoint x: 896, startPoint y: 103, endPoint x: 622, endPoint y: 92, distance: 274.5
click at [622, 92] on div "Aplique Pared Barral L 1xE27 Pantalla Metal Óxido $1689.99 $3712.00" at bounding box center [724, 115] width 371 height 71
copy span "Aplique Pared Barral L 1xE27 Pantalla Metal Óxido"
click at [689, 475] on div "Aplique Pared Barral L 1xE27 Pantalla Metal Óxido $2749.99 $3795.00 Changed to …" at bounding box center [513, 293] width 794 height 427
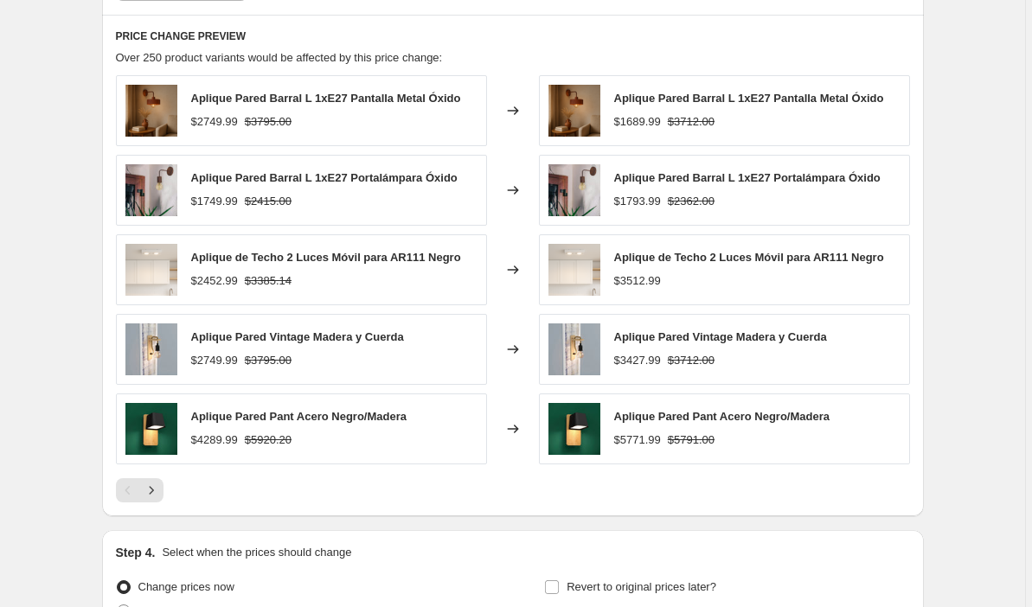
scroll to position [1399, 0]
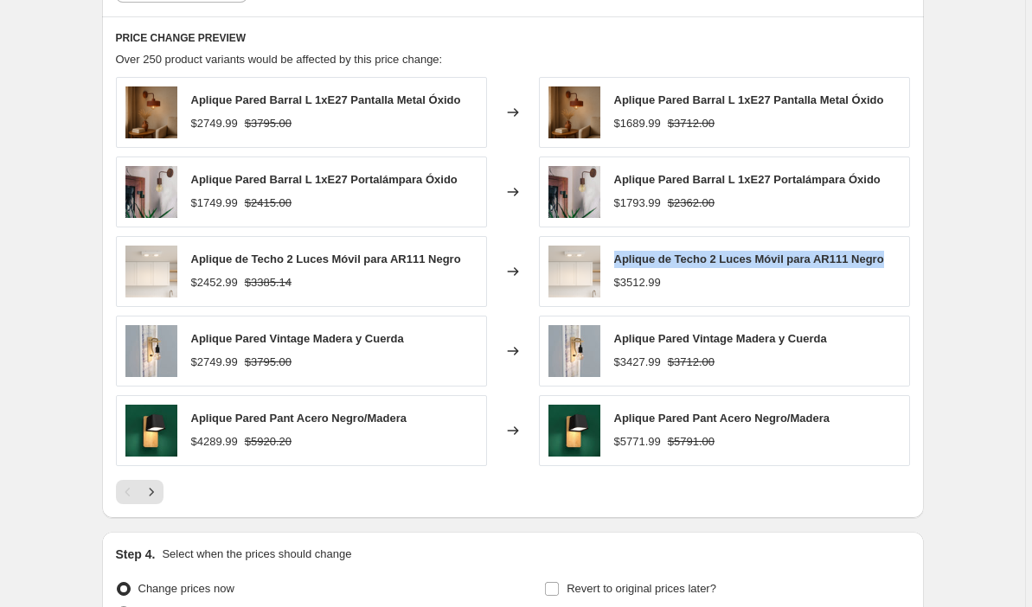
drag, startPoint x: 891, startPoint y: 259, endPoint x: 612, endPoint y: 260, distance: 279.5
click at [612, 260] on div "Aplique de Techo 2 Luces Móvil para AR111 Negro $3512.99" at bounding box center [724, 271] width 371 height 71
copy span "Aplique de Techo 2 Luces Móvil para AR111 Negro"
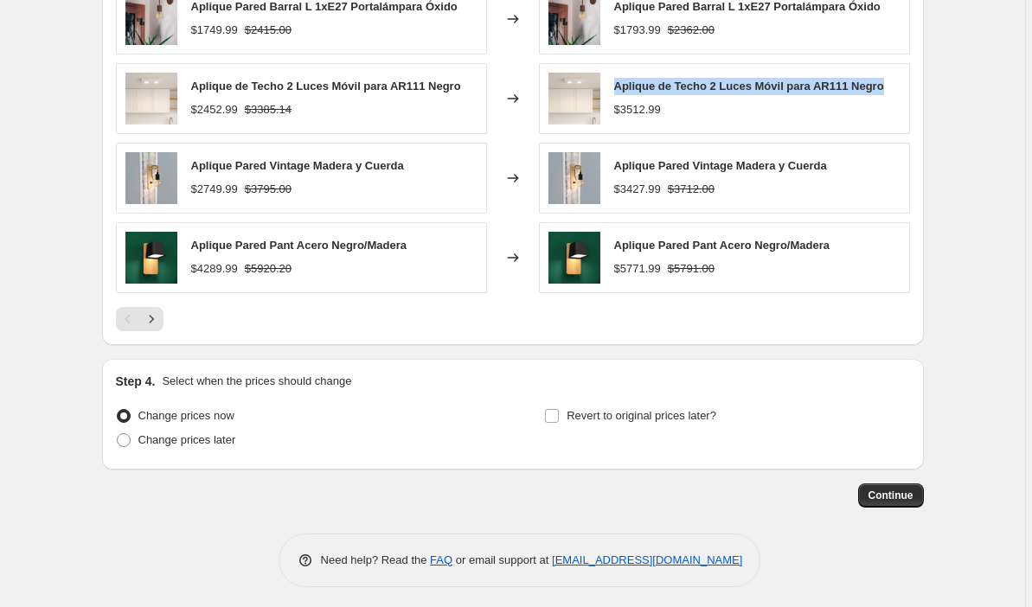
scroll to position [1578, 0]
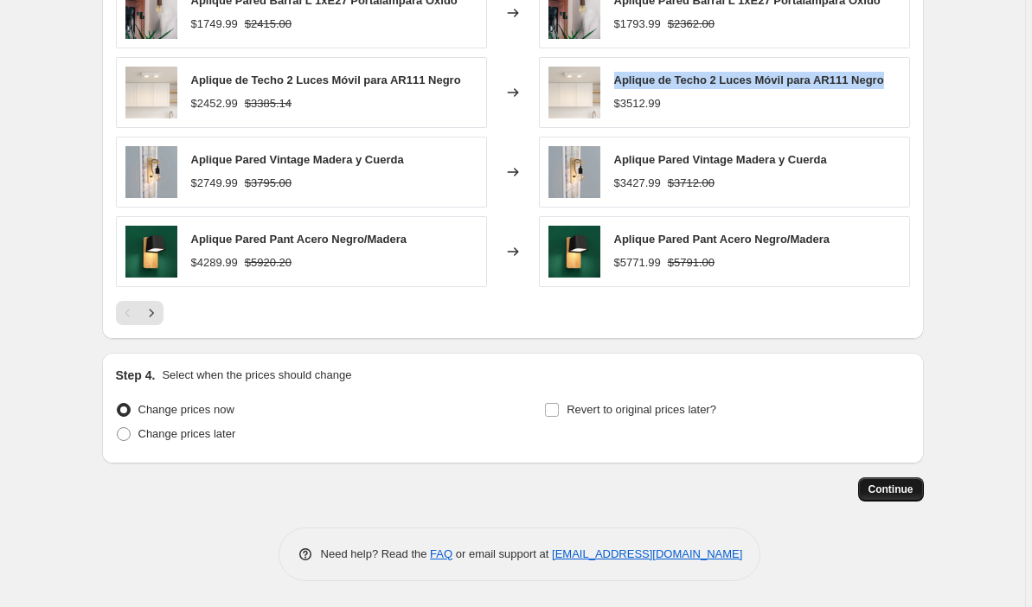
click at [890, 484] on span "Continue" at bounding box center [891, 490] width 45 height 14
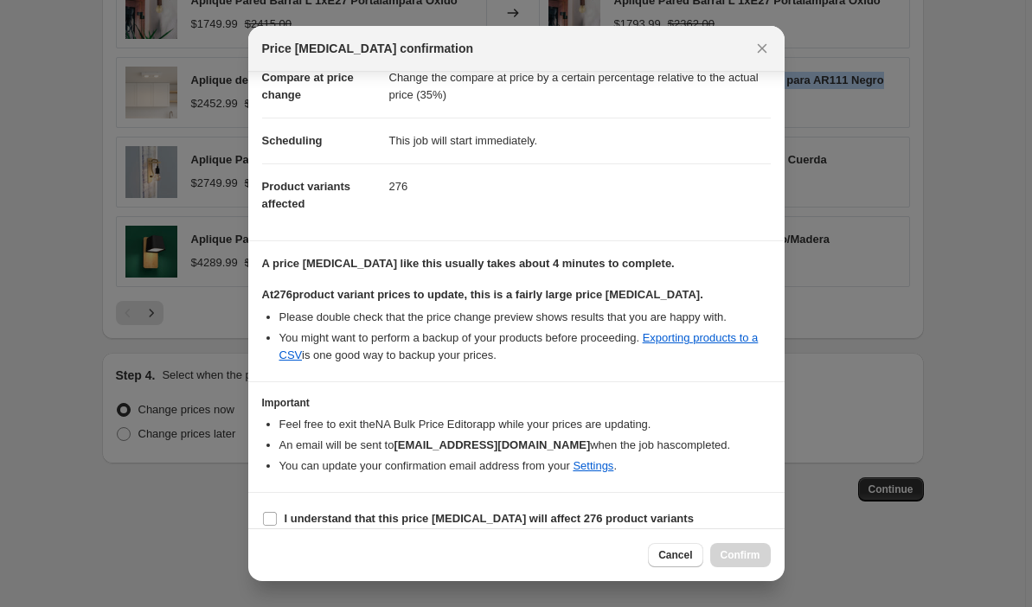
scroll to position [110, 0]
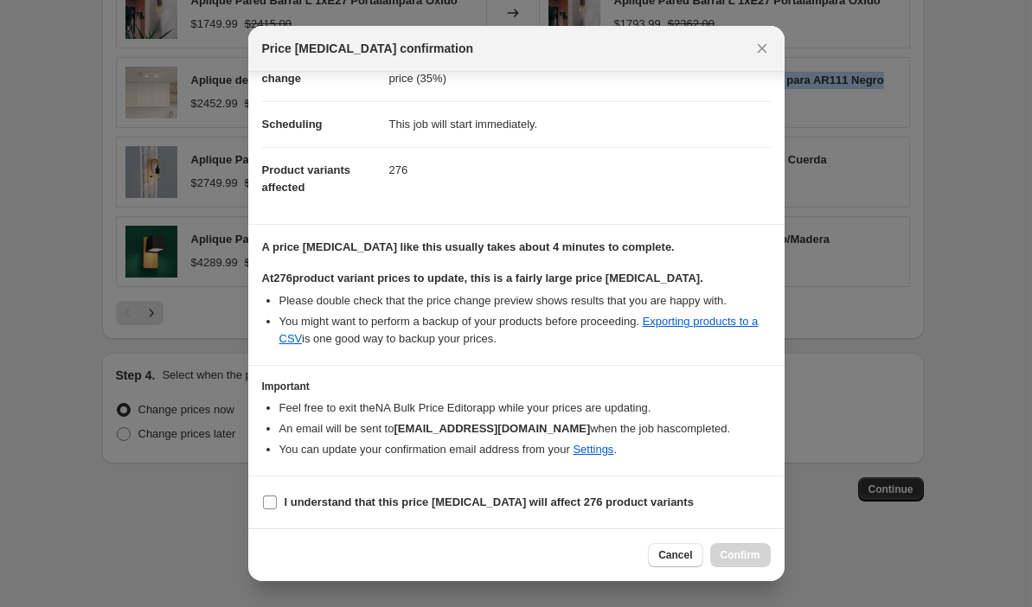
click at [272, 506] on input "I understand that this price [MEDICAL_DATA] will affect 276 product variants" at bounding box center [270, 503] width 14 height 14
checkbox input "true"
click at [746, 558] on span "Confirm" at bounding box center [741, 556] width 40 height 14
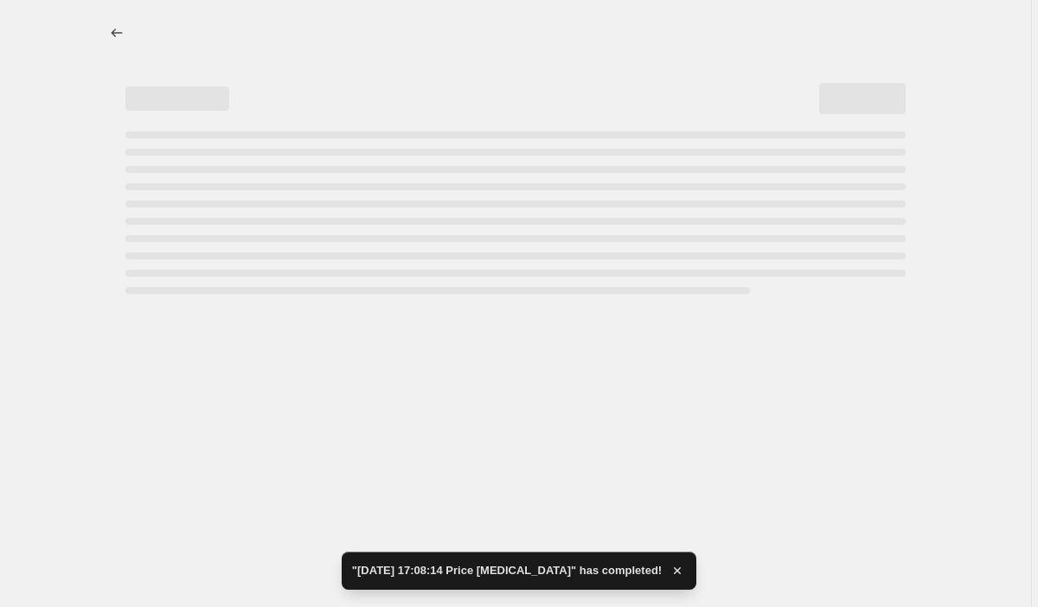
select select "margin"
select select "pp"
select select "collection"
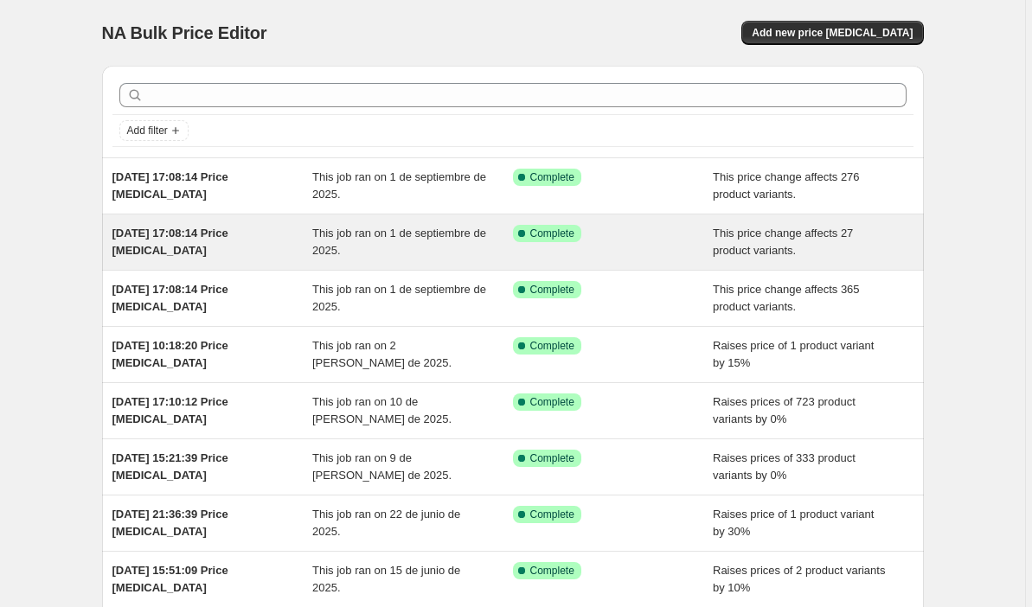
click at [699, 240] on div "Success Complete Complete" at bounding box center [613, 242] width 201 height 35
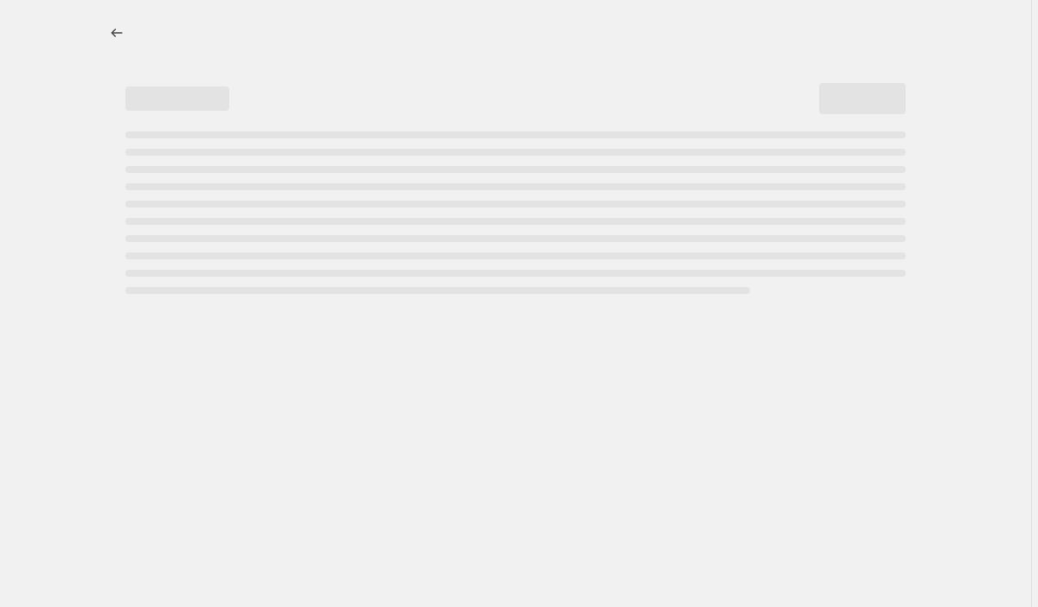
select select "margin"
select select "pp"
select select "collection"
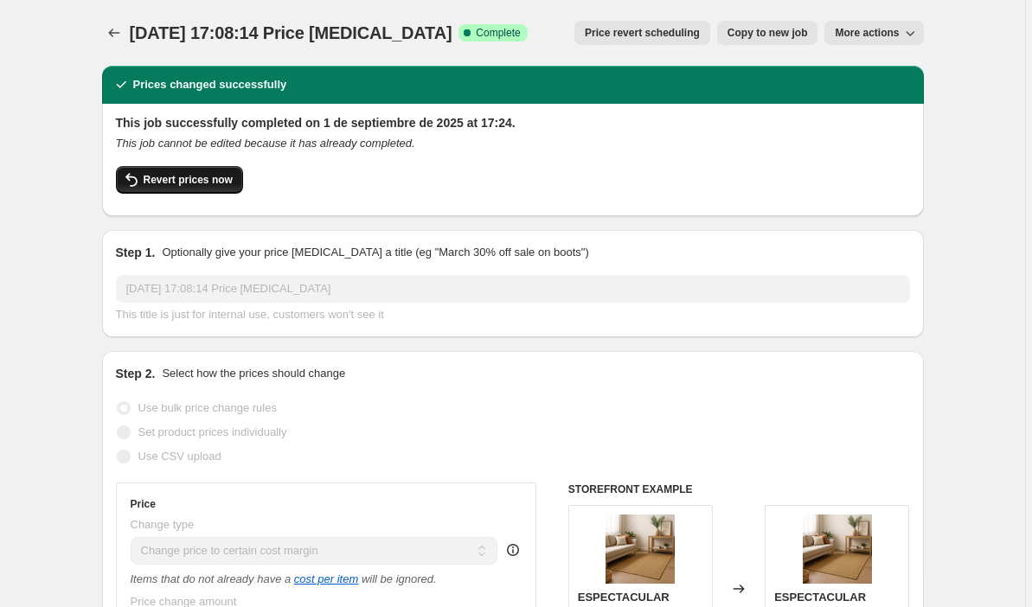
click at [170, 188] on button "Revert prices now" at bounding box center [179, 180] width 127 height 28
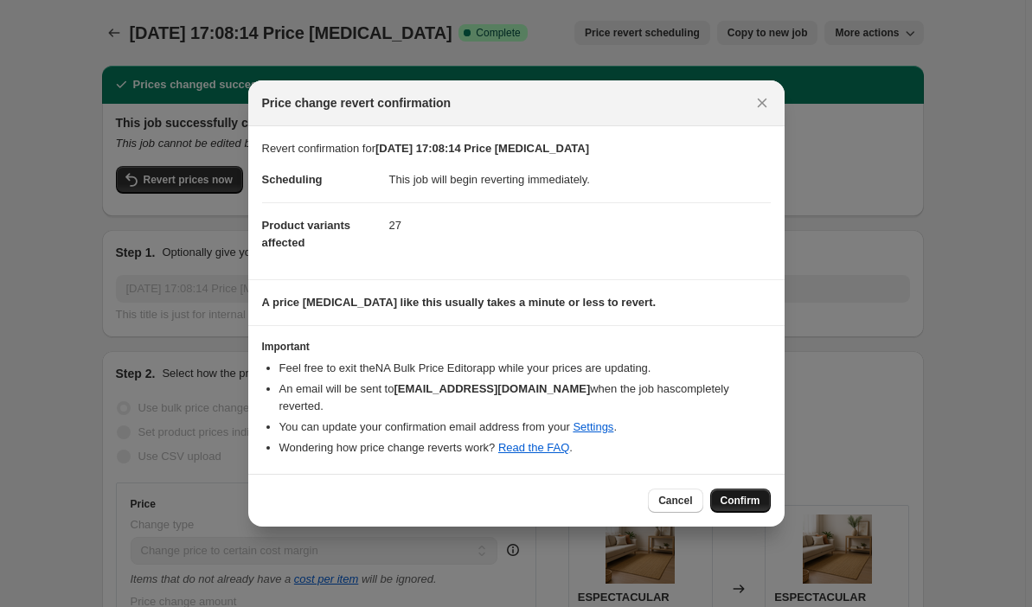
click at [738, 494] on span "Confirm" at bounding box center [741, 501] width 40 height 14
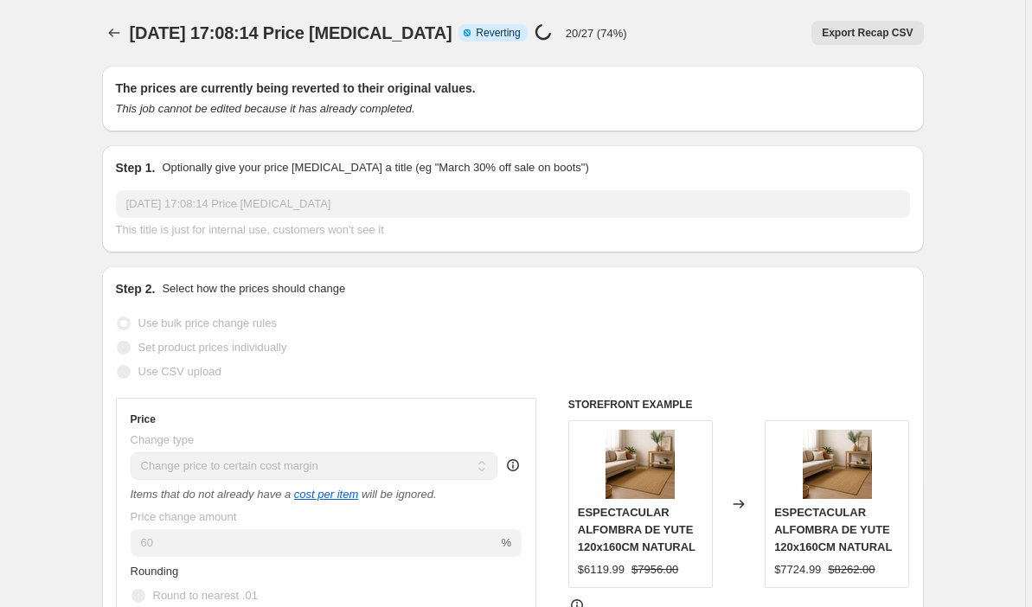
select select "margin"
select select "pp"
select select "collection"
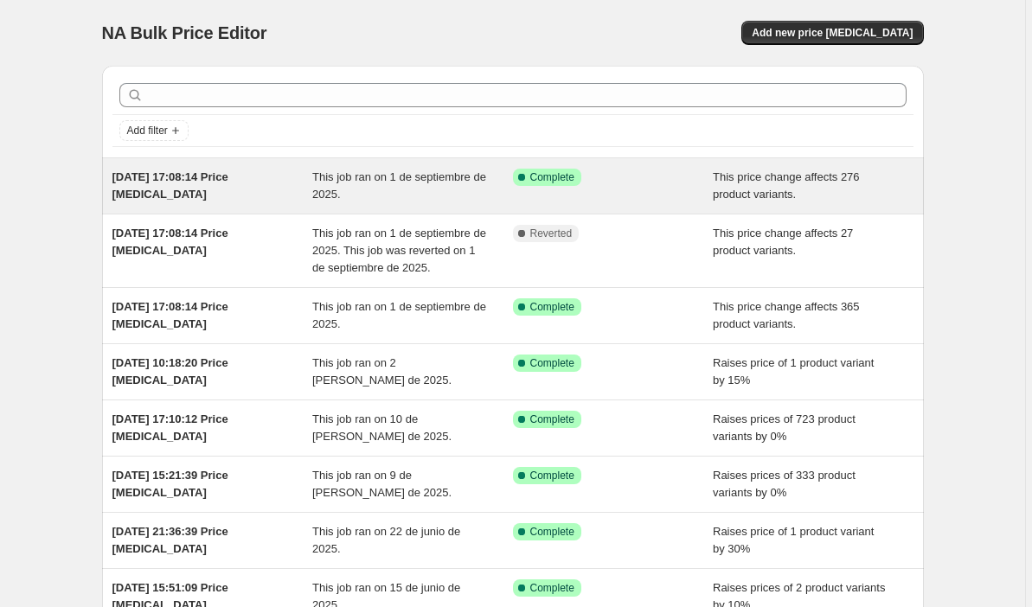
click at [652, 198] on div "Success Complete Complete" at bounding box center [613, 186] width 201 height 35
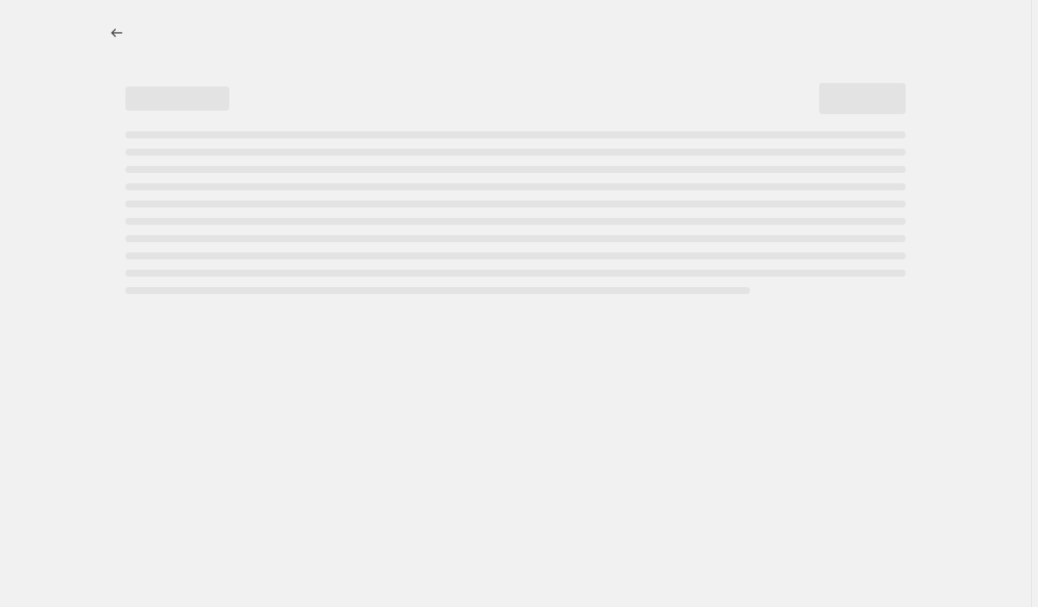
select select "margin"
select select "pp"
select select "collection"
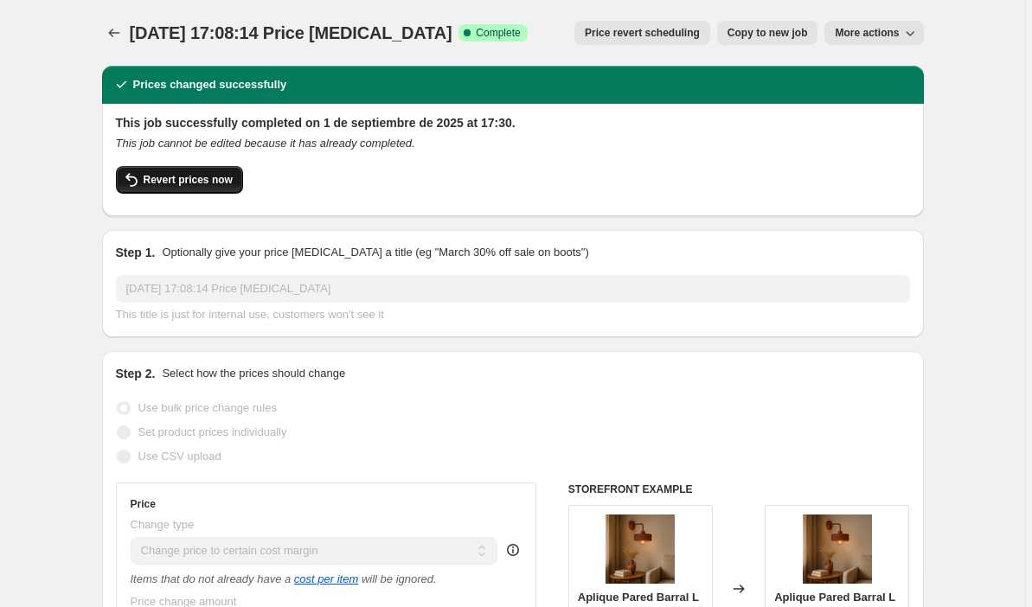
click at [191, 180] on span "Revert prices now" at bounding box center [188, 180] width 89 height 14
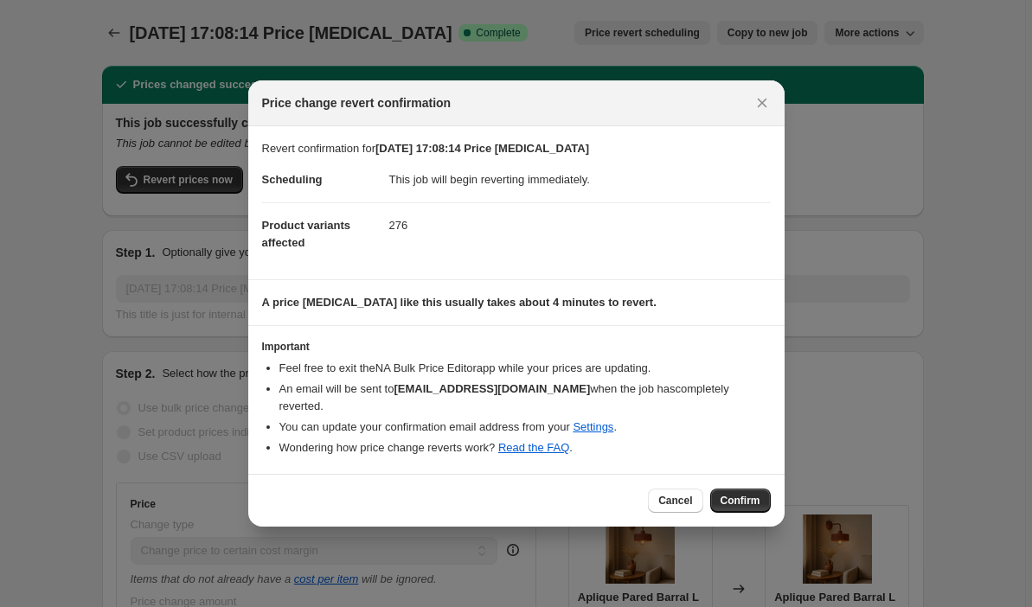
click at [740, 498] on button "Confirm" at bounding box center [740, 501] width 61 height 24
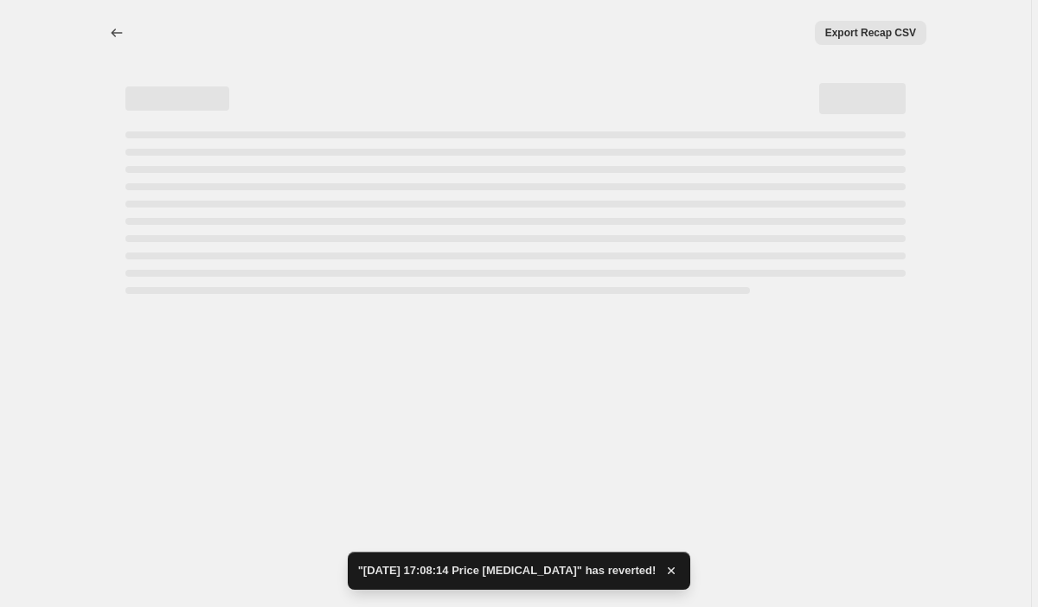
select select "margin"
select select "pp"
select select "collection"
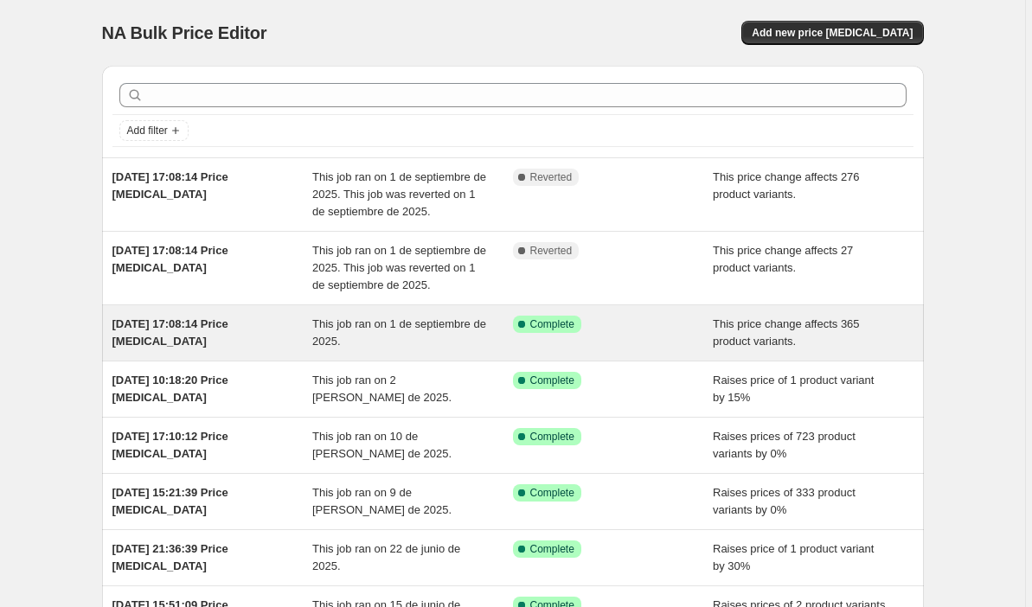
click at [306, 335] on div "[DATE] 17:08:14 Price [MEDICAL_DATA]" at bounding box center [212, 333] width 201 height 35
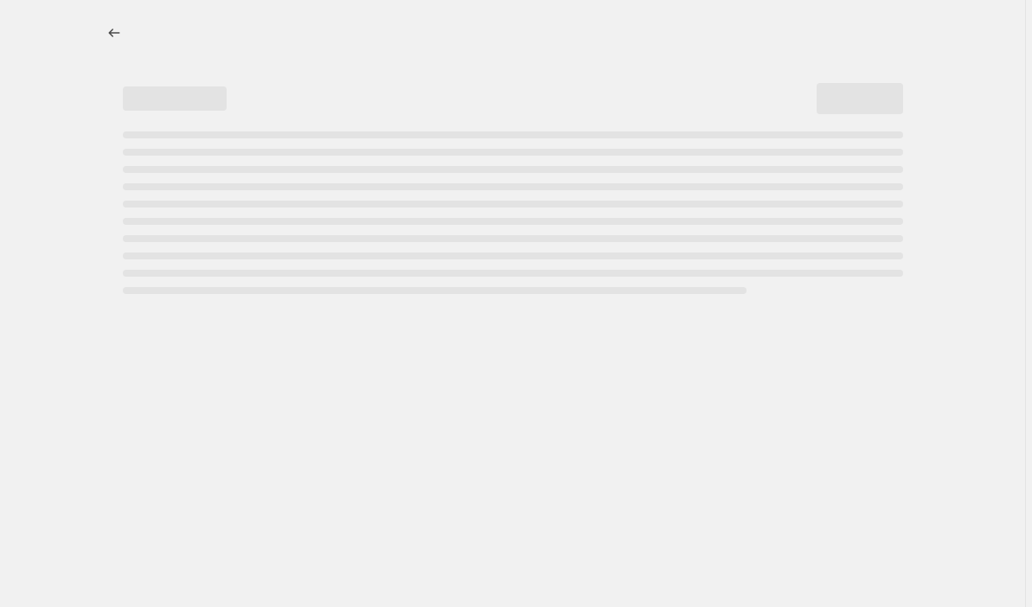
select select "margin"
select select "pp"
select select "collection"
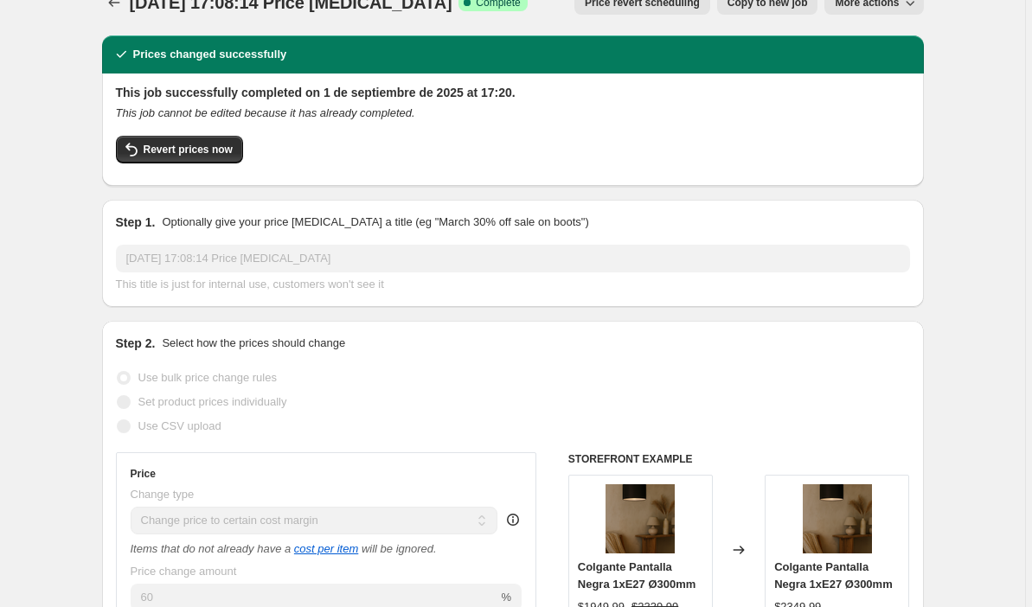
scroll to position [25, 0]
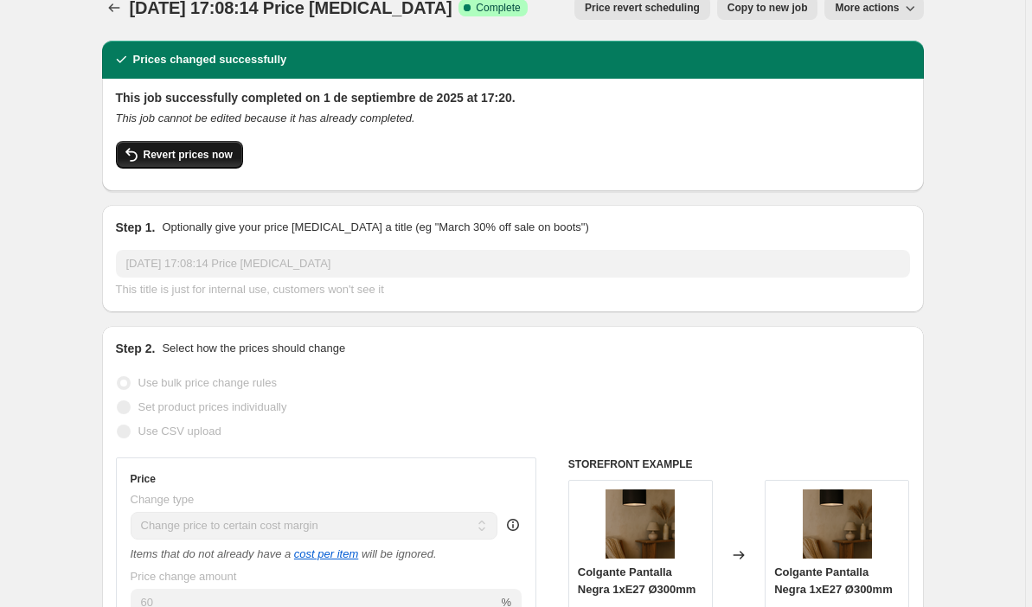
click at [190, 159] on span "Revert prices now" at bounding box center [188, 155] width 89 height 14
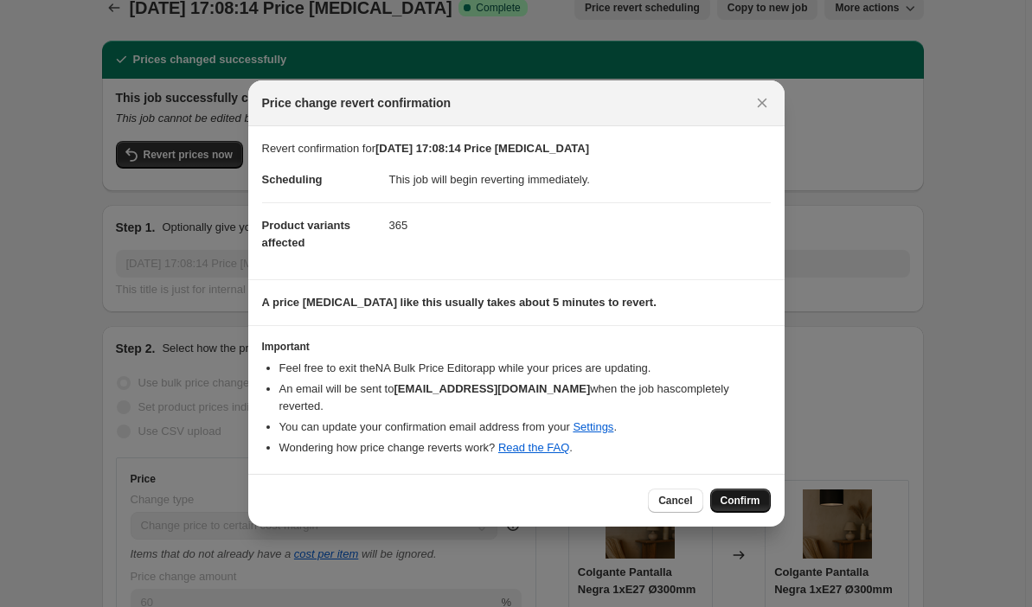
click at [742, 494] on span "Confirm" at bounding box center [741, 501] width 40 height 14
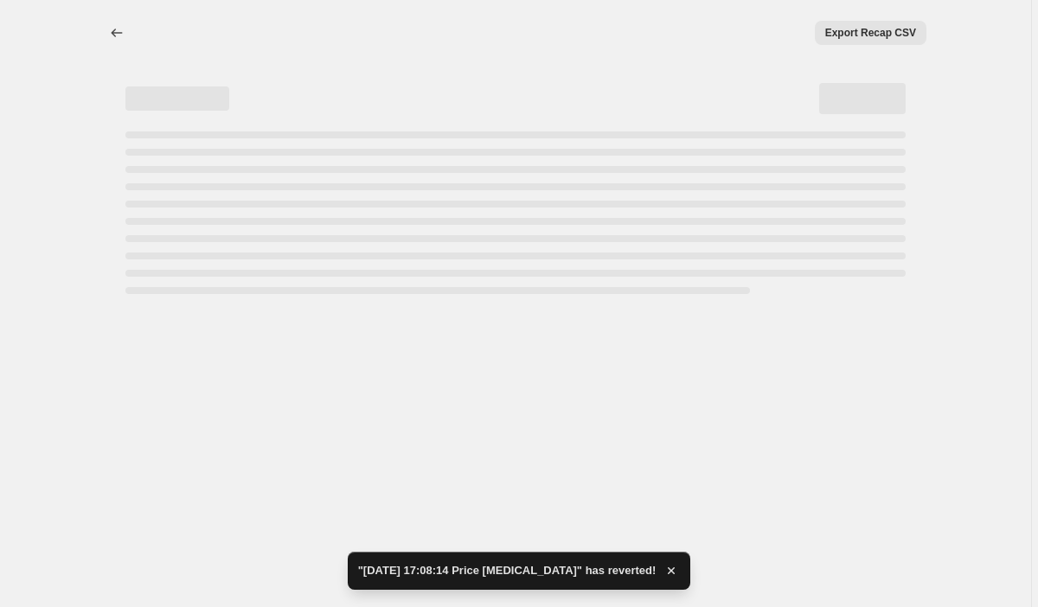
select select "margin"
select select "pp"
select select "collection"
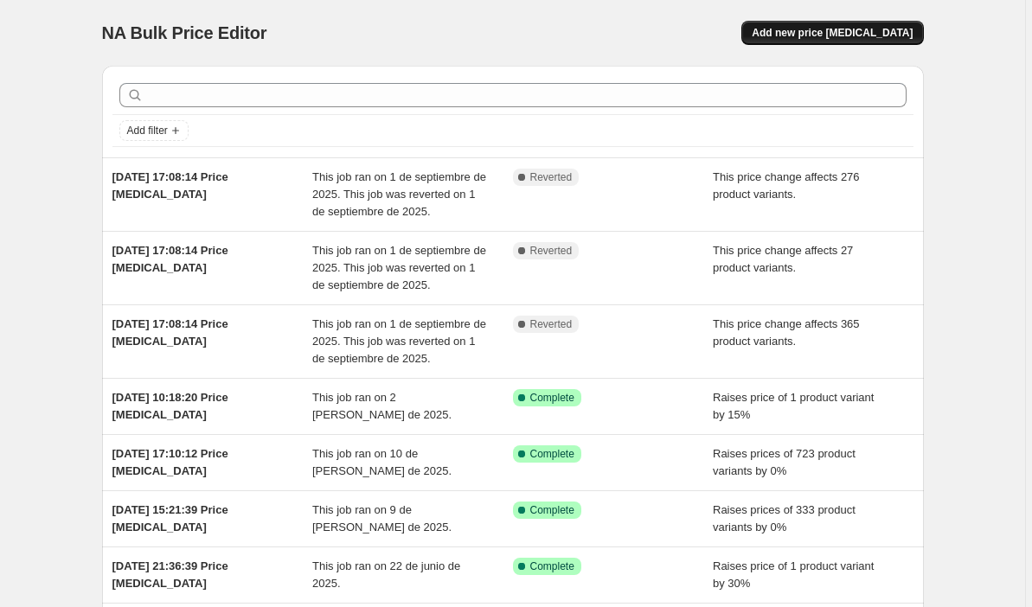
click at [871, 29] on span "Add new price [MEDICAL_DATA]" at bounding box center [832, 33] width 161 height 14
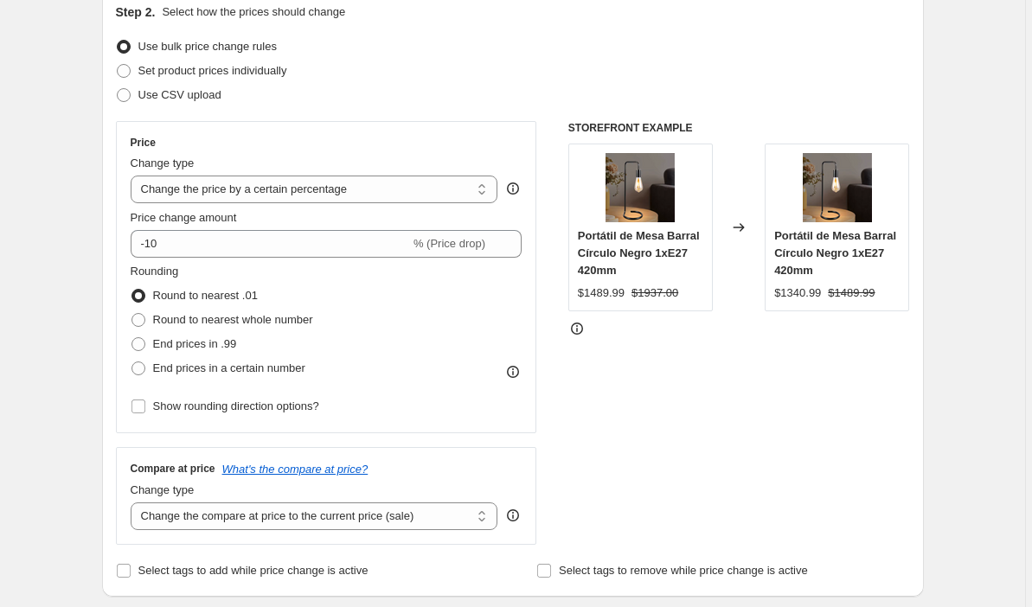
scroll to position [210, 0]
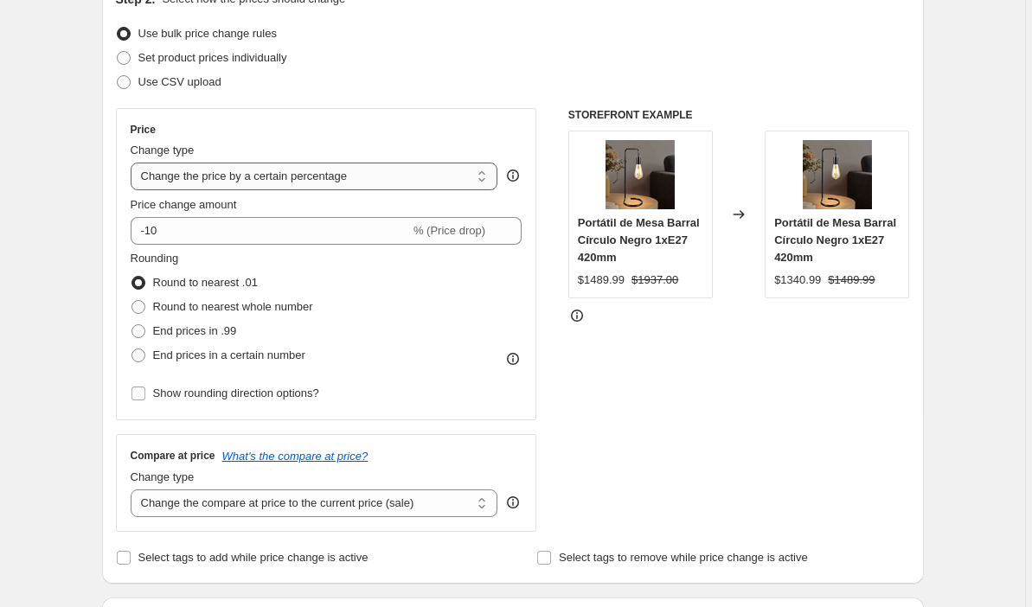
click at [452, 179] on select "Change the price to a certain amount Change the price by a certain amount Chang…" at bounding box center [315, 177] width 368 height 28
select select "margin"
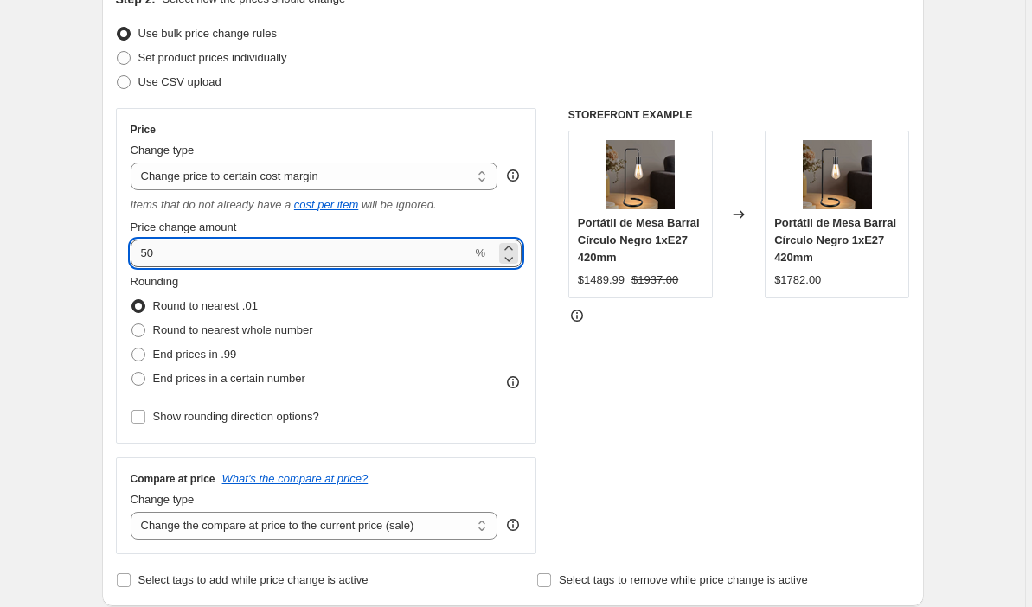
click at [331, 259] on input "50" at bounding box center [302, 254] width 342 height 28
type input "5"
type input "60"
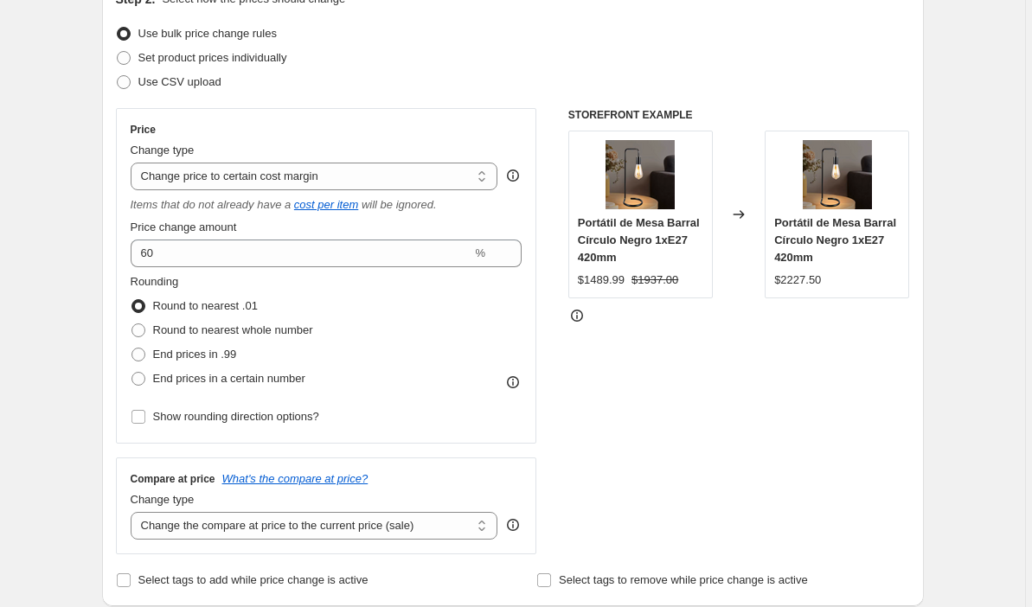
click at [401, 325] on div "Rounding Round to nearest .01 Round to nearest whole number End prices in .99 E…" at bounding box center [327, 332] width 392 height 118
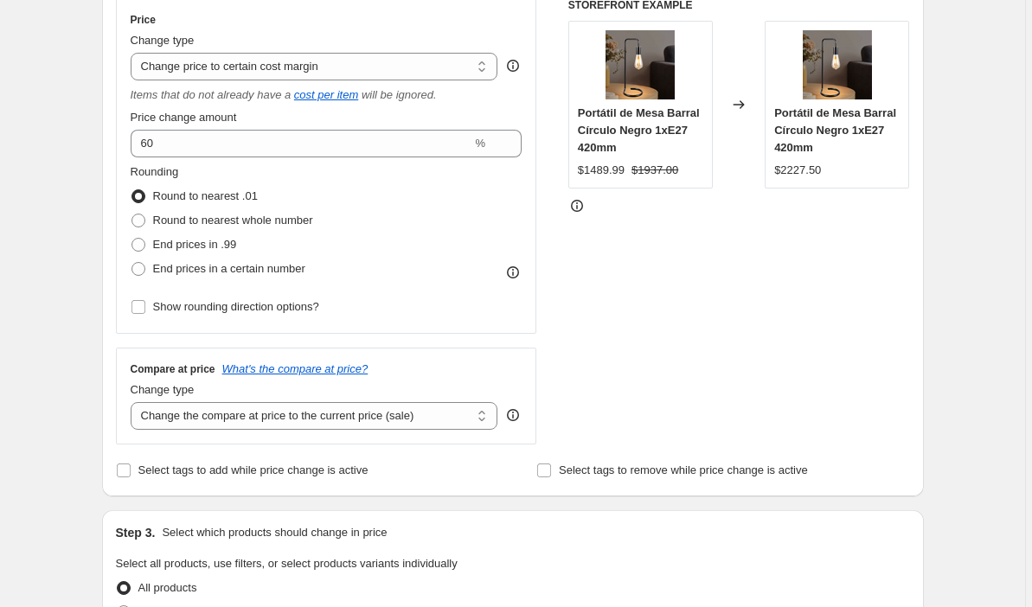
scroll to position [432, 0]
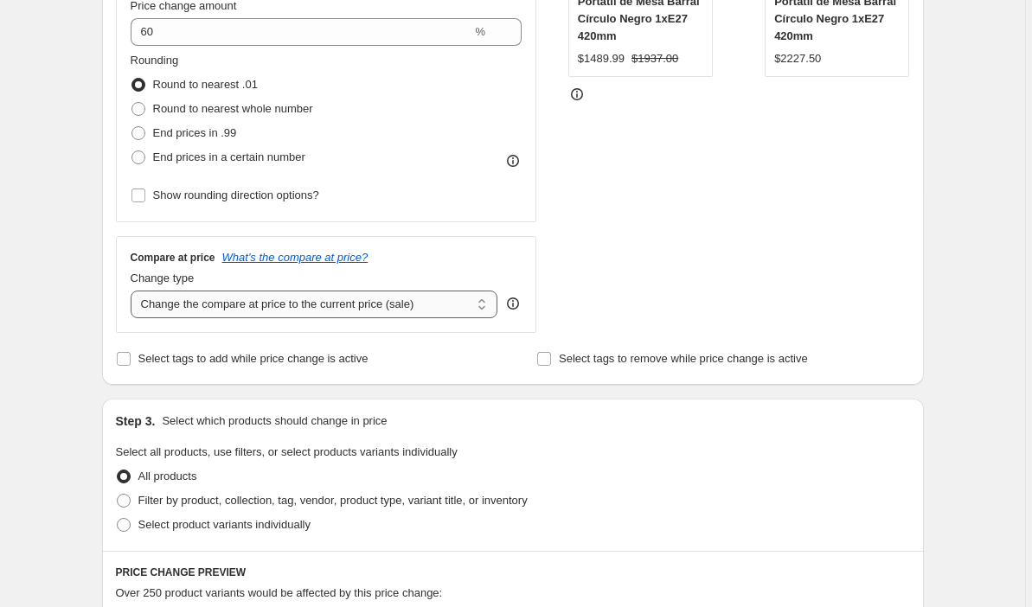
click at [476, 307] on select "Change the compare at price to the current price (sale) Change the compare at p…" at bounding box center [315, 305] width 368 height 28
select select "pp"
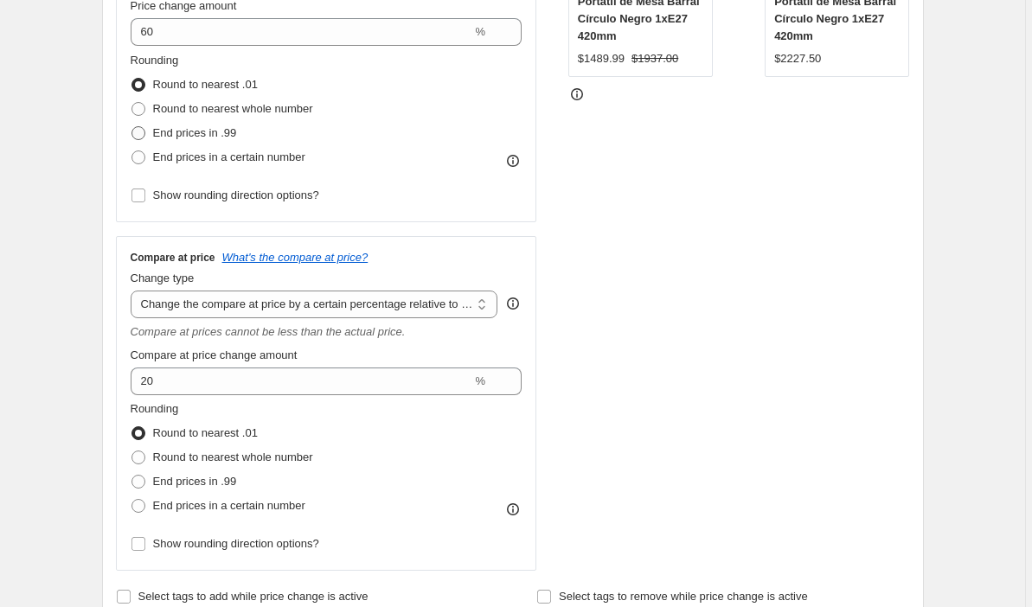
click at [145, 131] on span at bounding box center [139, 133] width 14 height 14
click at [132, 127] on input "End prices in .99" at bounding box center [132, 126] width 1 height 1
radio input "true"
click at [149, 461] on label "Round to nearest whole number" at bounding box center [222, 458] width 183 height 24
click at [132, 452] on input "Round to nearest whole number" at bounding box center [132, 451] width 1 height 1
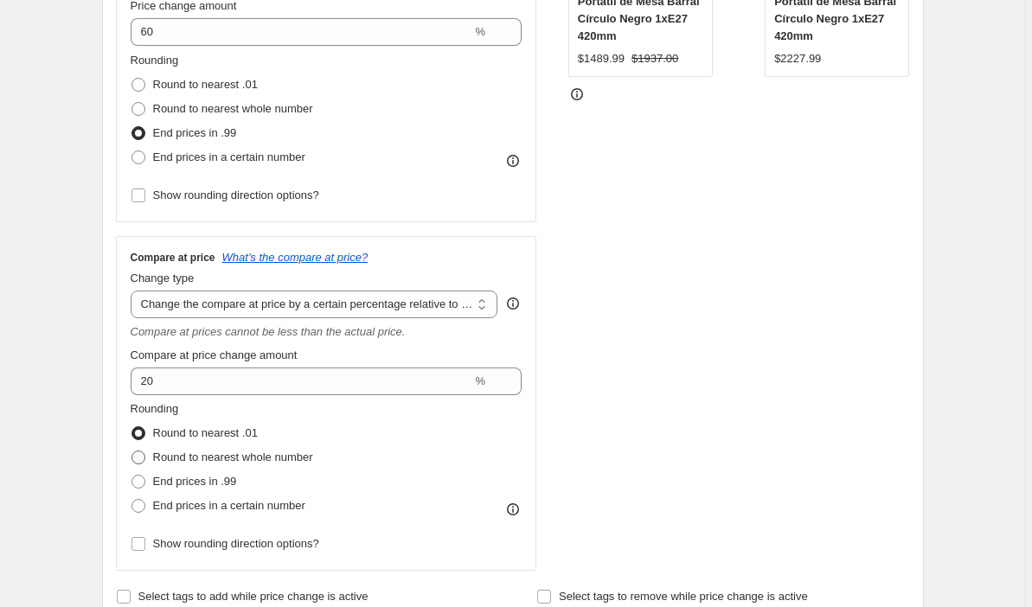
radio input "true"
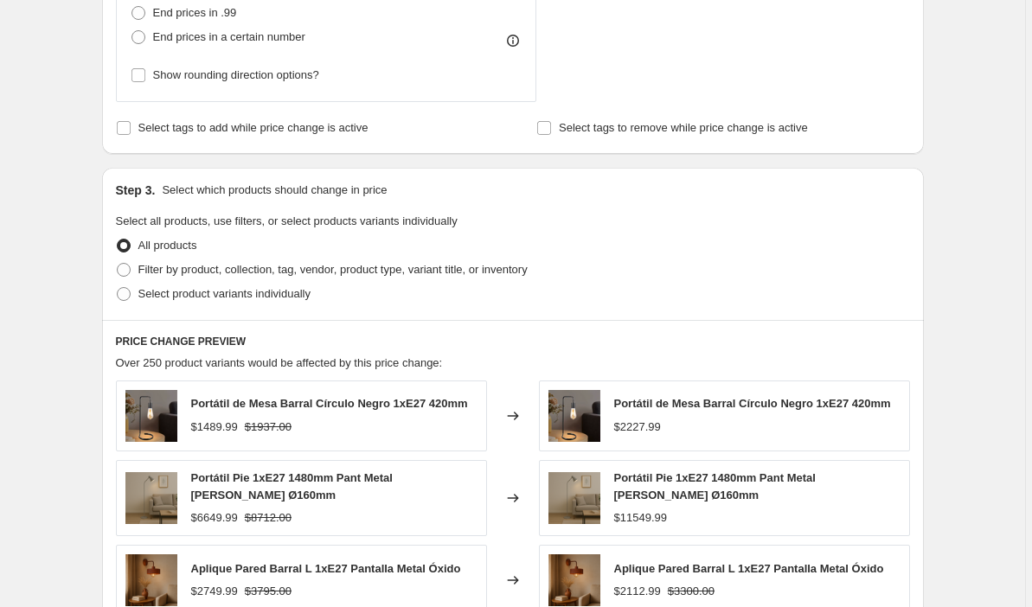
scroll to position [902, 0]
click at [132, 268] on span at bounding box center [124, 269] width 16 height 16
click at [118, 263] on input "Filter by product, collection, tag, vendor, product type, variant title, or inv…" at bounding box center [117, 262] width 1 height 1
radio input "true"
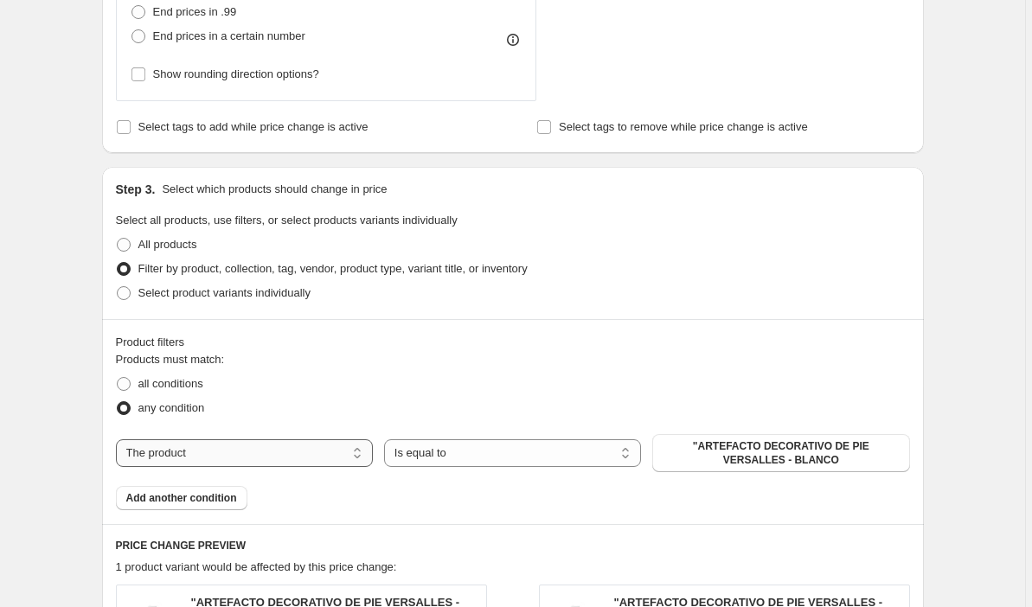
click at [350, 457] on select "The product The product's collection The product's tag The product's vendor The…" at bounding box center [244, 454] width 257 height 28
click at [564, 457] on select "Is equal to Is not equal to" at bounding box center [512, 454] width 257 height 28
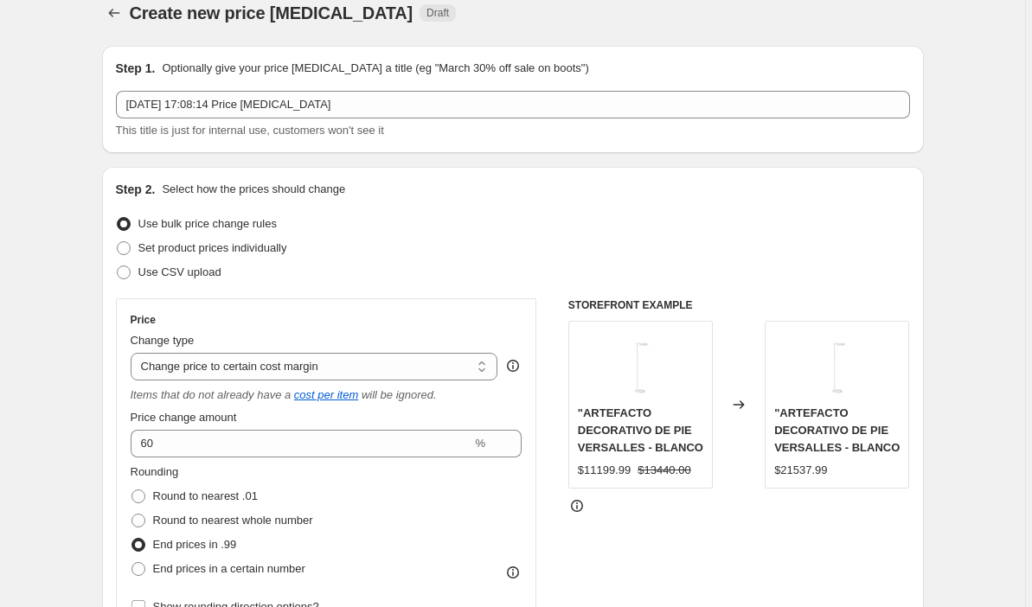
scroll to position [0, 0]
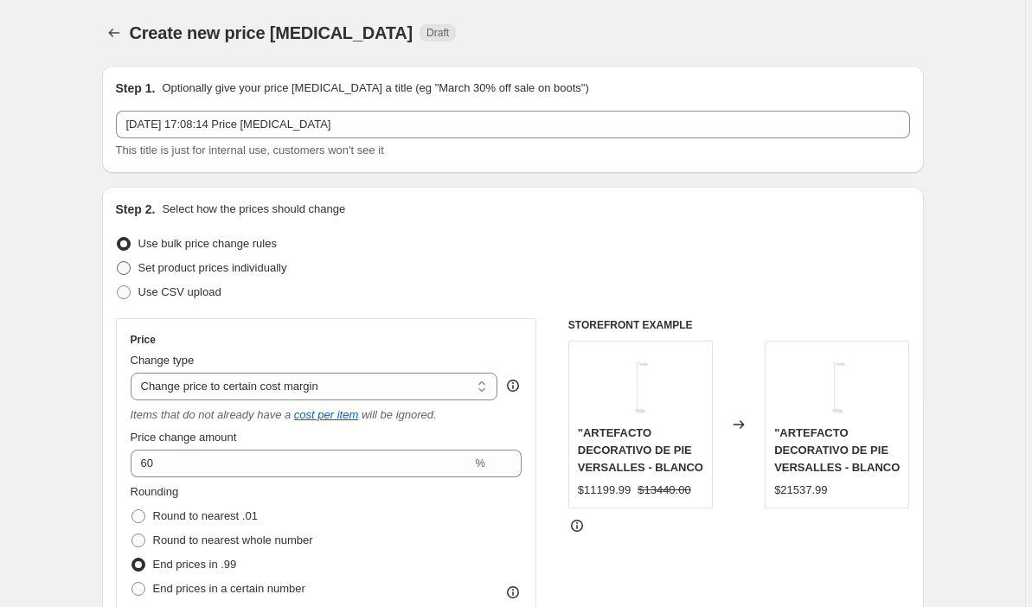
click at [162, 268] on span "Set product prices individually" at bounding box center [212, 267] width 149 height 13
click at [118, 262] on input "Set product prices individually" at bounding box center [117, 261] width 1 height 1
radio input "true"
